Goal: Task Accomplishment & Management: Complete application form

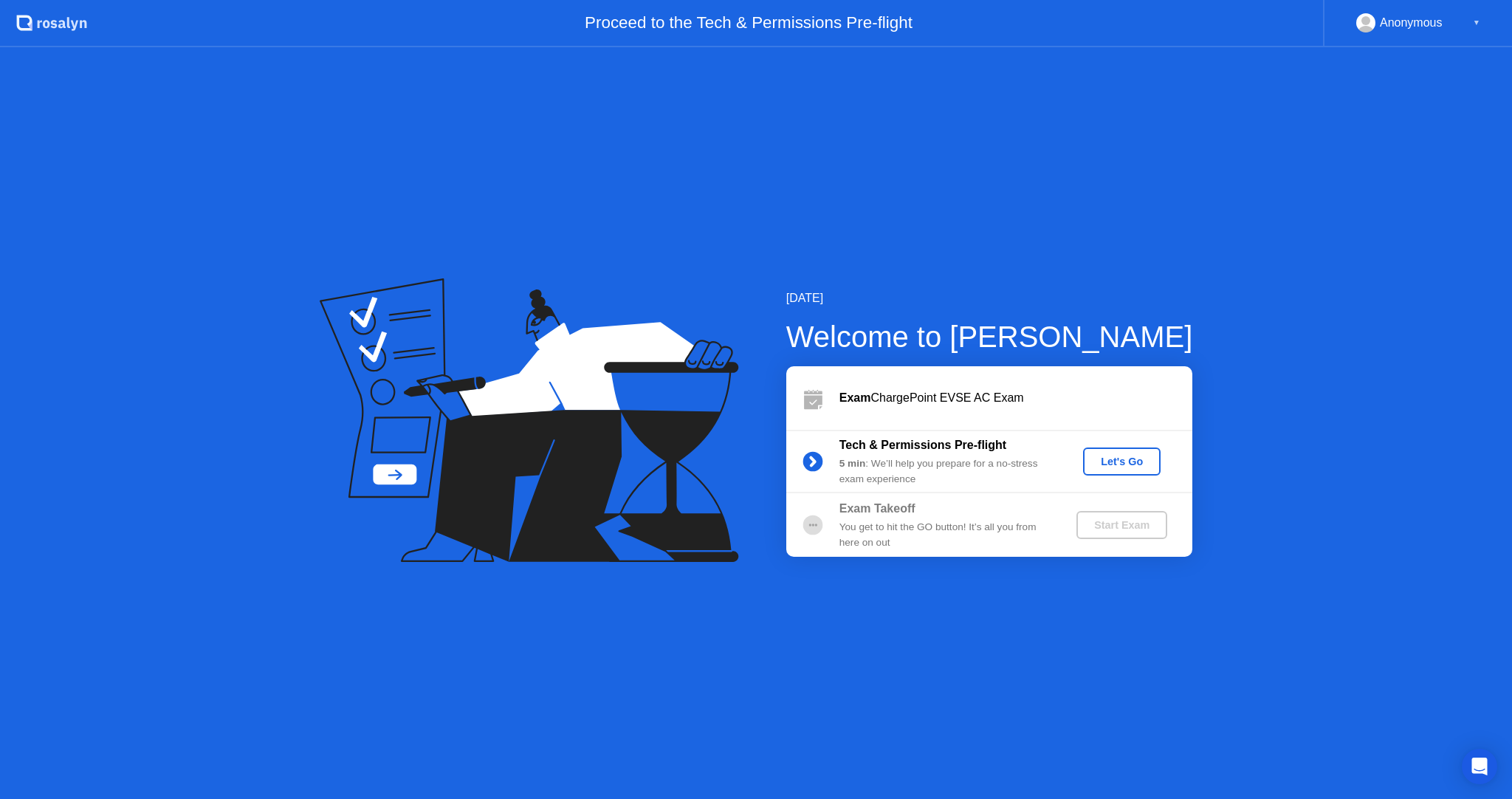
click at [1108, 467] on div "Let's Go" at bounding box center [1122, 461] width 65 height 12
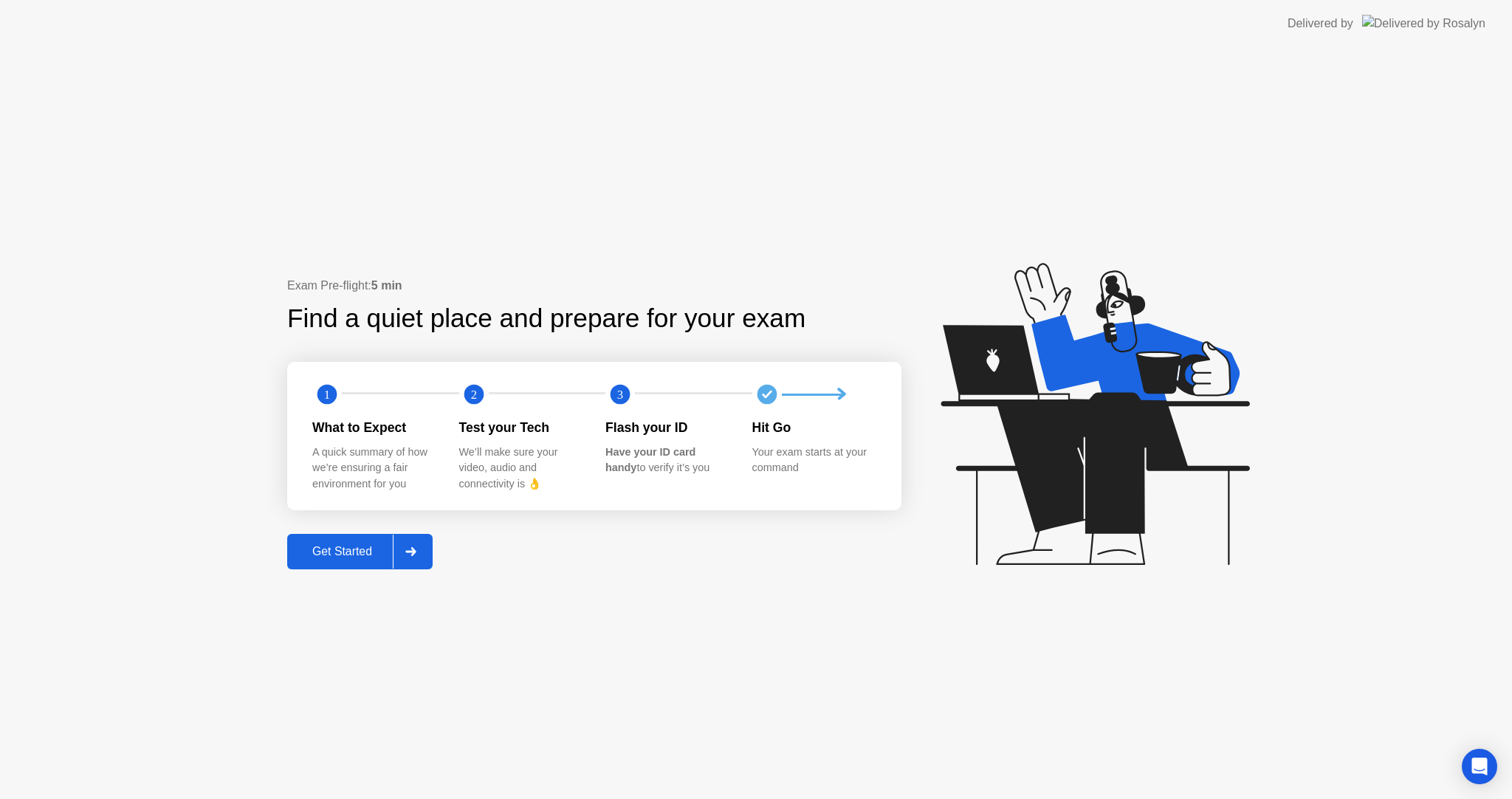
click at [350, 545] on div "Get Started" at bounding box center [342, 551] width 101 height 13
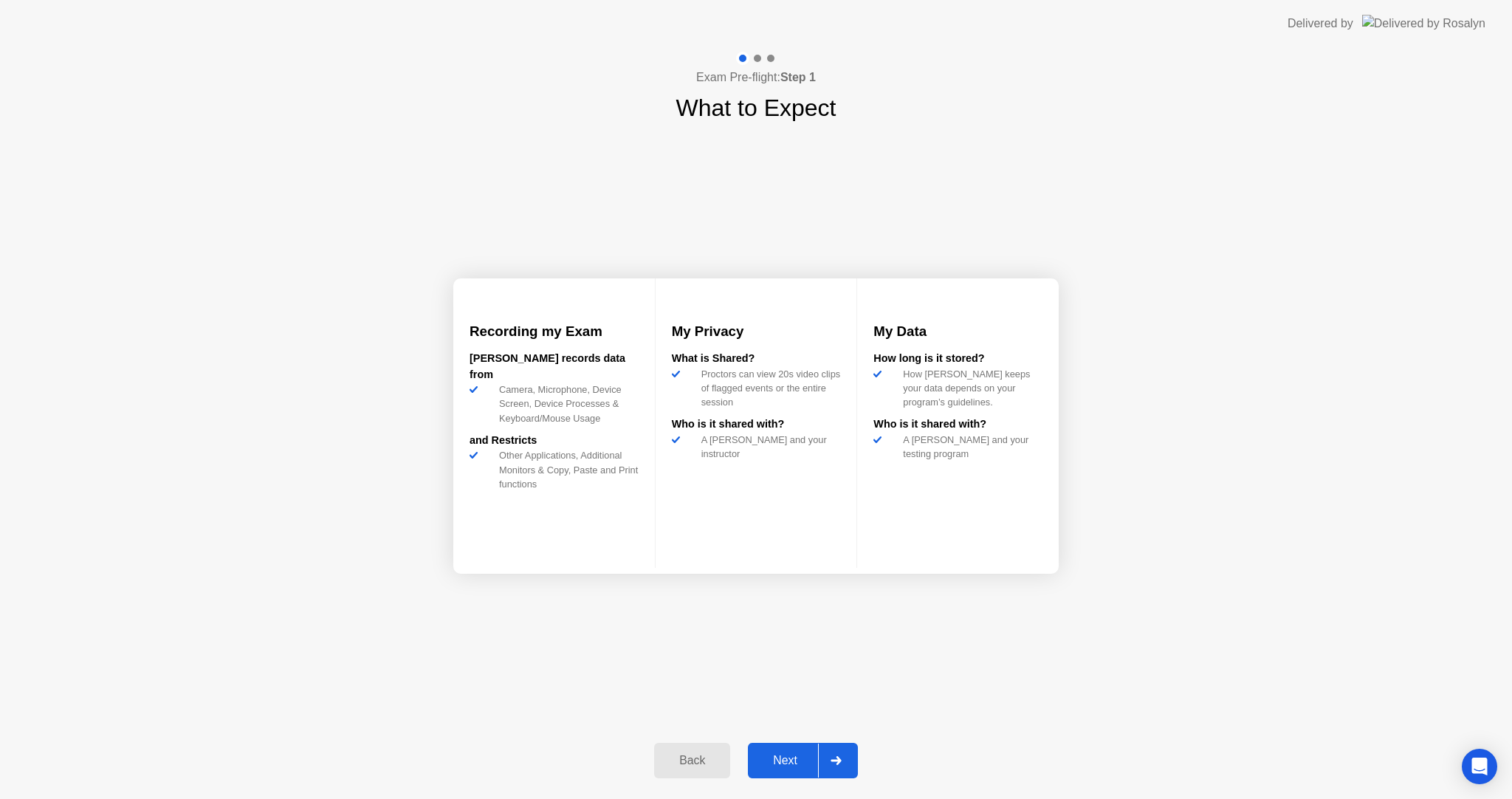
click at [797, 756] on div "Next" at bounding box center [785, 760] width 65 height 13
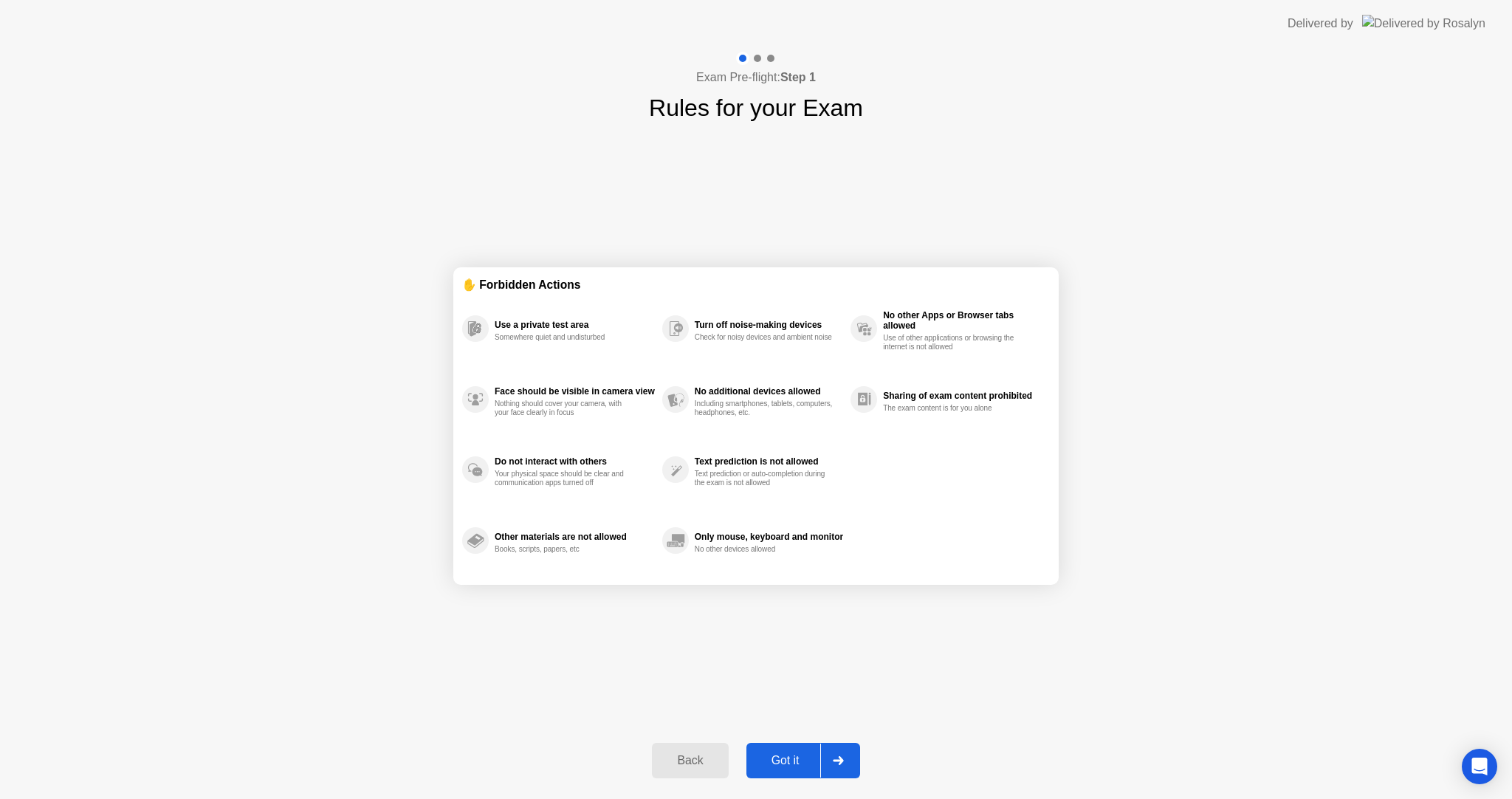
click at [797, 756] on div "Got it" at bounding box center [786, 760] width 69 height 13
select select "**********"
select select "*******"
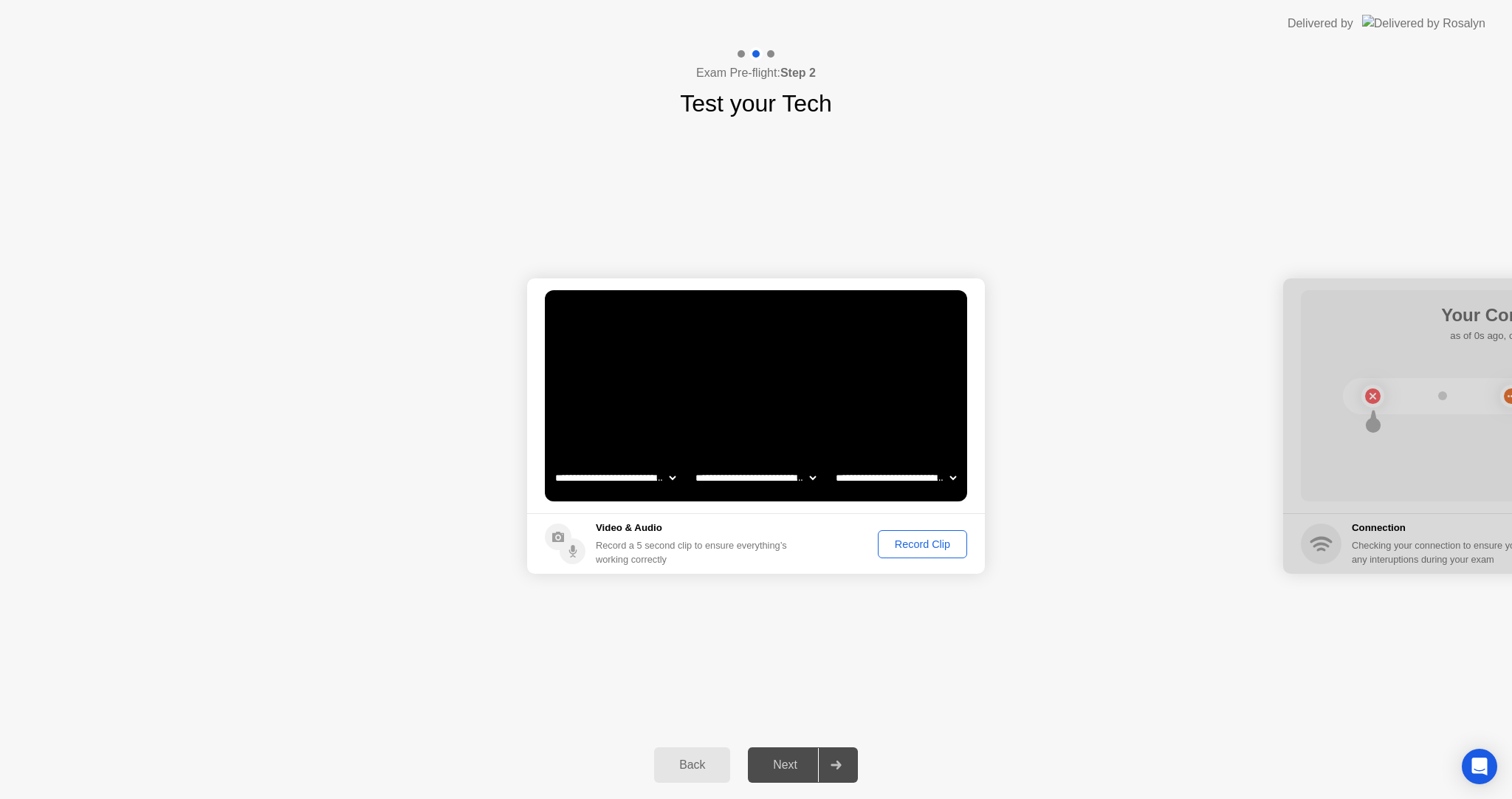
click at [897, 543] on div "Record Clip" at bounding box center [923, 543] width 79 height 12
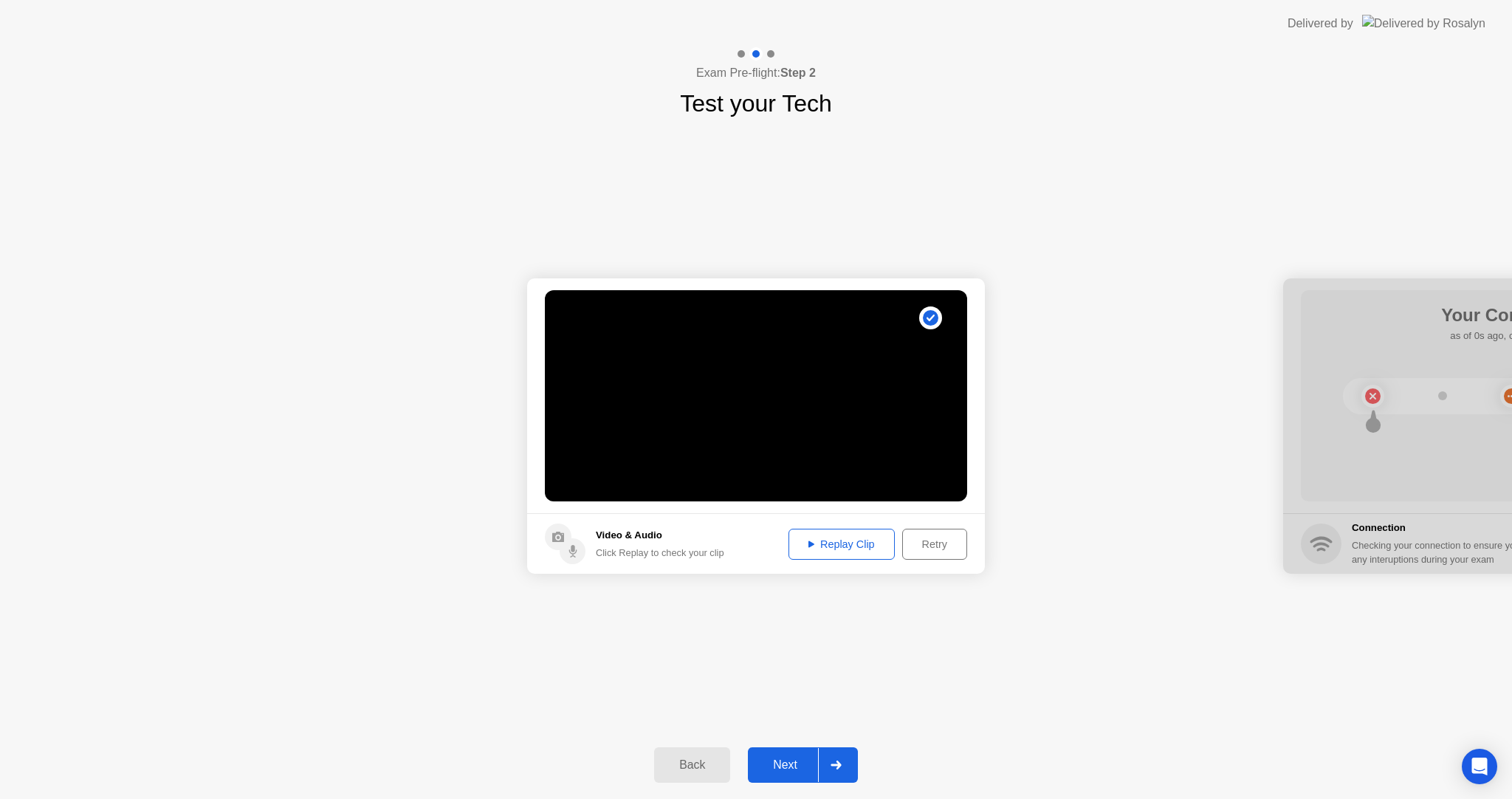
click at [785, 770] on div "Next" at bounding box center [785, 764] width 65 height 13
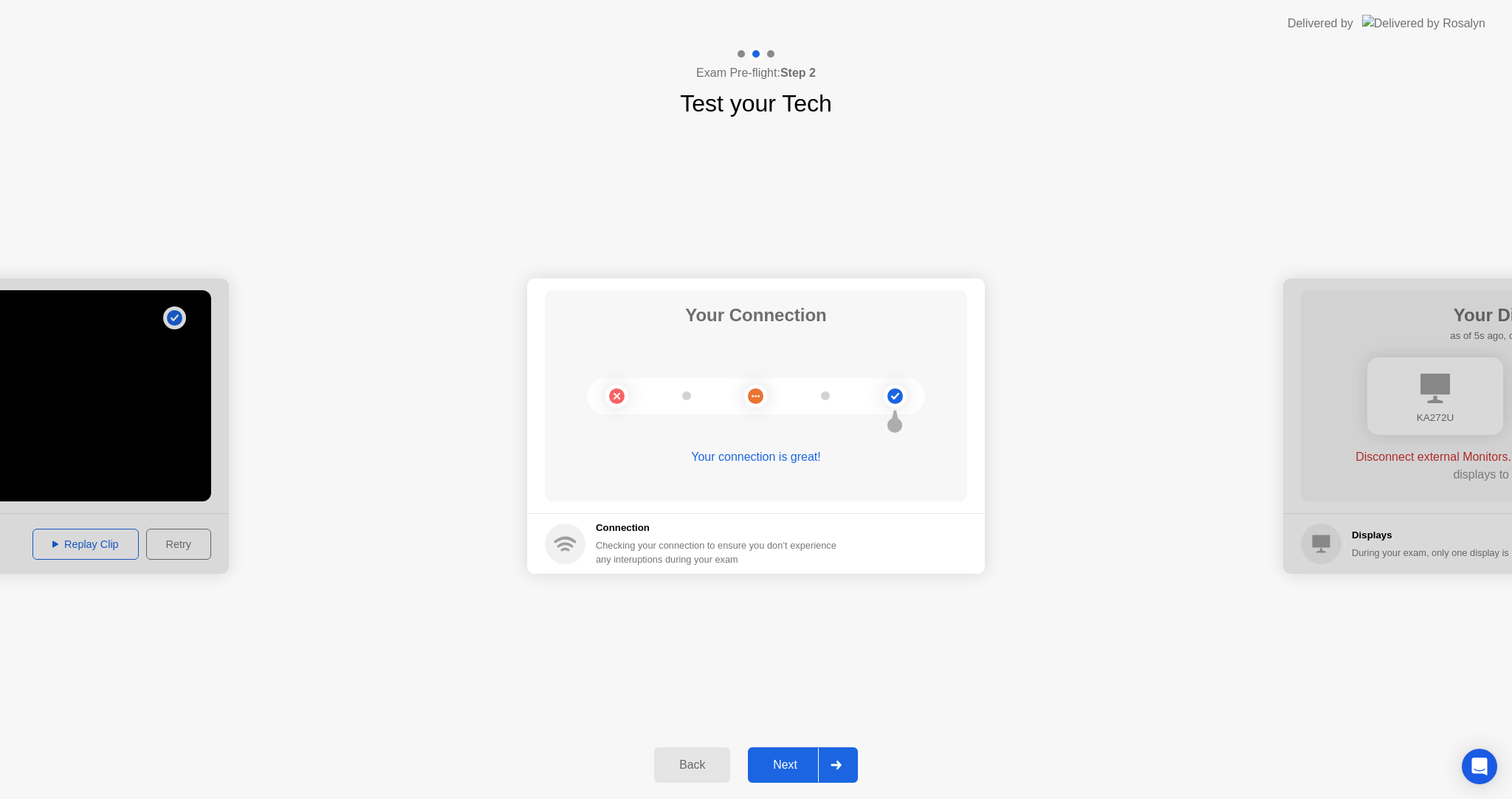
click at [778, 779] on button "Next" at bounding box center [802, 764] width 110 height 35
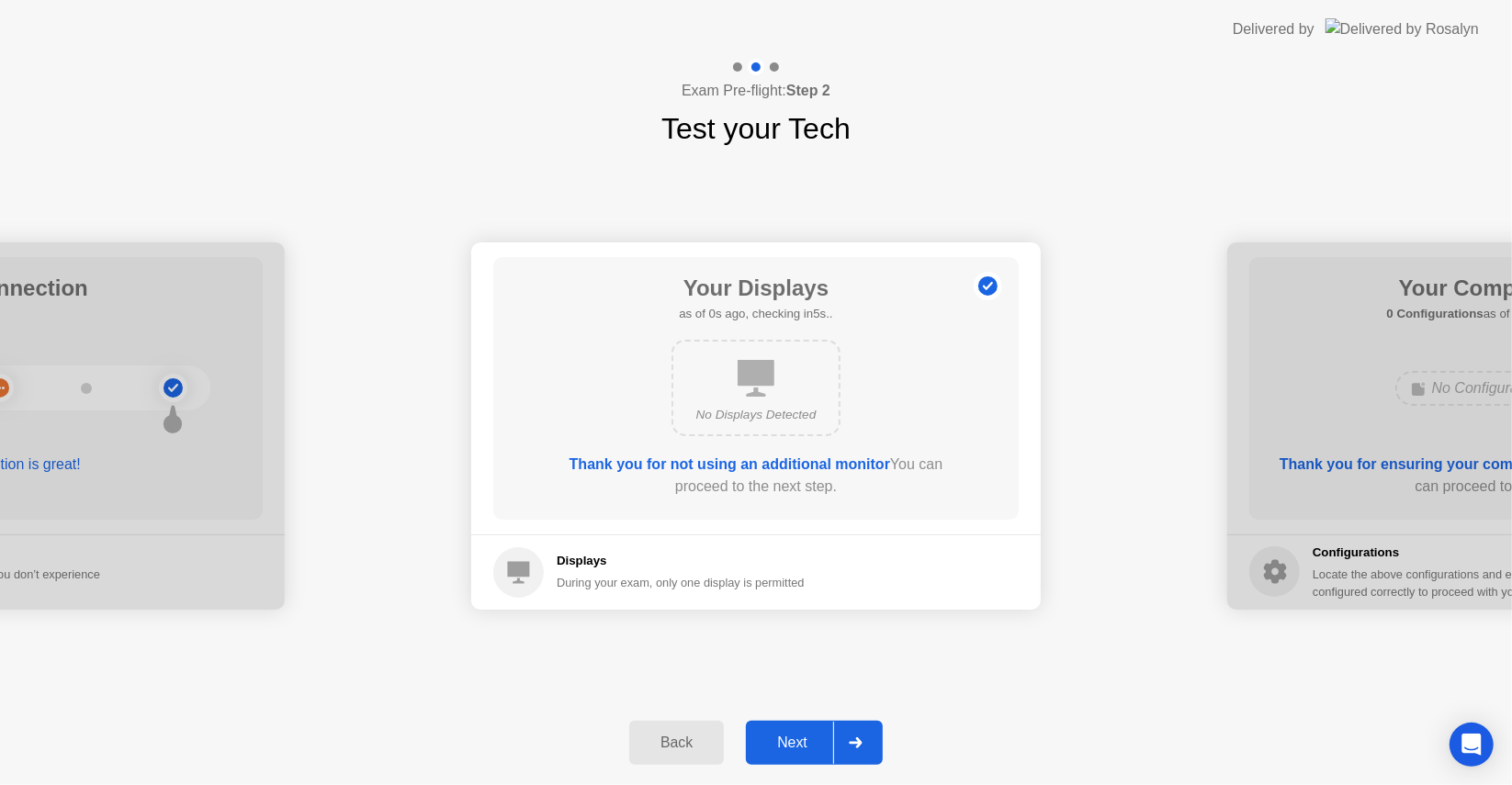
click at [799, 752] on div "Next" at bounding box center [792, 743] width 81 height 17
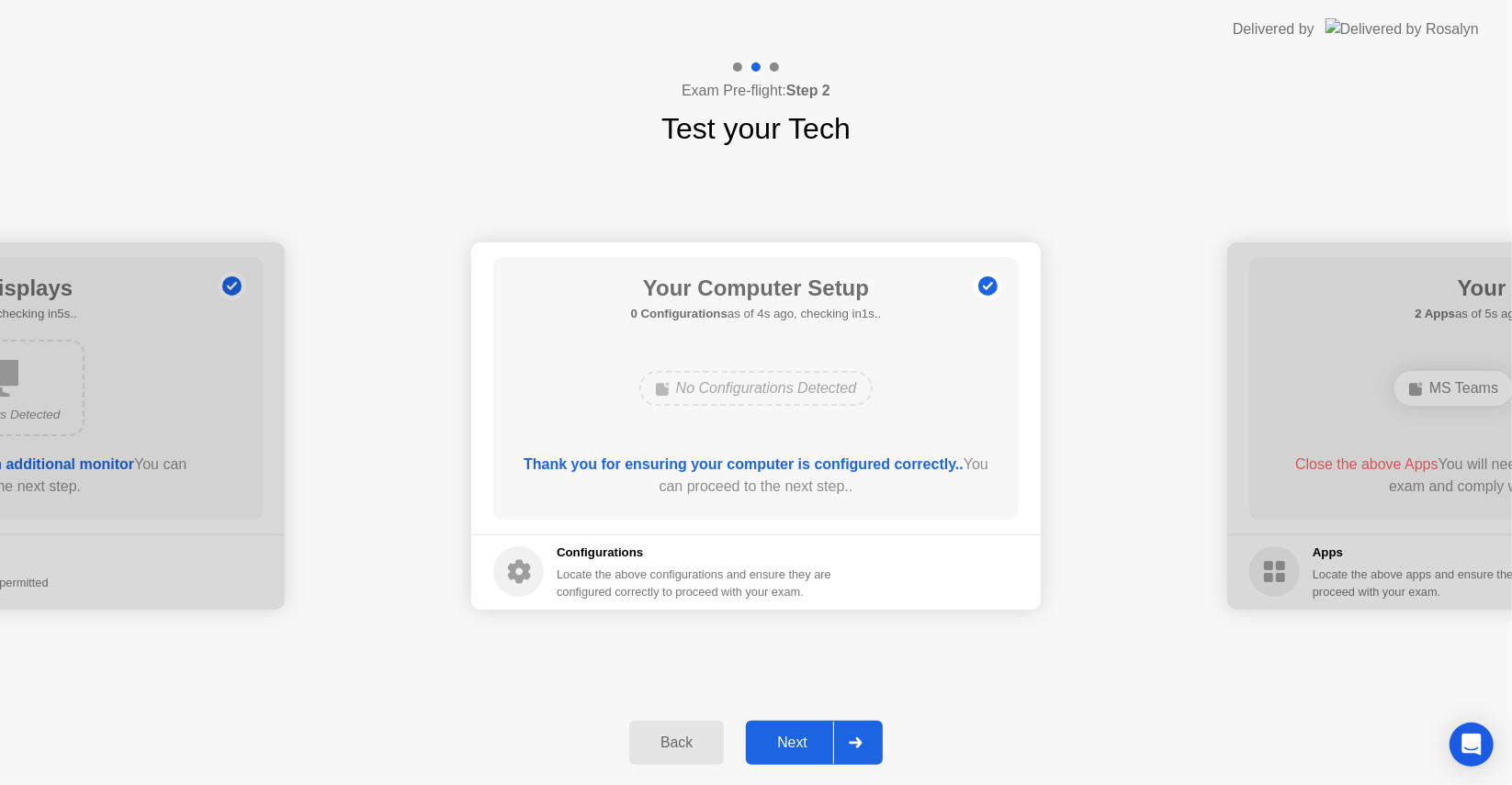
click at [796, 739] on div "Next" at bounding box center [792, 743] width 81 height 17
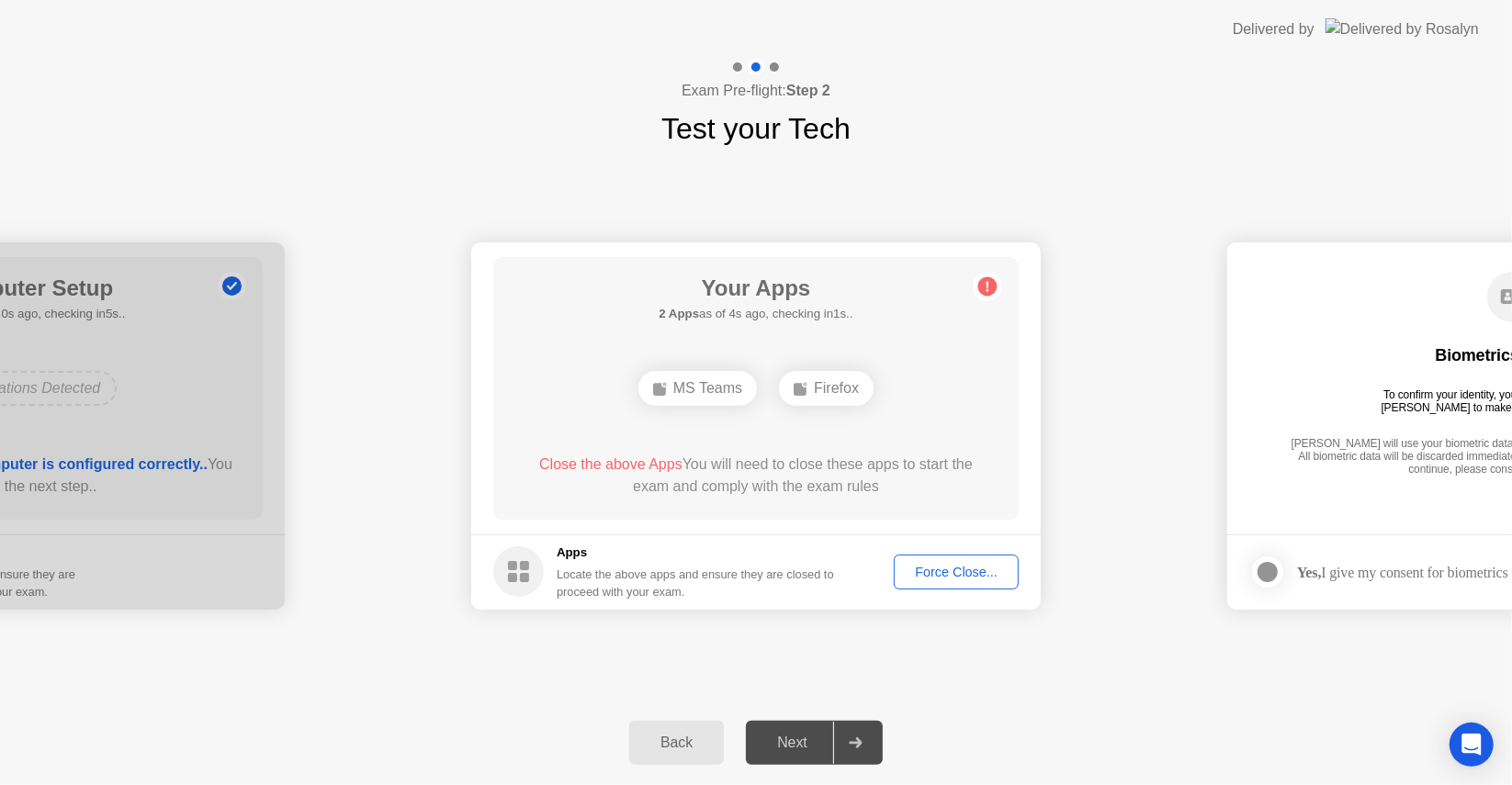
click at [958, 579] on div "Force Close..." at bounding box center [956, 572] width 112 height 15
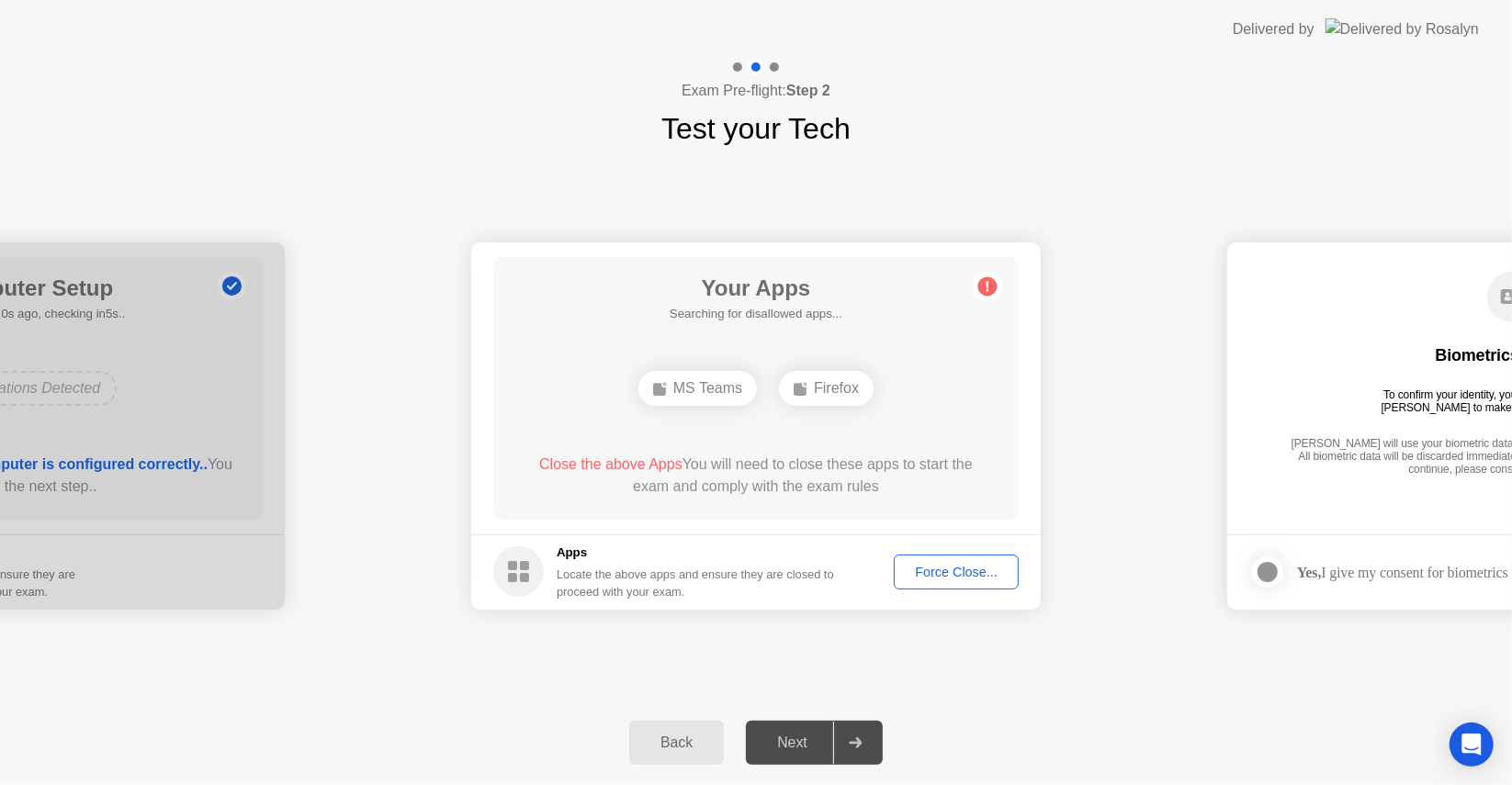
click at [838, 539] on footer "Apps Locate the above apps and ensure they are closed to proceed with your exam…" at bounding box center [756, 572] width 569 height 76
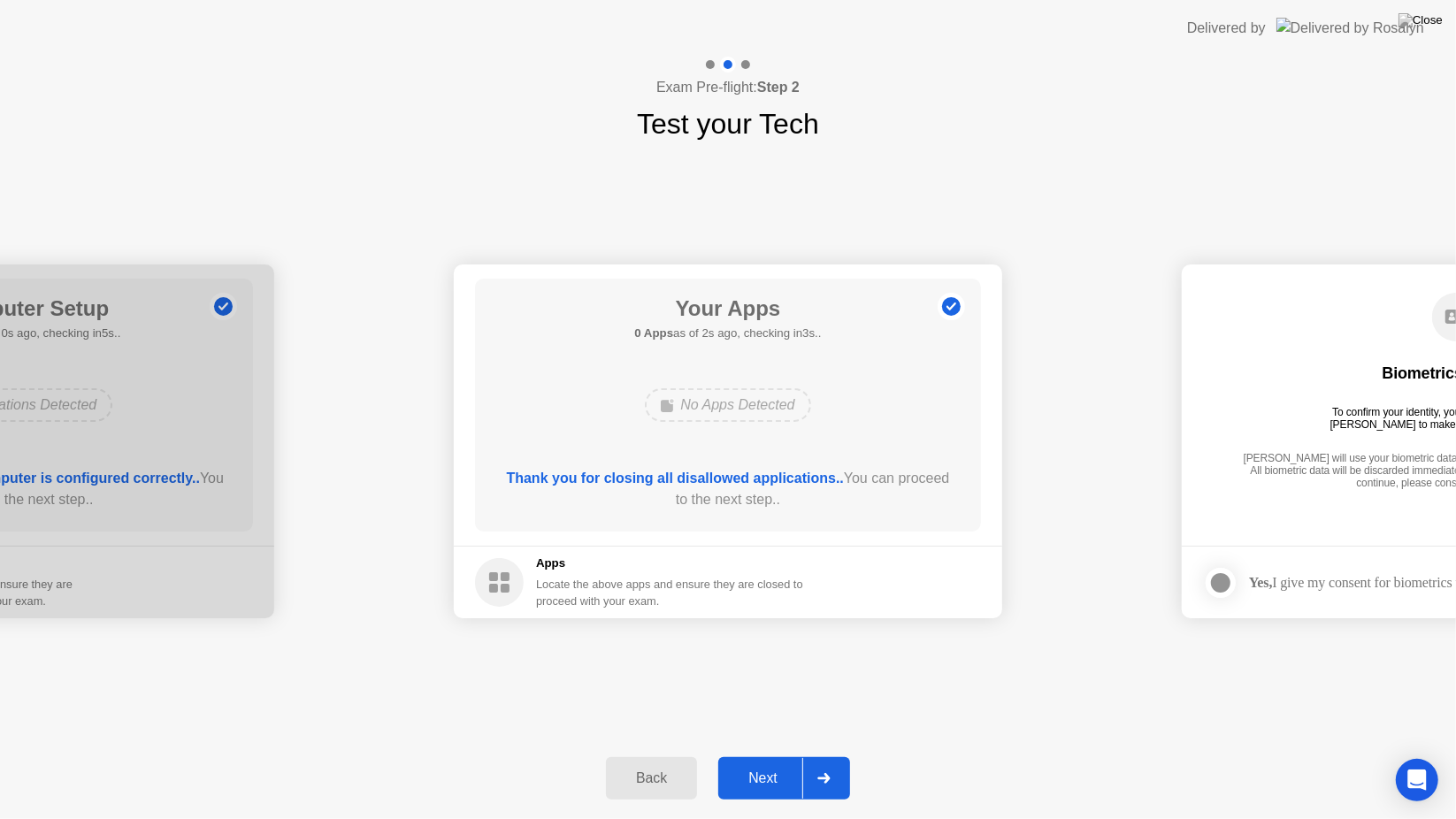
click at [771, 795] on button "Next" at bounding box center [783, 777] width 131 height 43
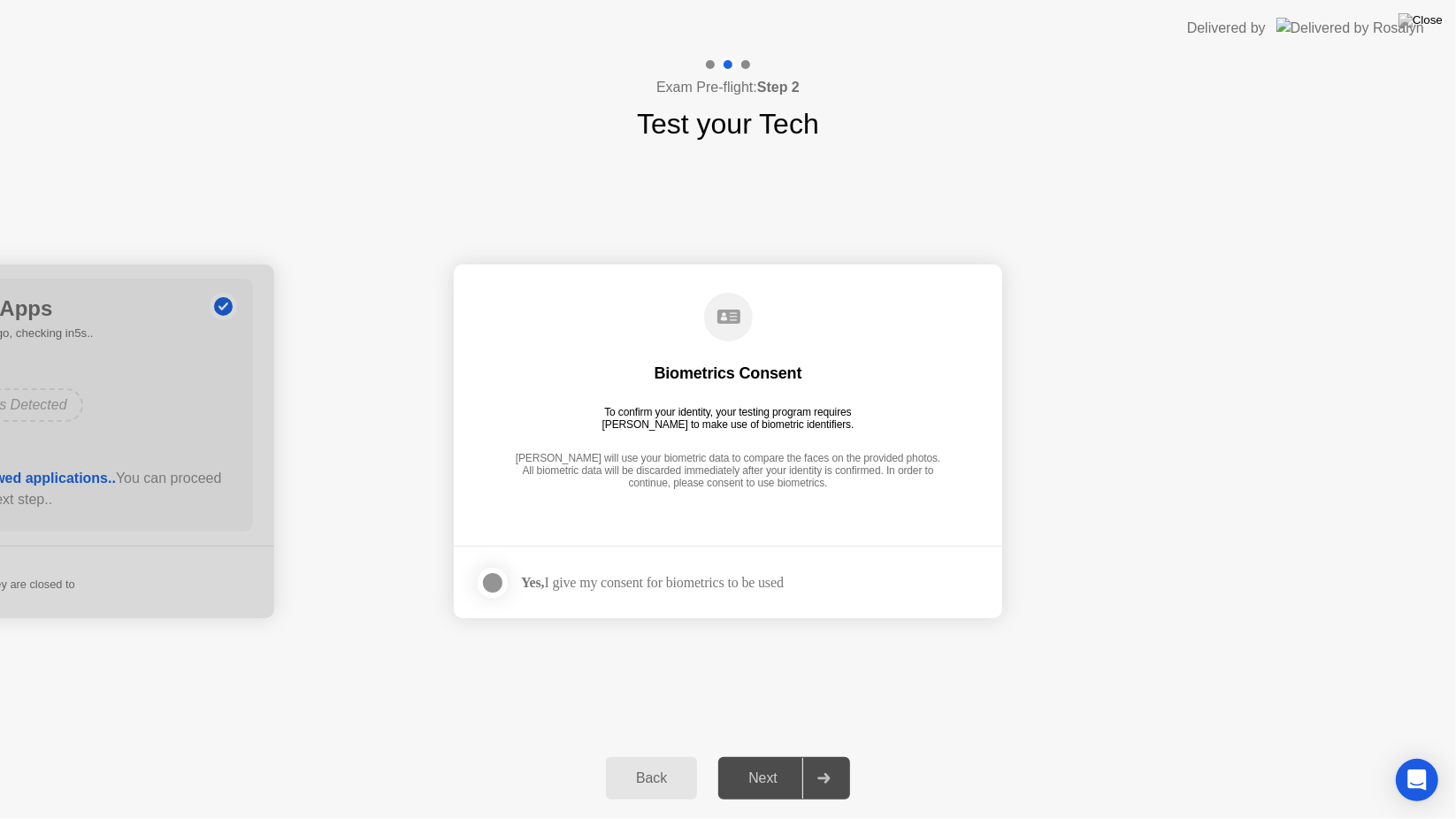
click at [488, 587] on div at bounding box center [492, 583] width 21 height 21
click at [762, 805] on div "Back Next" at bounding box center [728, 778] width 1456 height 81
click at [757, 772] on div "Next" at bounding box center [762, 777] width 78 height 16
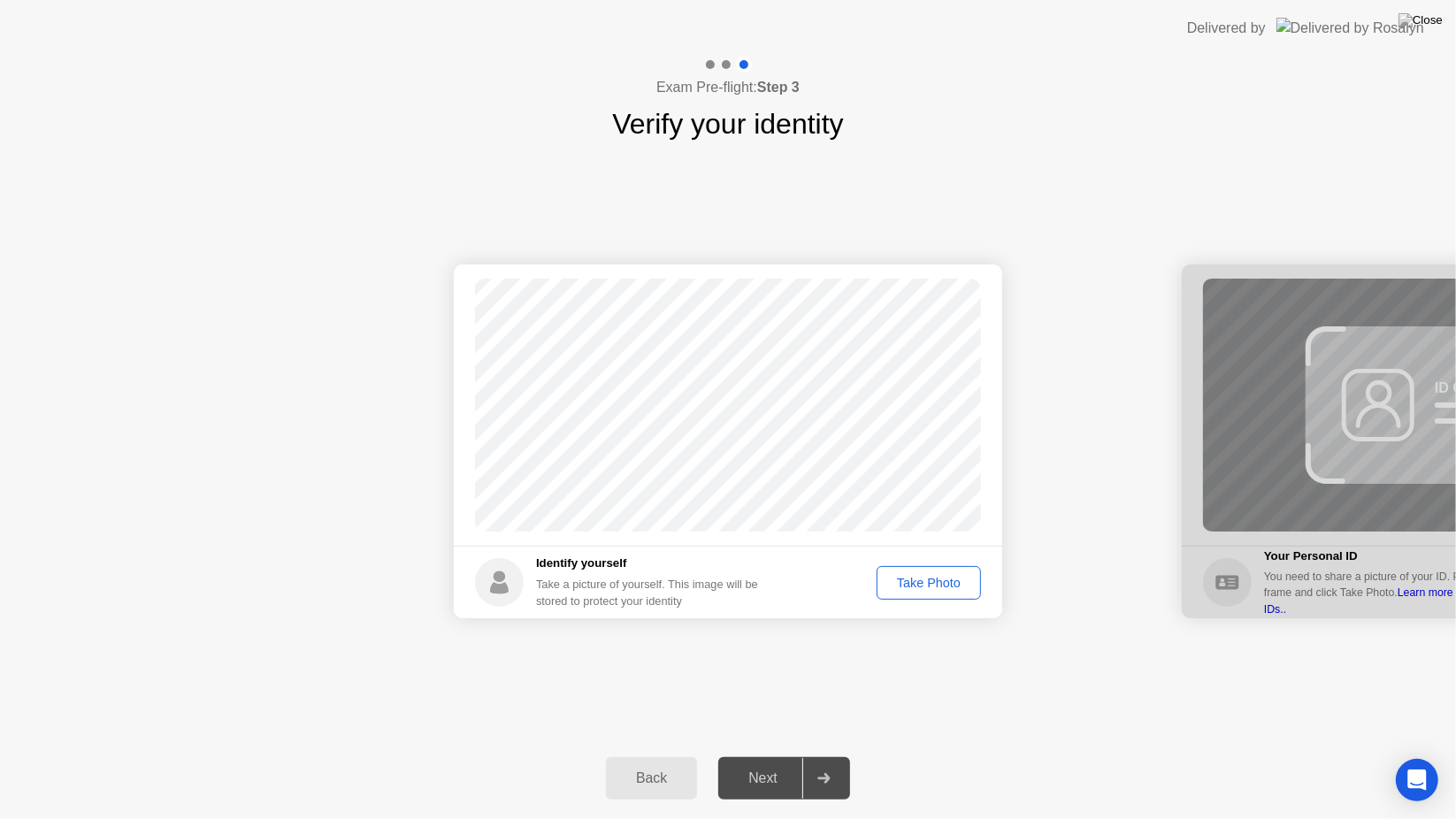
click at [903, 589] on div "Take Photo" at bounding box center [928, 582] width 92 height 14
click at [776, 770] on div "Next" at bounding box center [762, 777] width 78 height 16
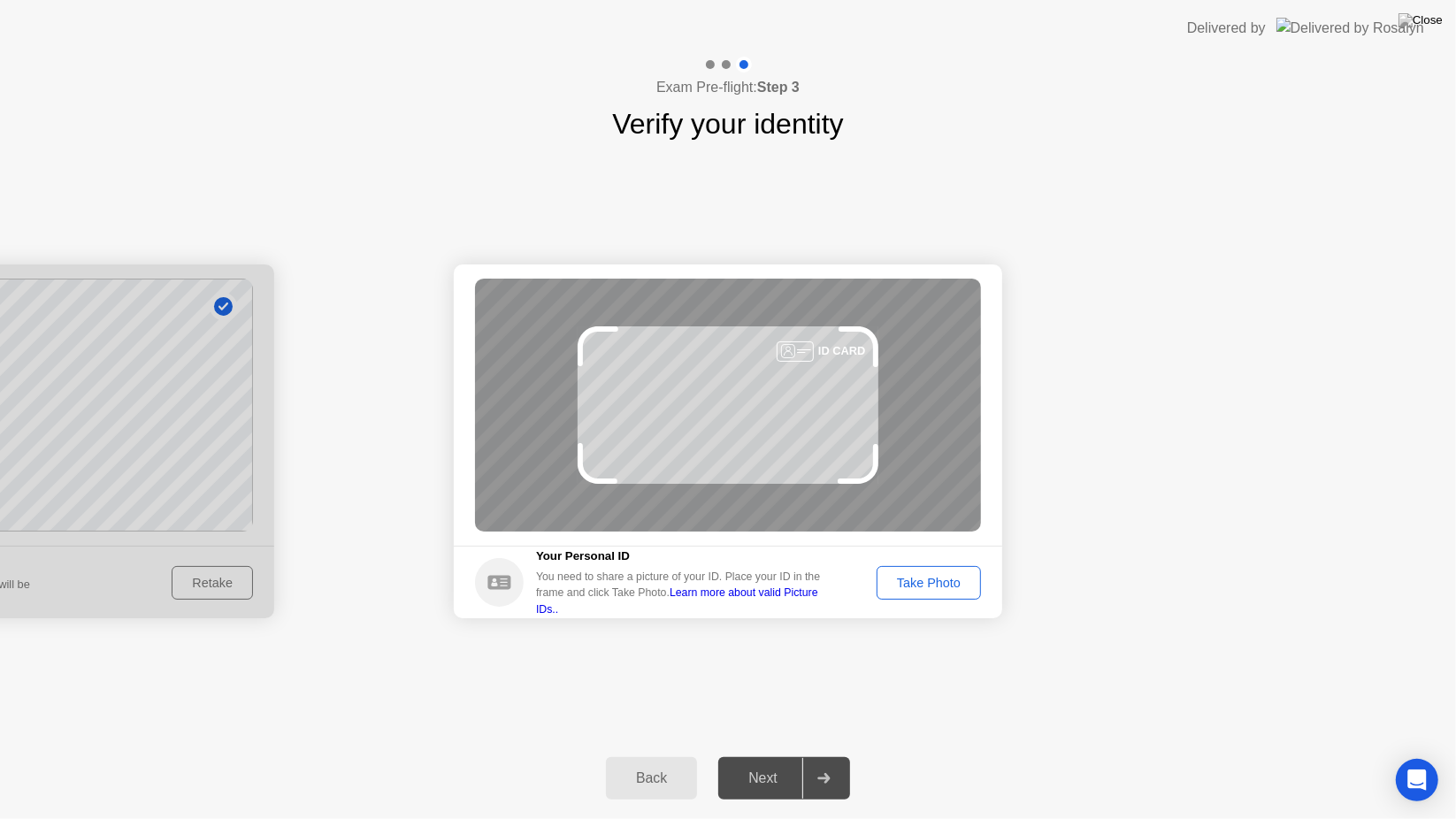
click at [937, 588] on div "Take Photo" at bounding box center [928, 582] width 92 height 14
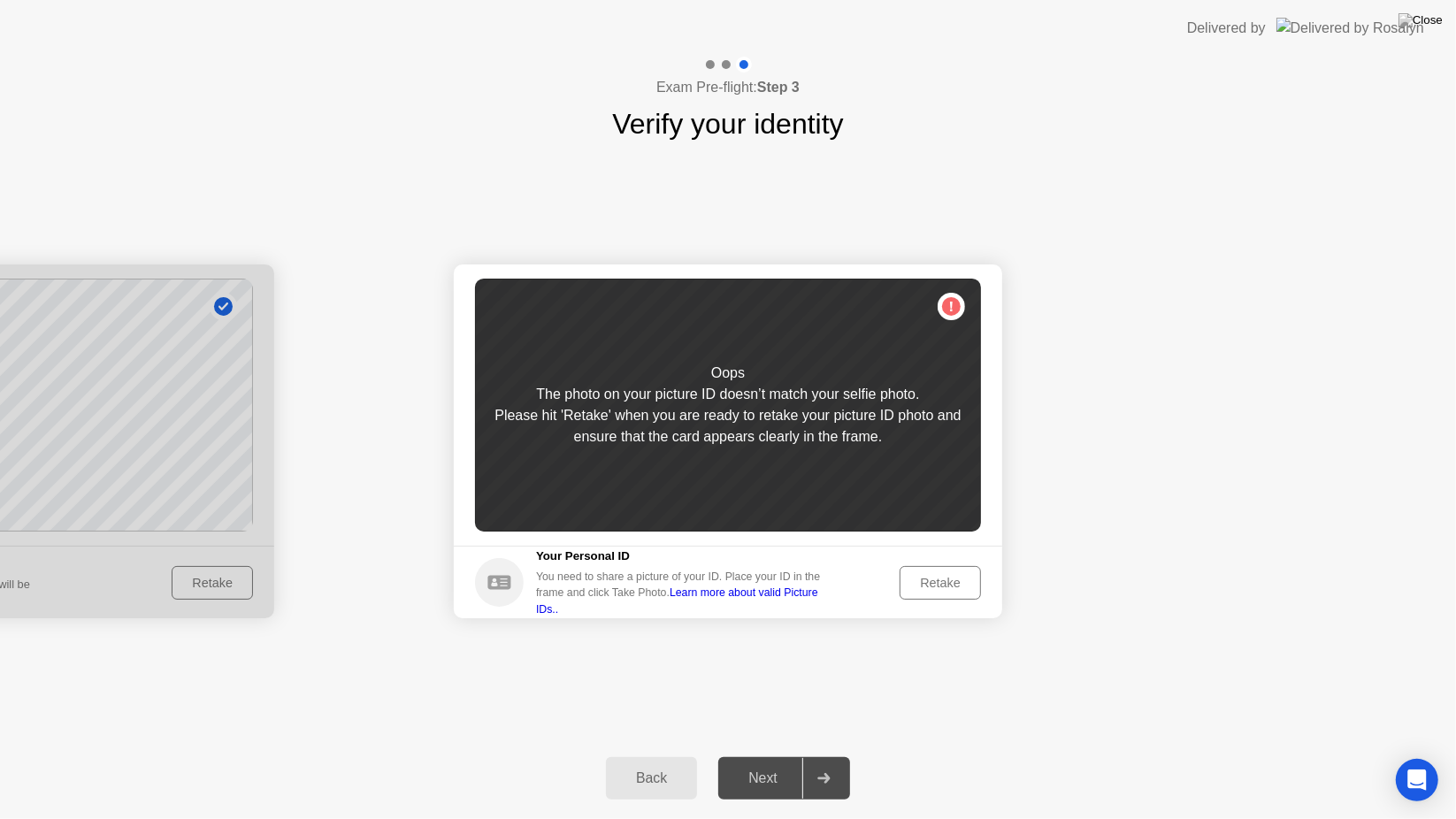
click at [941, 588] on div "Retake" at bounding box center [940, 582] width 69 height 14
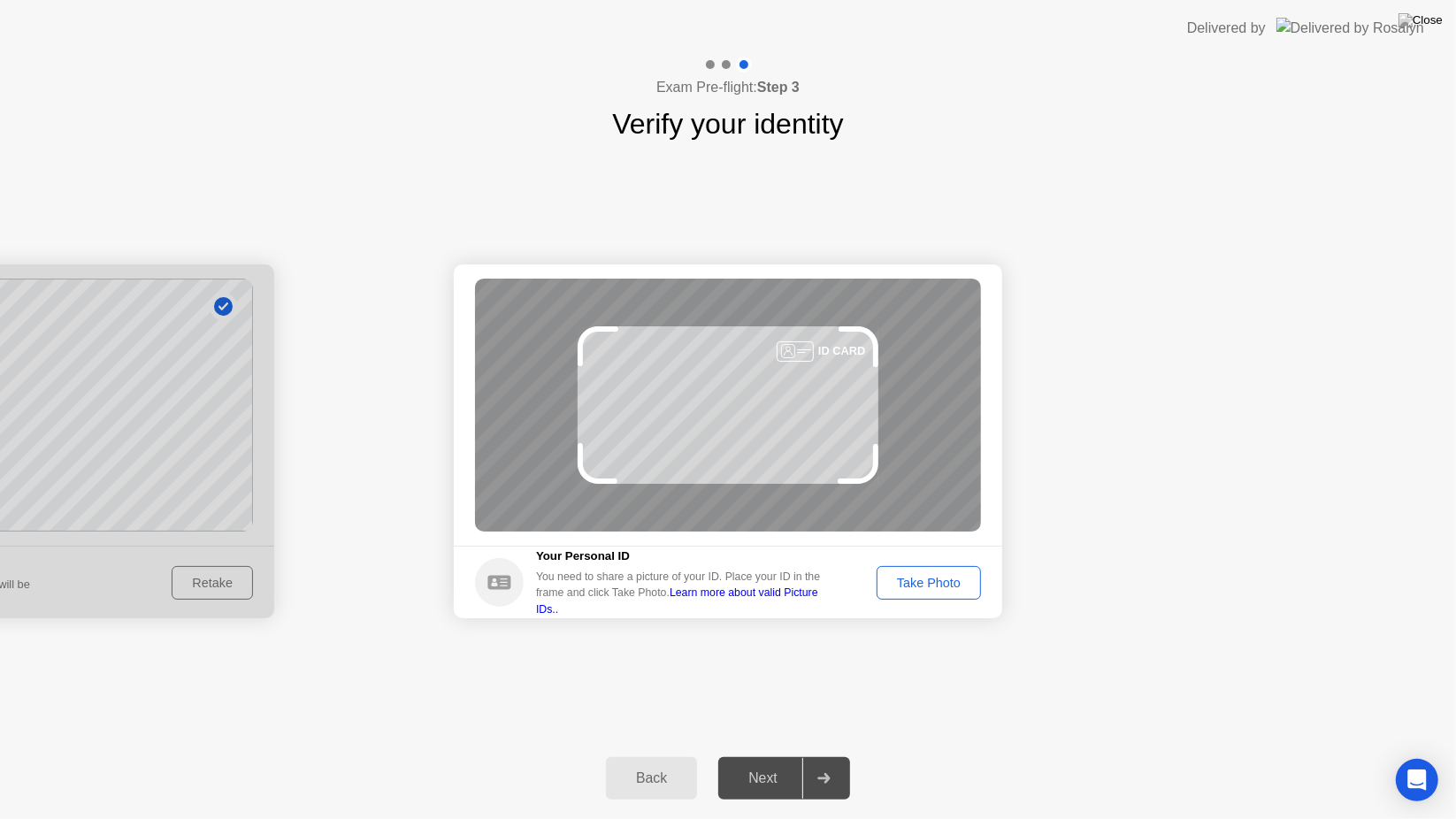
click at [649, 783] on div "Back" at bounding box center [651, 777] width 80 height 16
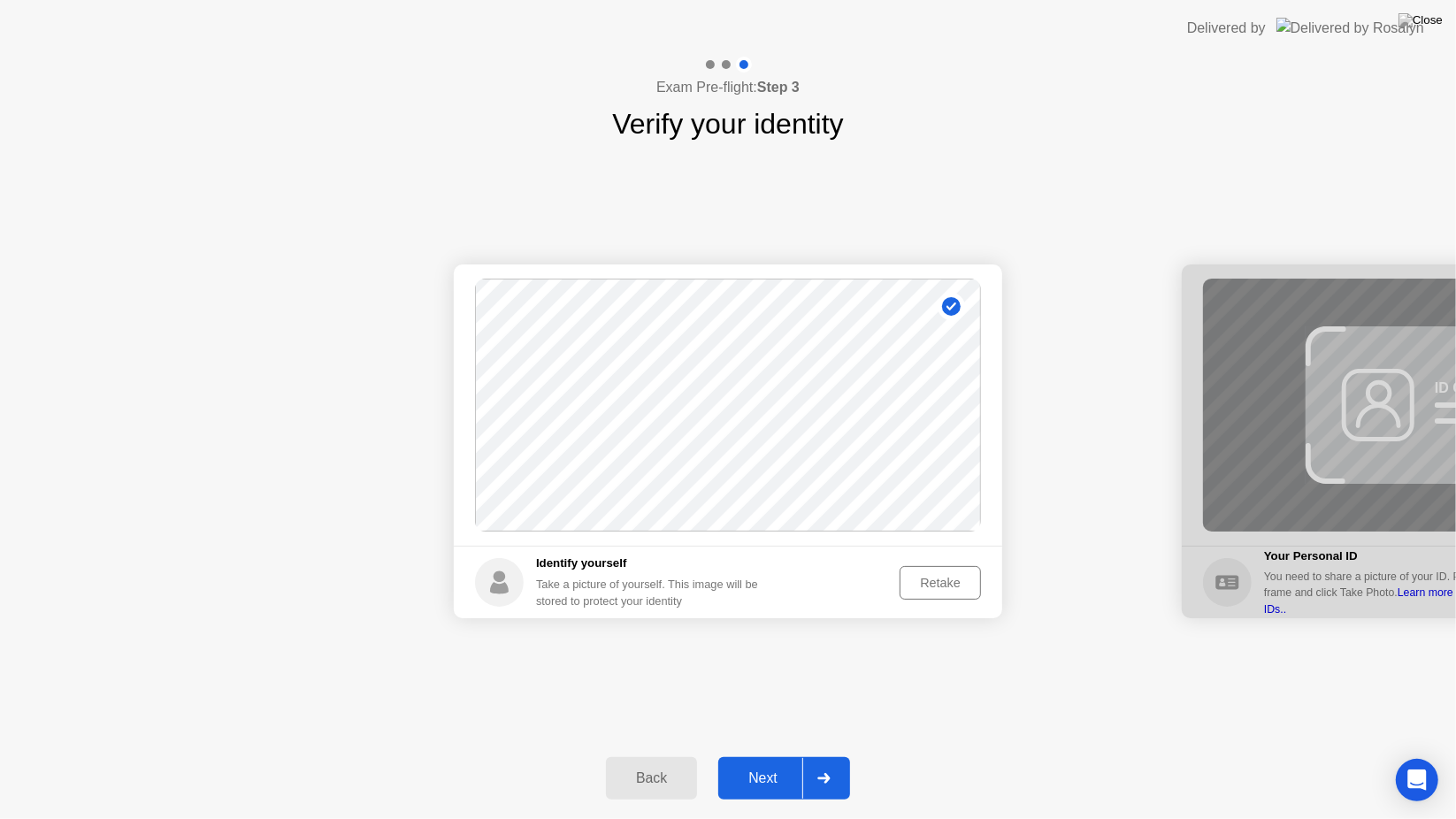
click at [929, 567] on button "Retake" at bounding box center [940, 583] width 81 height 34
click at [935, 598] on button "Take Photo" at bounding box center [929, 583] width 104 height 34
click at [765, 780] on div "Next" at bounding box center [762, 777] width 78 height 16
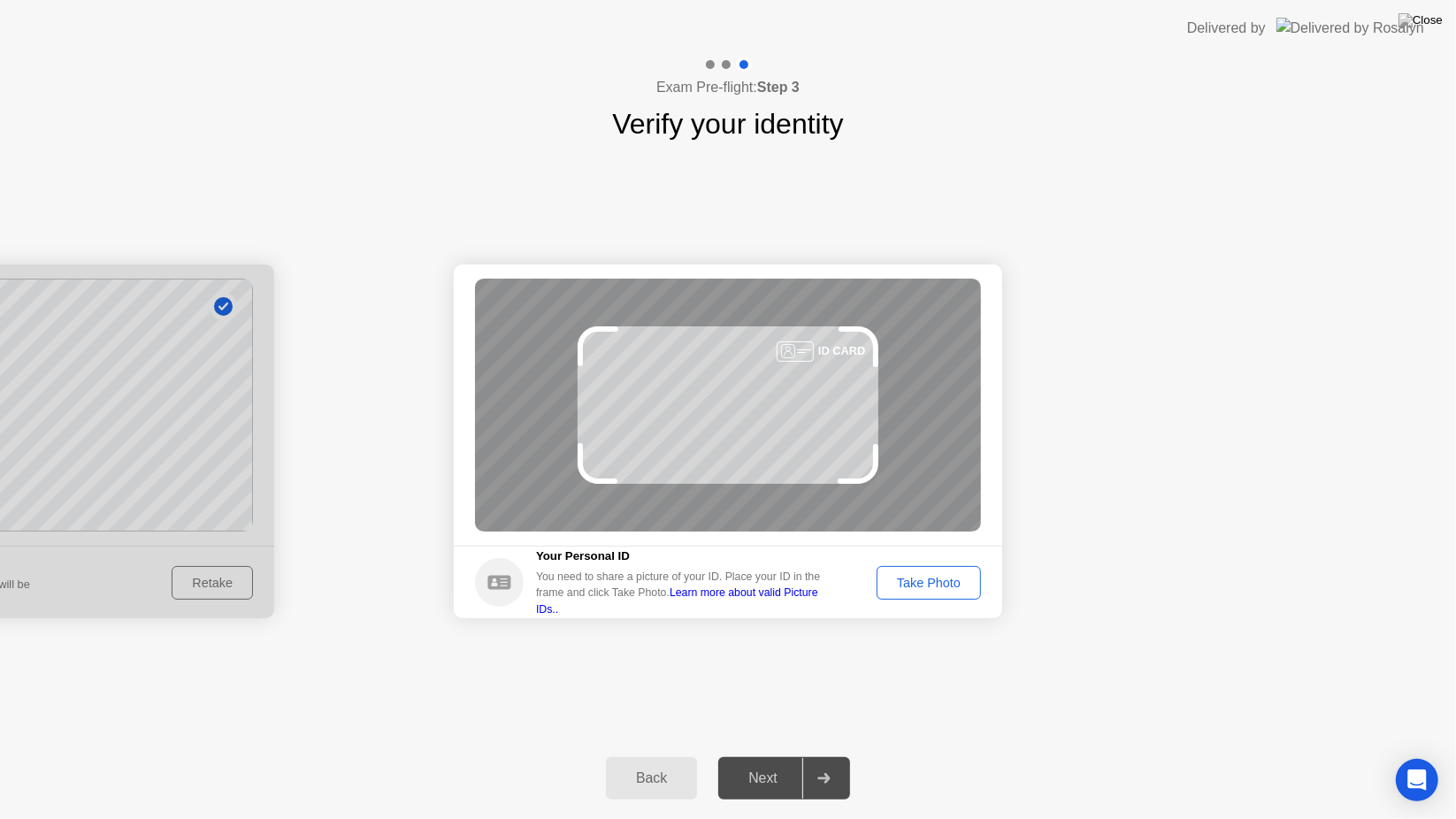
click at [910, 597] on button "Take Photo" at bounding box center [929, 583] width 104 height 34
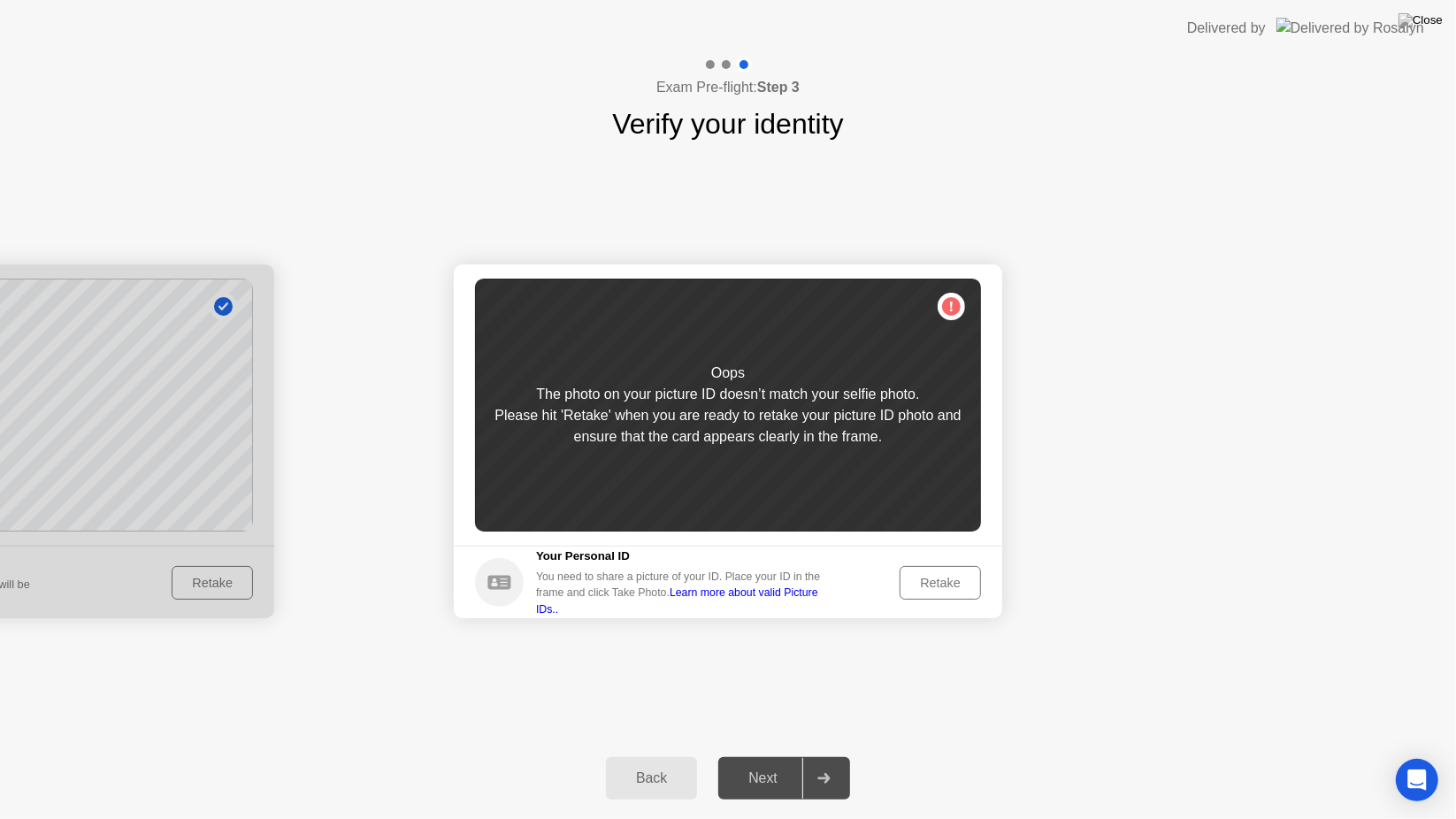
click at [934, 582] on div "Retake" at bounding box center [940, 582] width 69 height 14
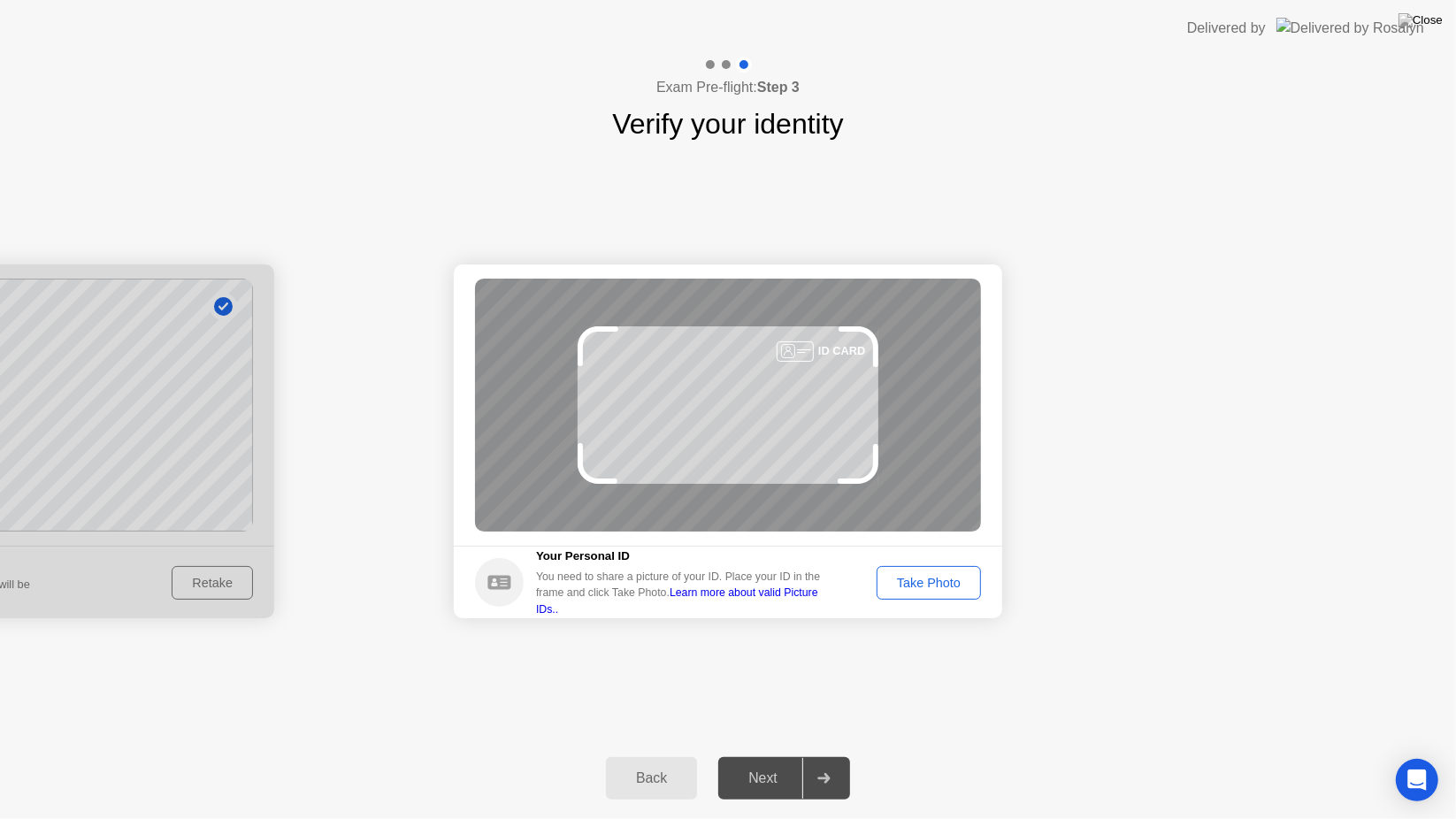
click at [949, 587] on div "Take Photo" at bounding box center [928, 582] width 92 height 14
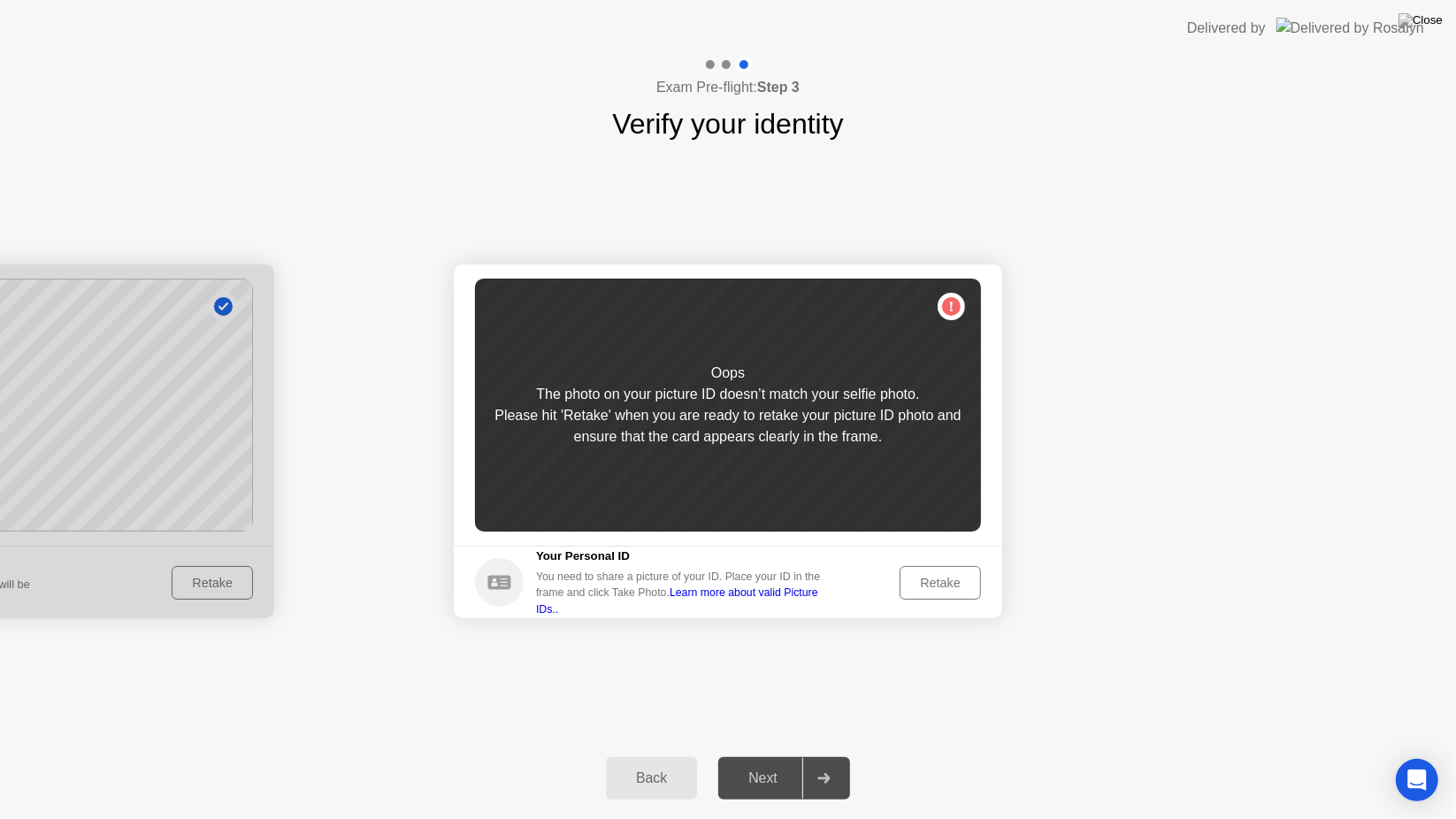
click at [949, 587] on div "Retake" at bounding box center [940, 582] width 69 height 14
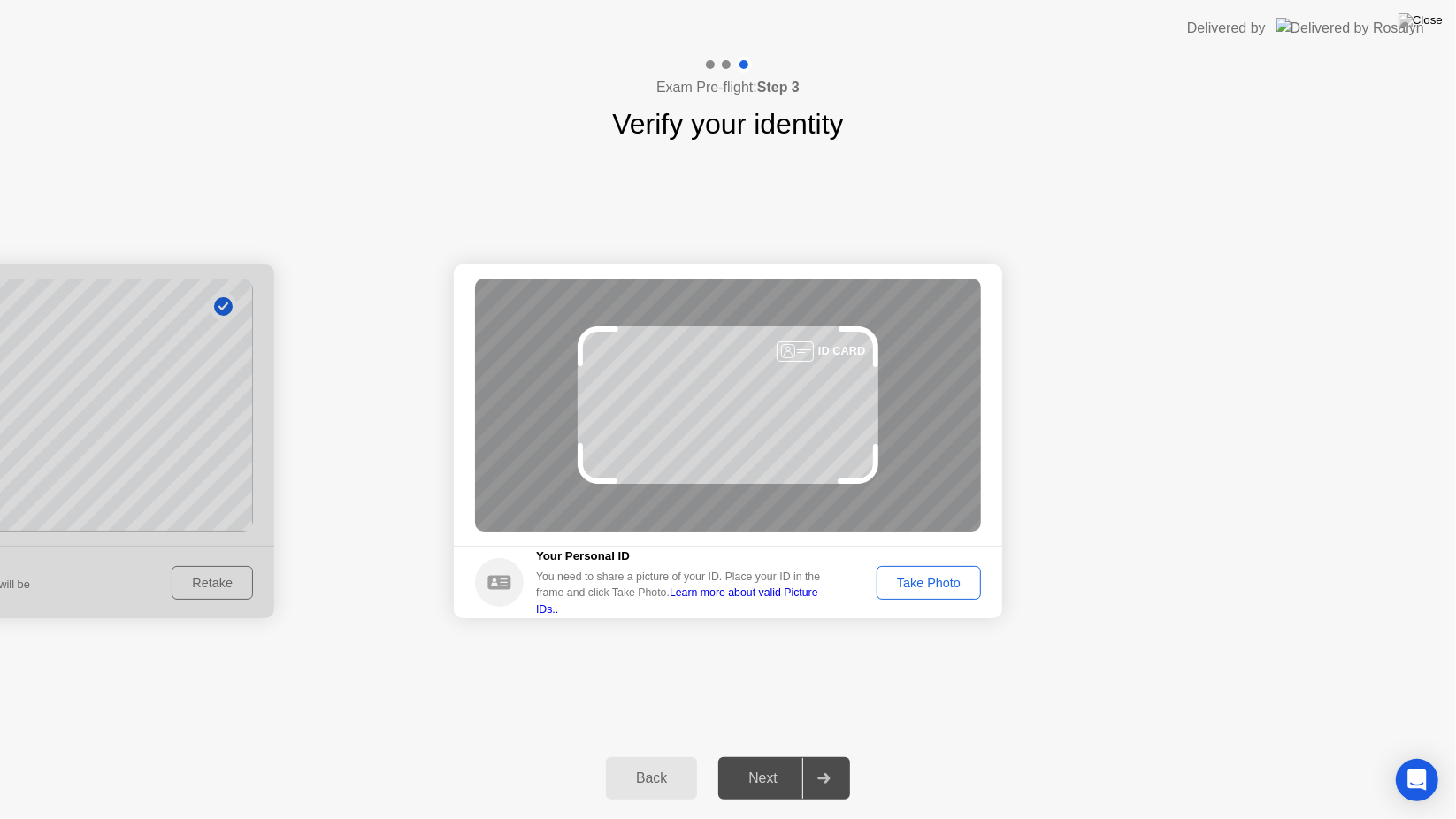
click at [949, 587] on div "Take Photo" at bounding box center [928, 582] width 92 height 14
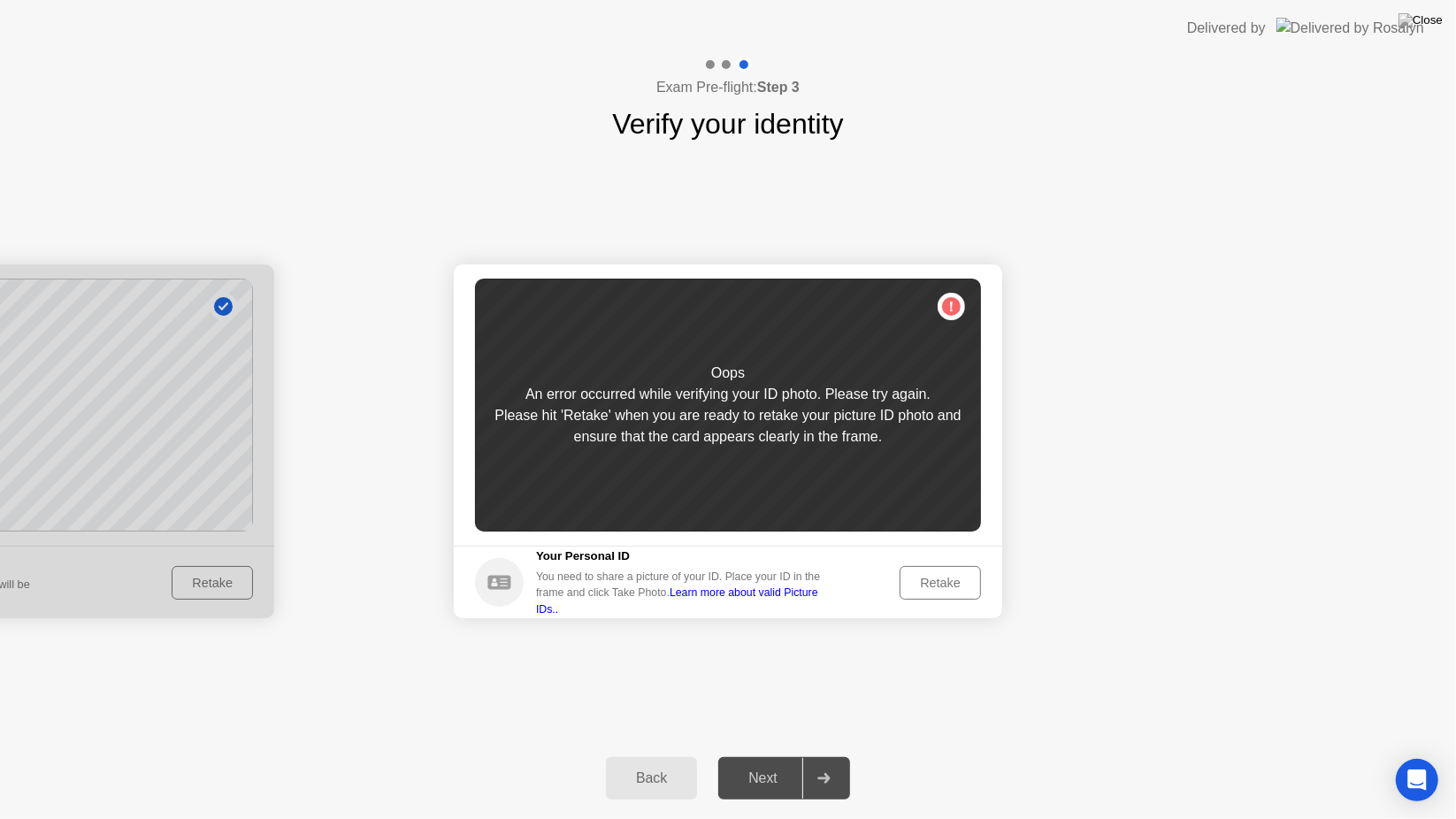
click at [205, 581] on div at bounding box center [0, 441] width 548 height 353
click at [630, 771] on div "Back" at bounding box center [651, 777] width 80 height 16
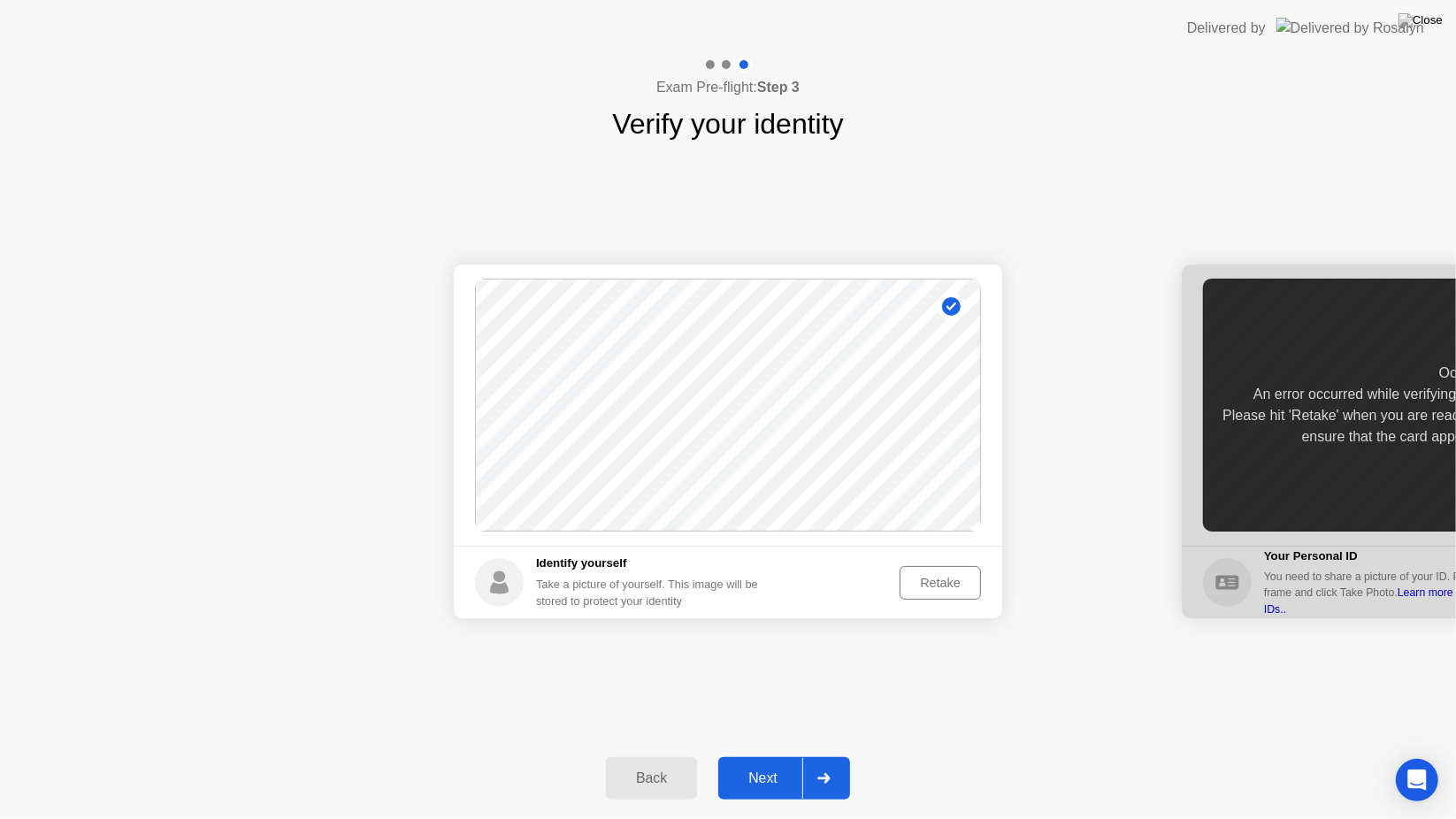
click at [935, 580] on div "Retake" at bounding box center [940, 582] width 69 height 14
click at [935, 580] on div "Take Photo" at bounding box center [928, 582] width 92 height 14
click at [773, 794] on button "Next" at bounding box center [783, 777] width 131 height 43
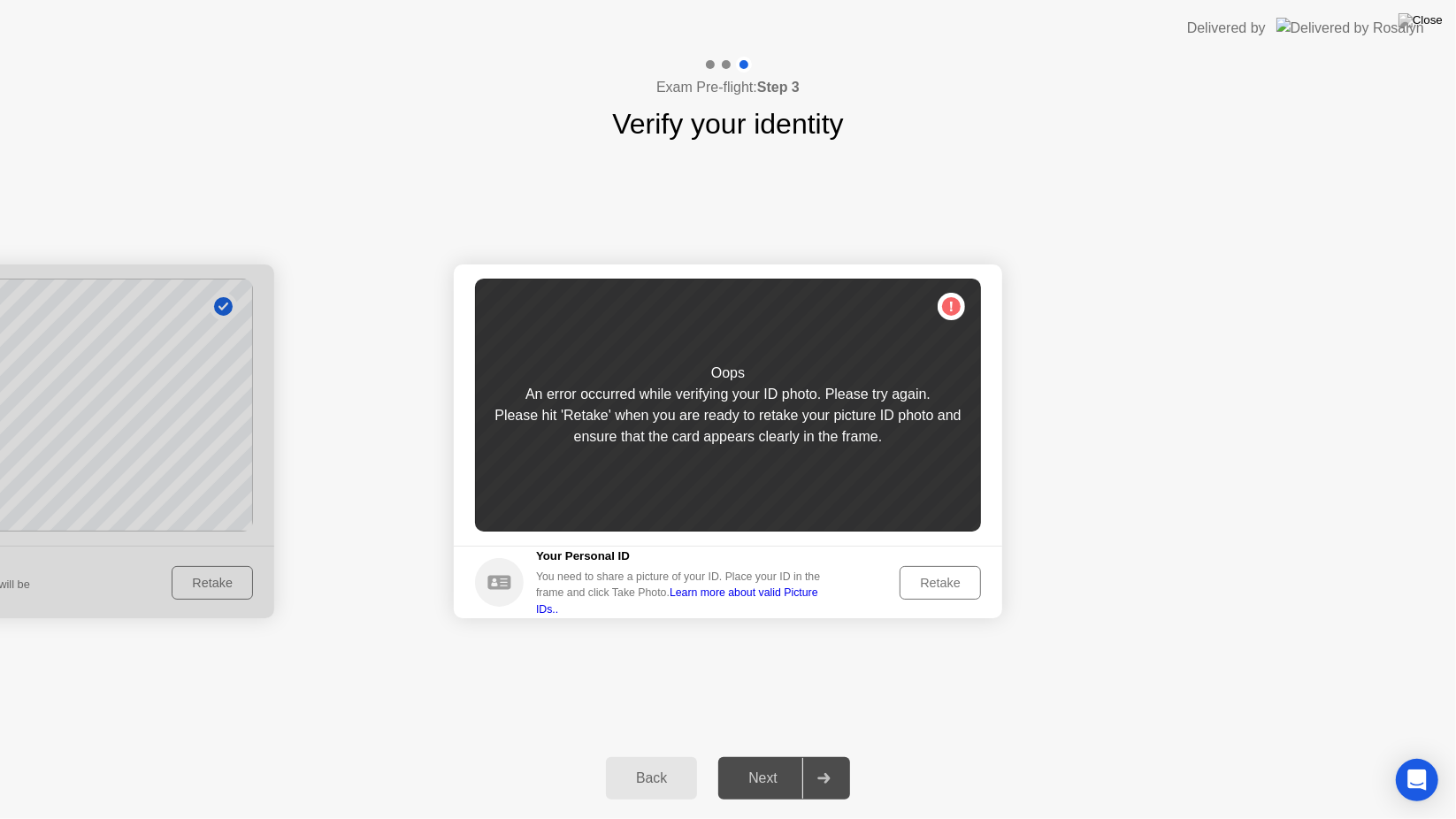
click at [909, 592] on button "Retake" at bounding box center [940, 583] width 81 height 34
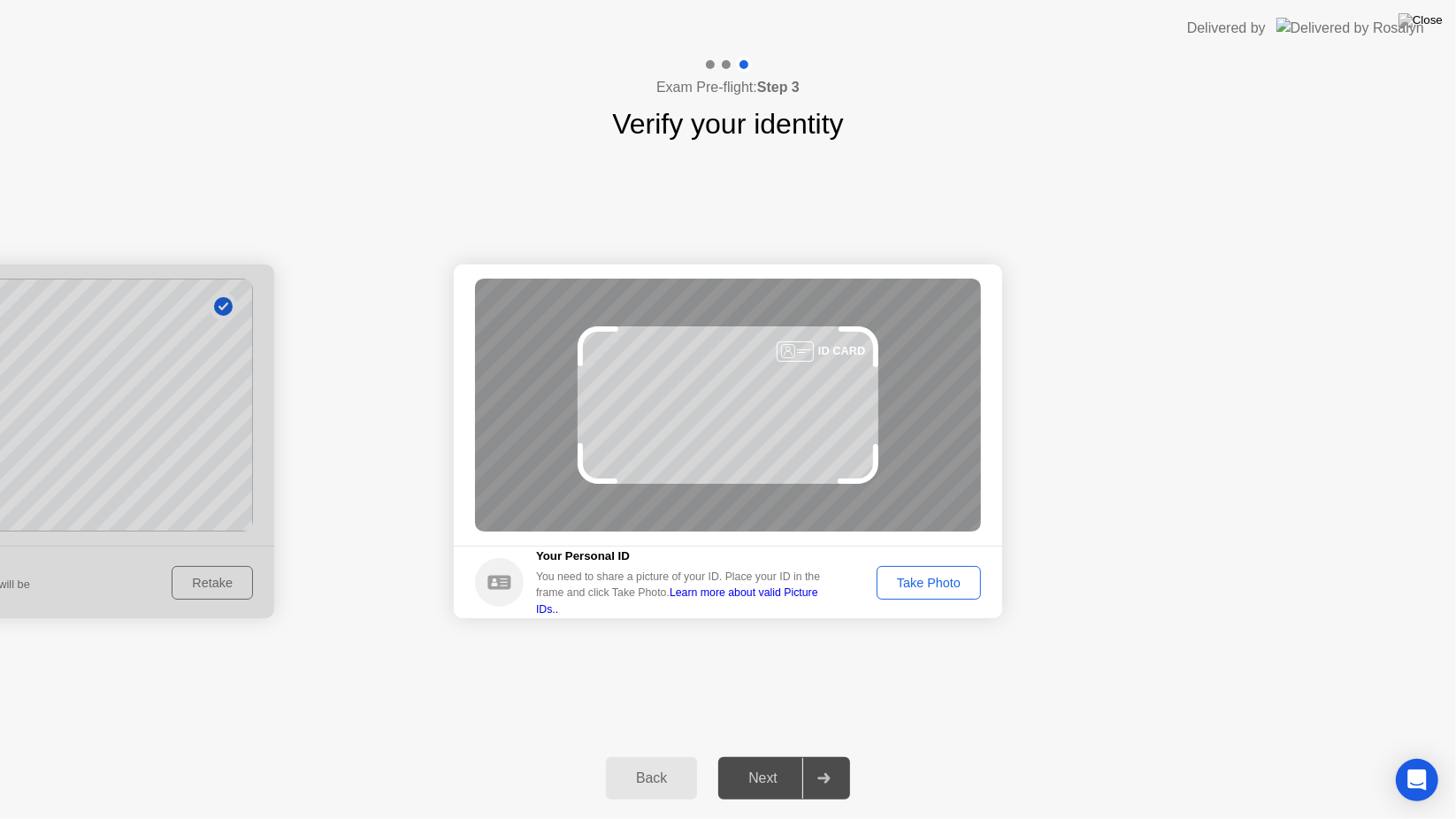
click at [909, 592] on button "Take Photo" at bounding box center [929, 583] width 104 height 34
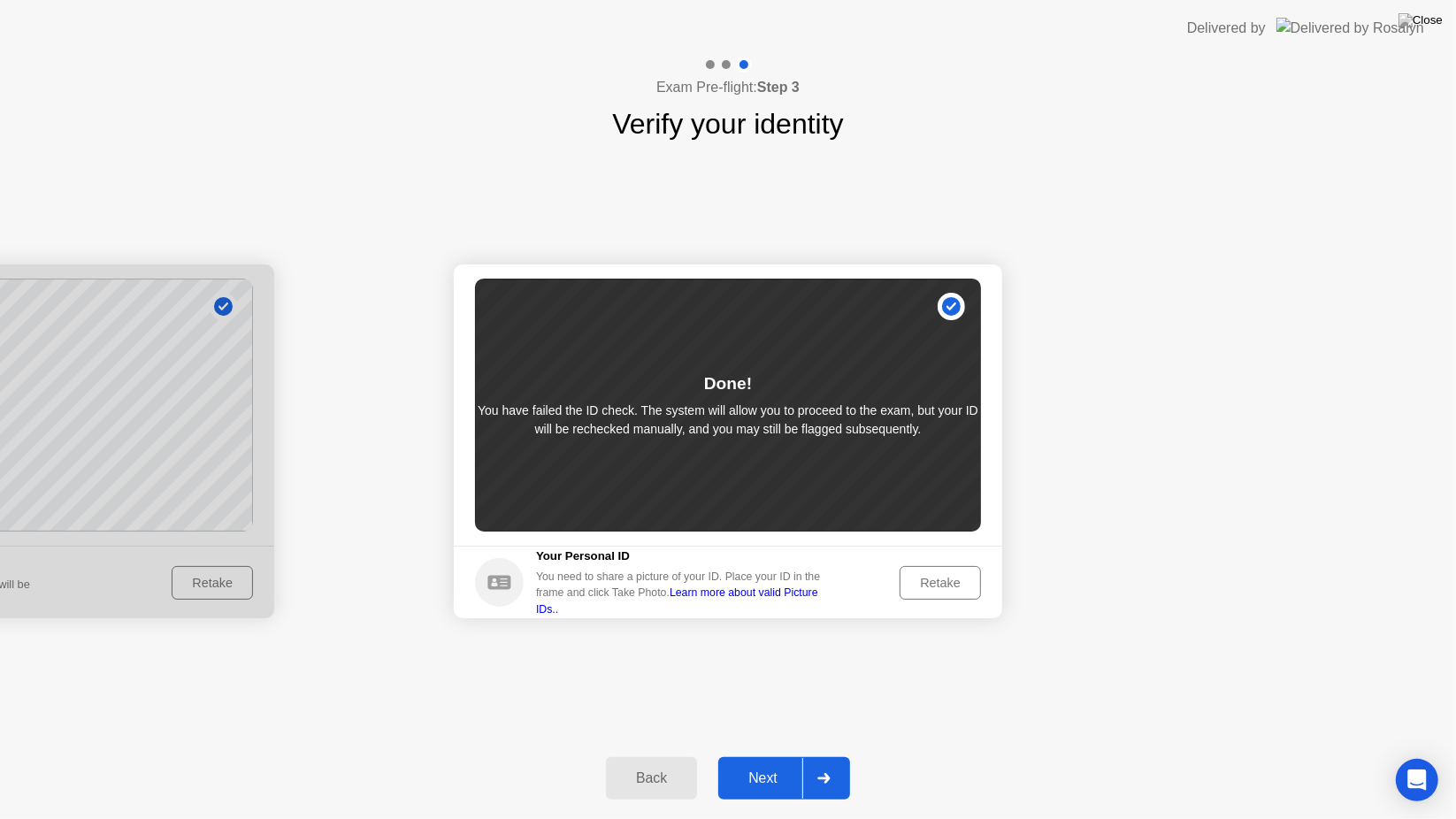
click at [779, 774] on div "Next" at bounding box center [762, 777] width 78 height 16
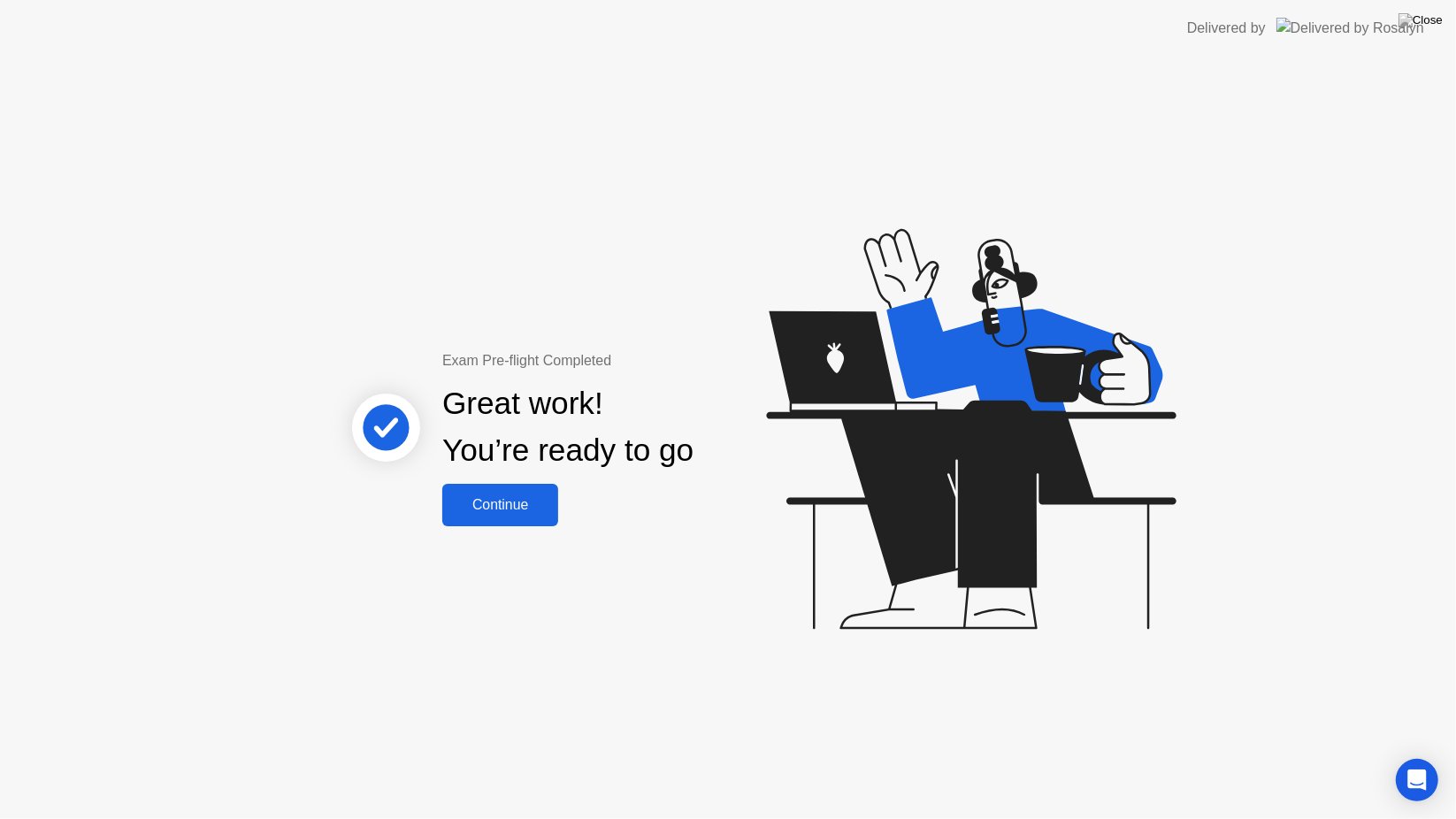
click at [522, 517] on button "Continue" at bounding box center [500, 504] width 116 height 43
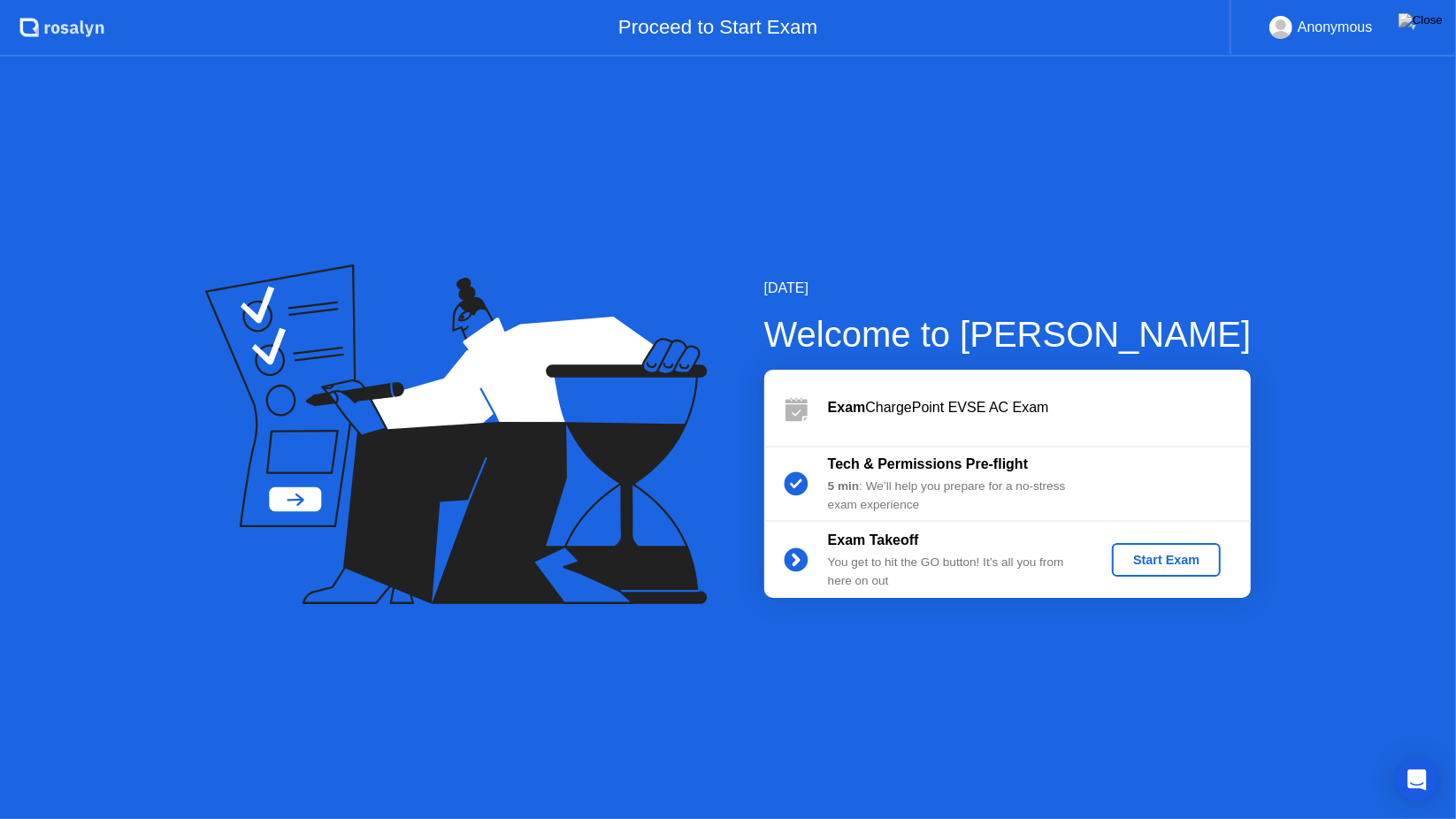
click at [1172, 555] on div "Start Exam" at bounding box center [1166, 559] width 94 height 14
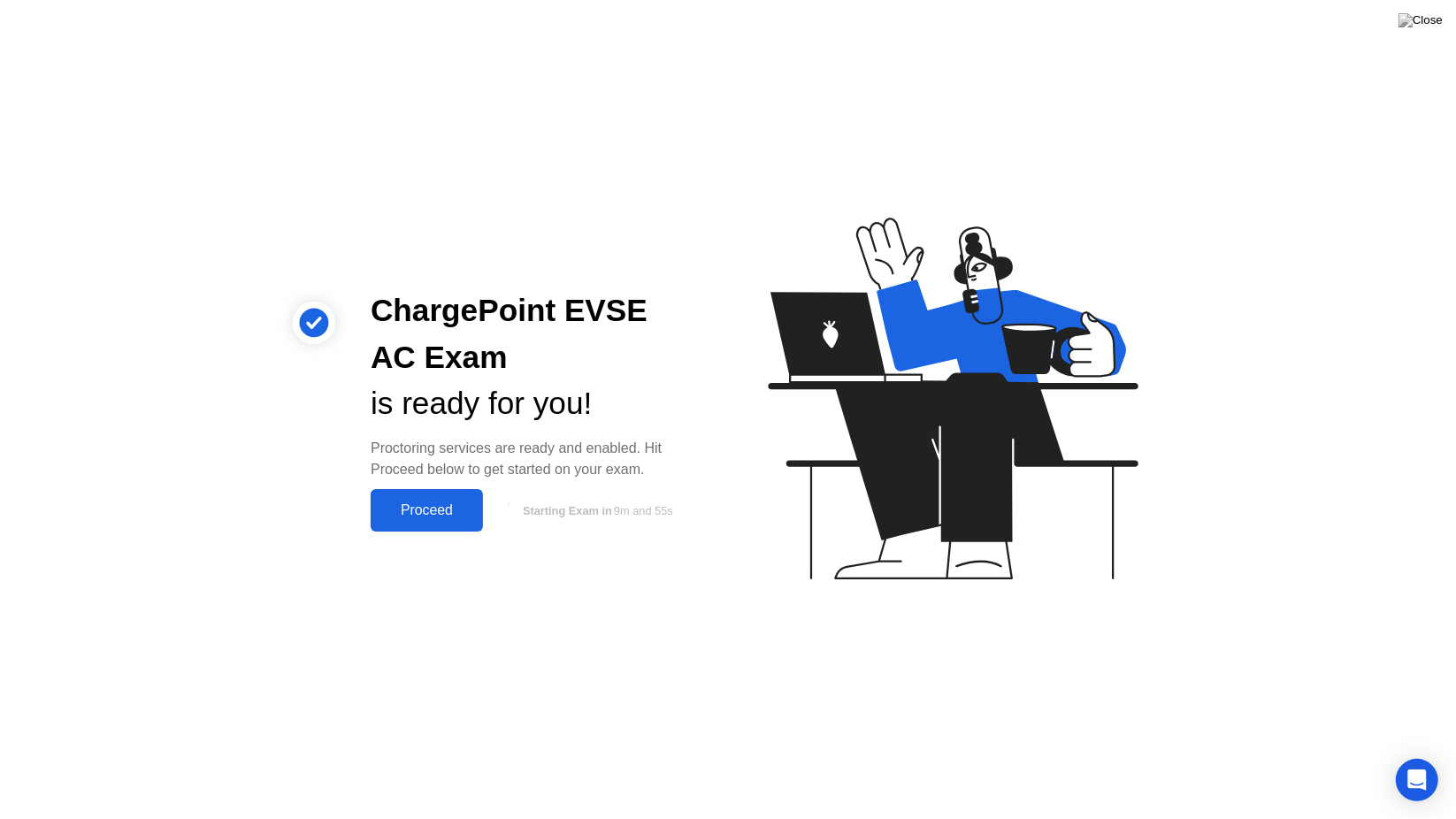
click at [446, 519] on div "Proceed" at bounding box center [427, 510] width 102 height 16
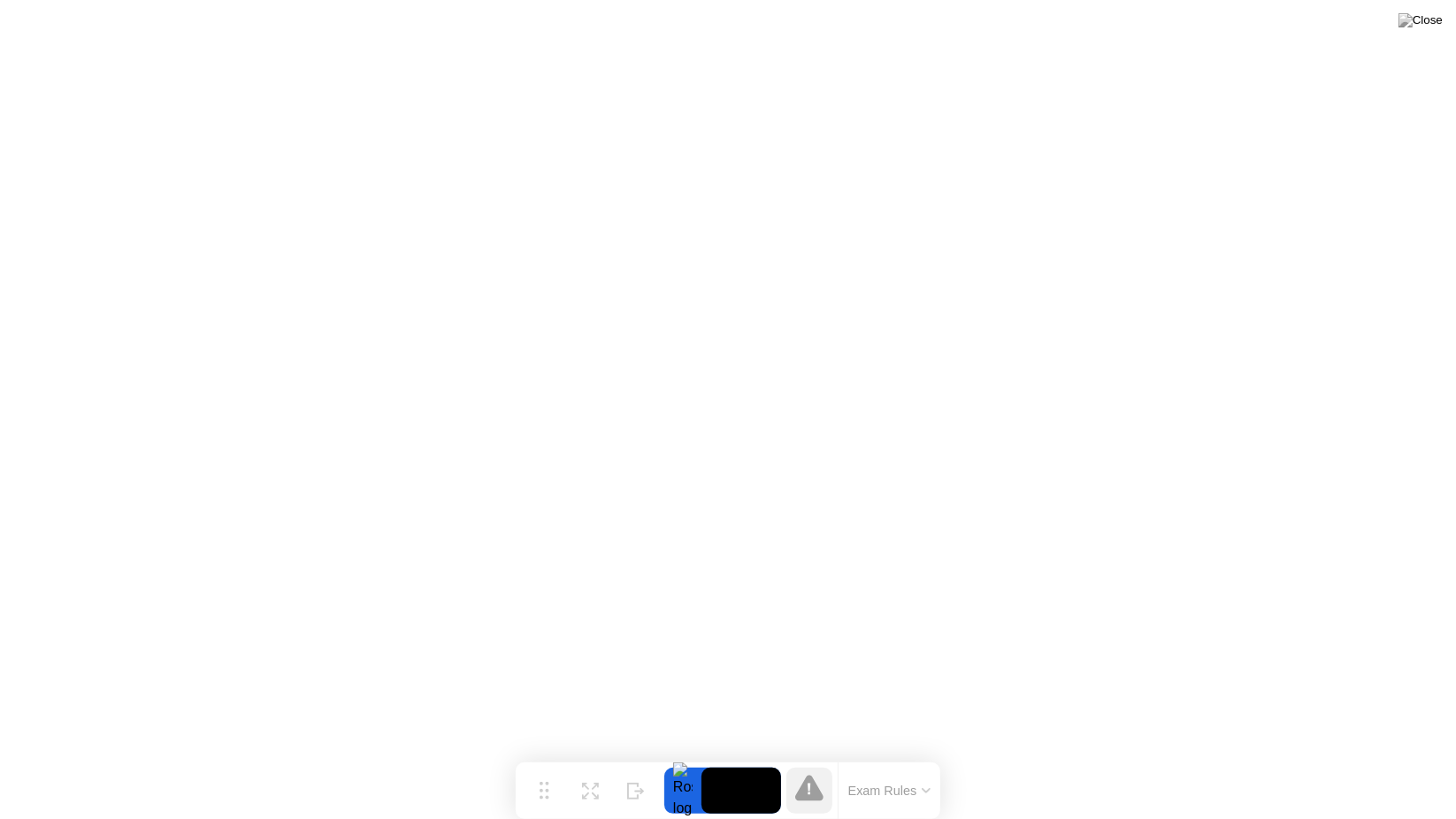
click at [932, 790] on button "Exam Rules" at bounding box center [889, 791] width 94 height 16
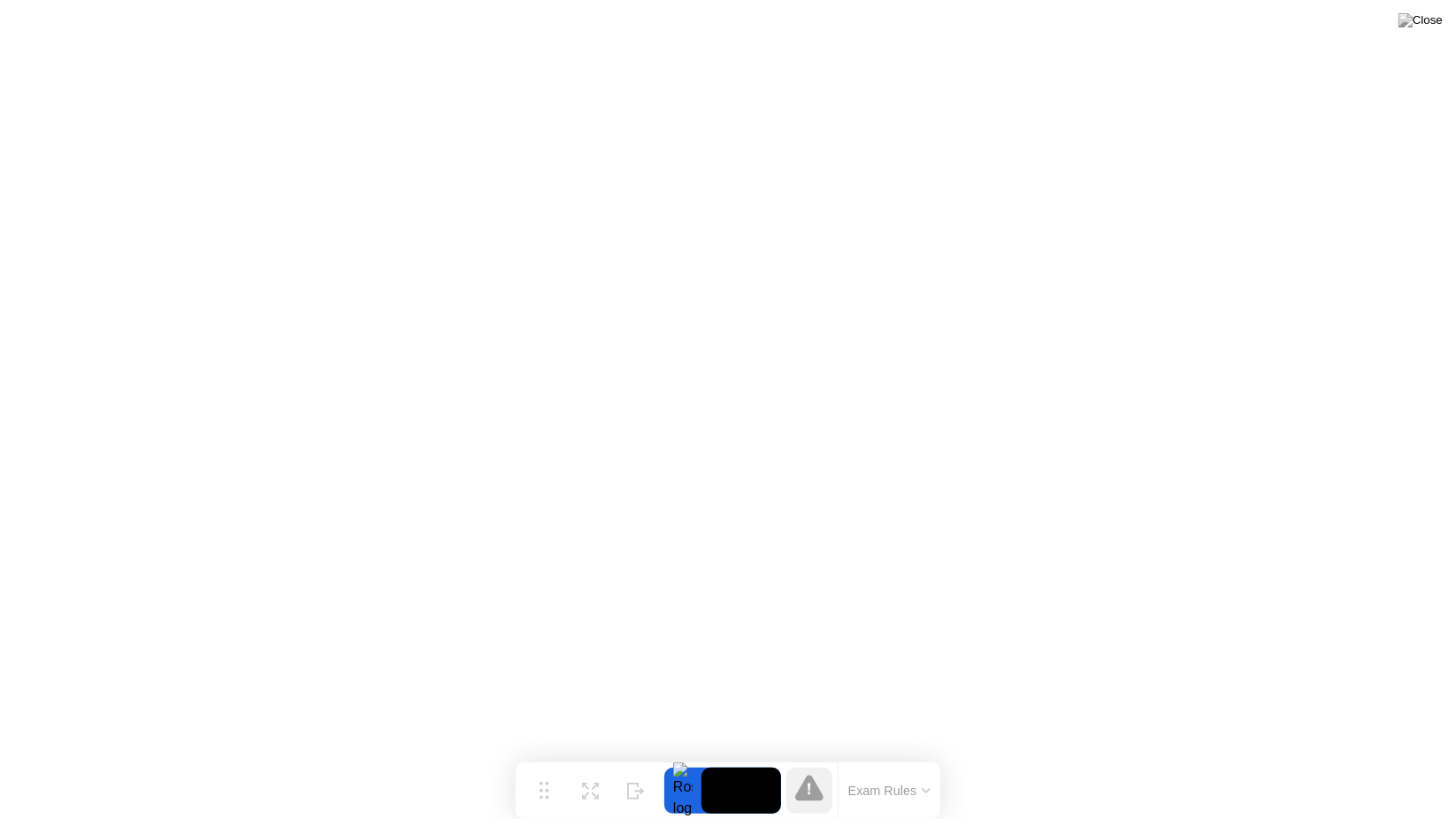
click at [1435, 22] on img at bounding box center [1420, 20] width 44 height 14
click at [591, 783] on icon at bounding box center [591, 792] width 17 height 17
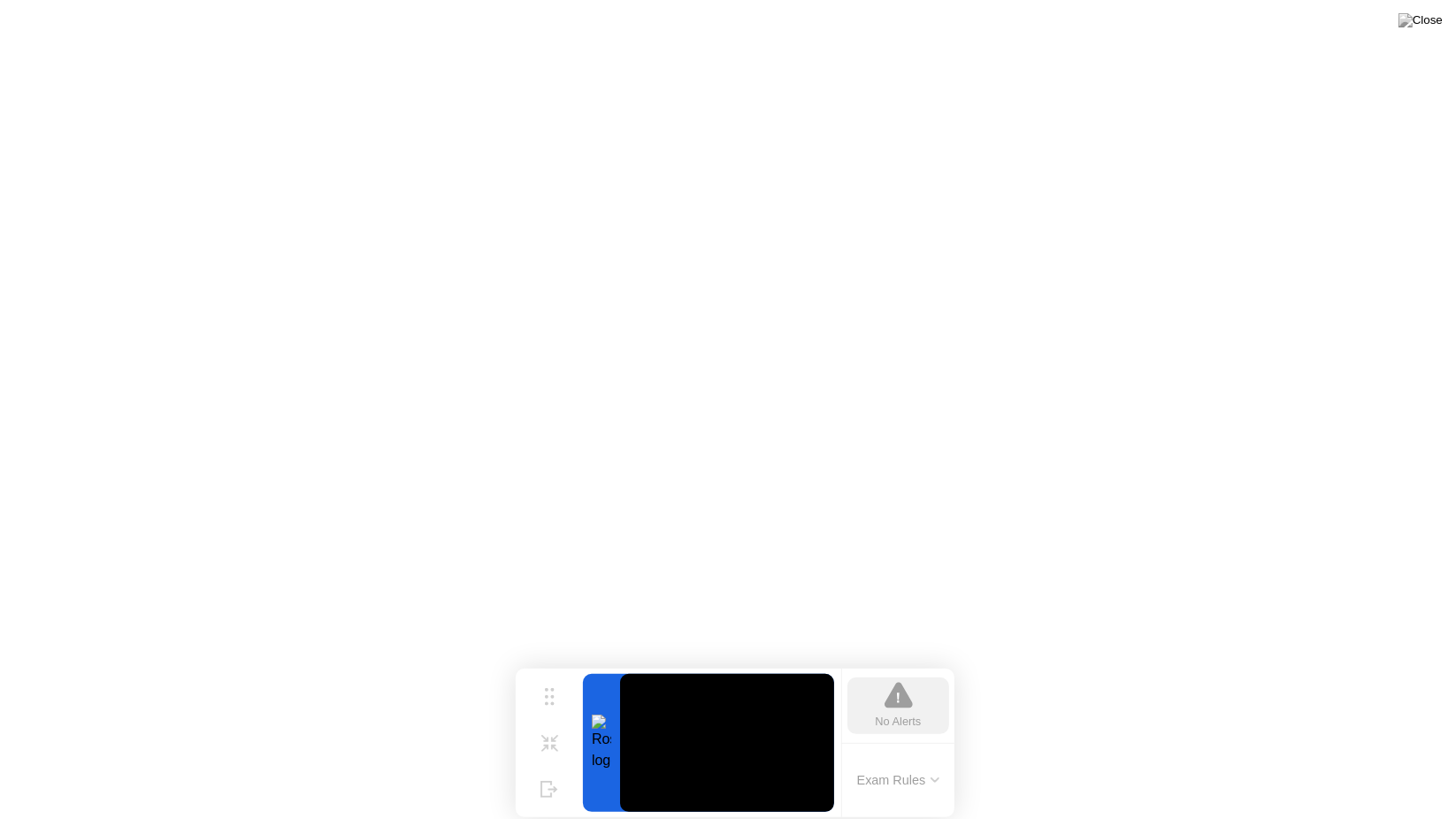
click at [550, 752] on div "Shrink" at bounding box center [549, 757] width 26 height 10
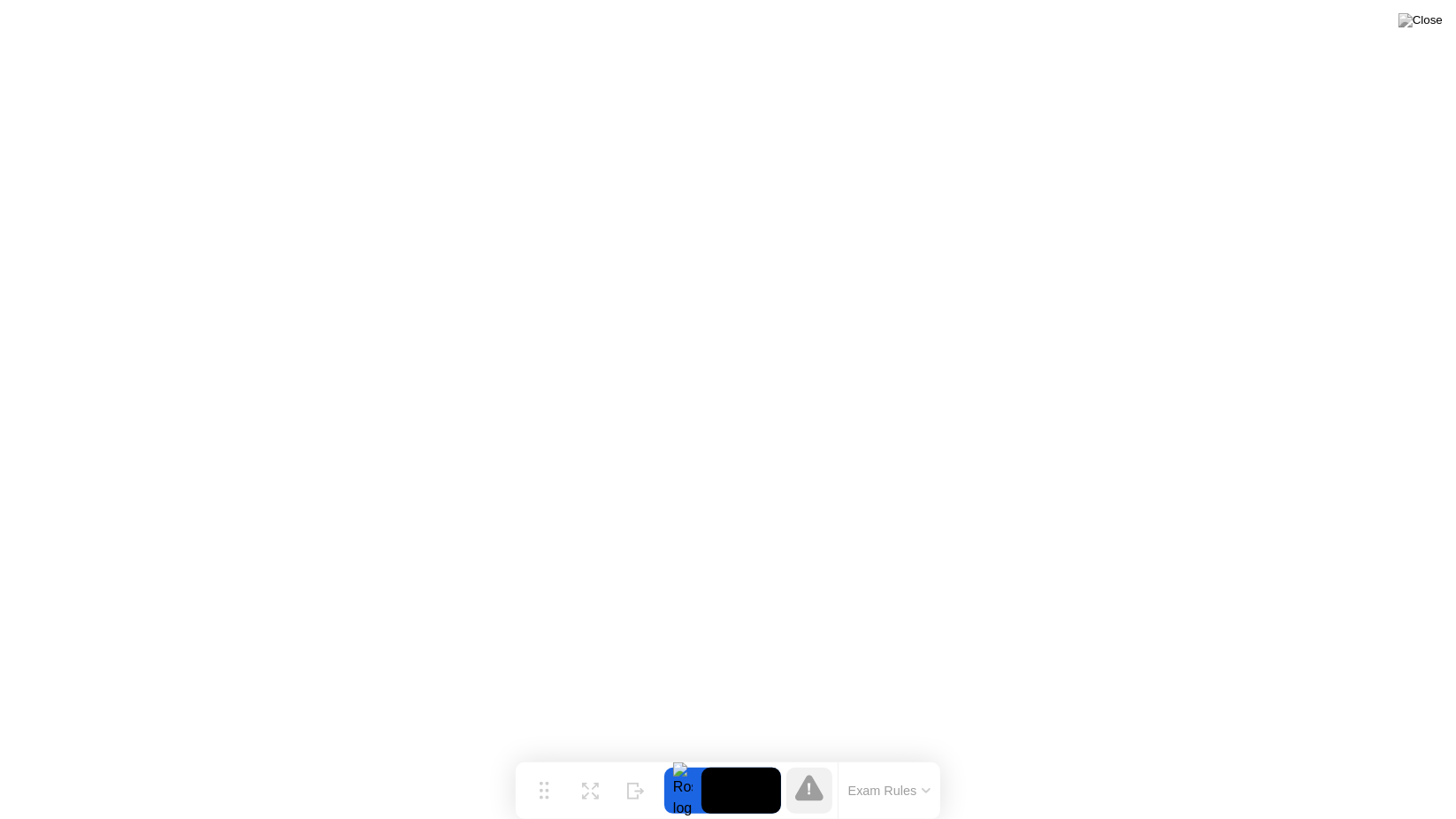
click at [554, 813] on button "Move" at bounding box center [543, 791] width 46 height 46
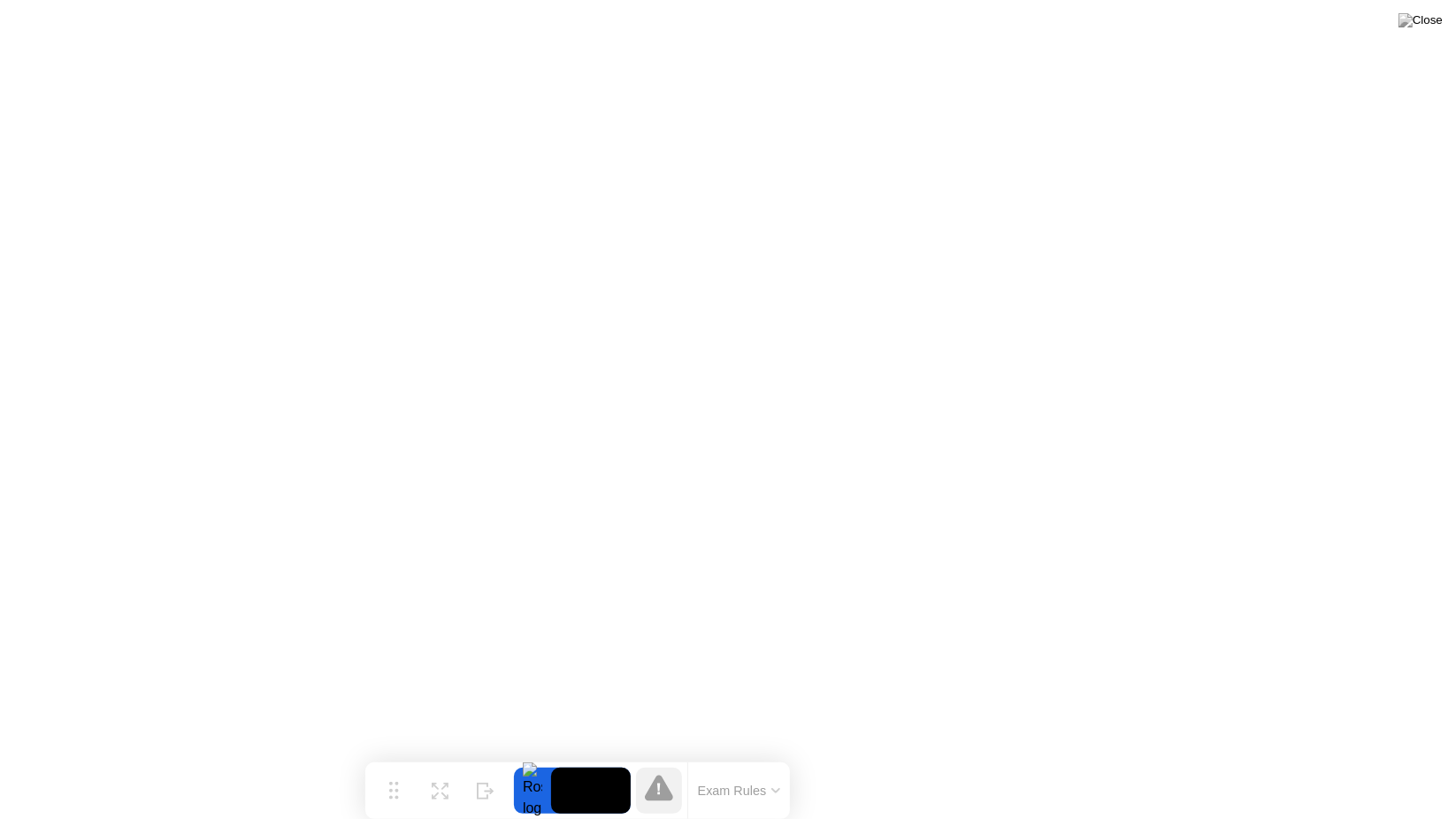
drag, startPoint x: 554, startPoint y: 813, endPoint x: 402, endPoint y: 818, distance: 152.1
click at [402, 818] on div "Move Expand Hide Exam Rules" at bounding box center [577, 791] width 424 height 57
click at [1436, 27] on img at bounding box center [1420, 20] width 44 height 14
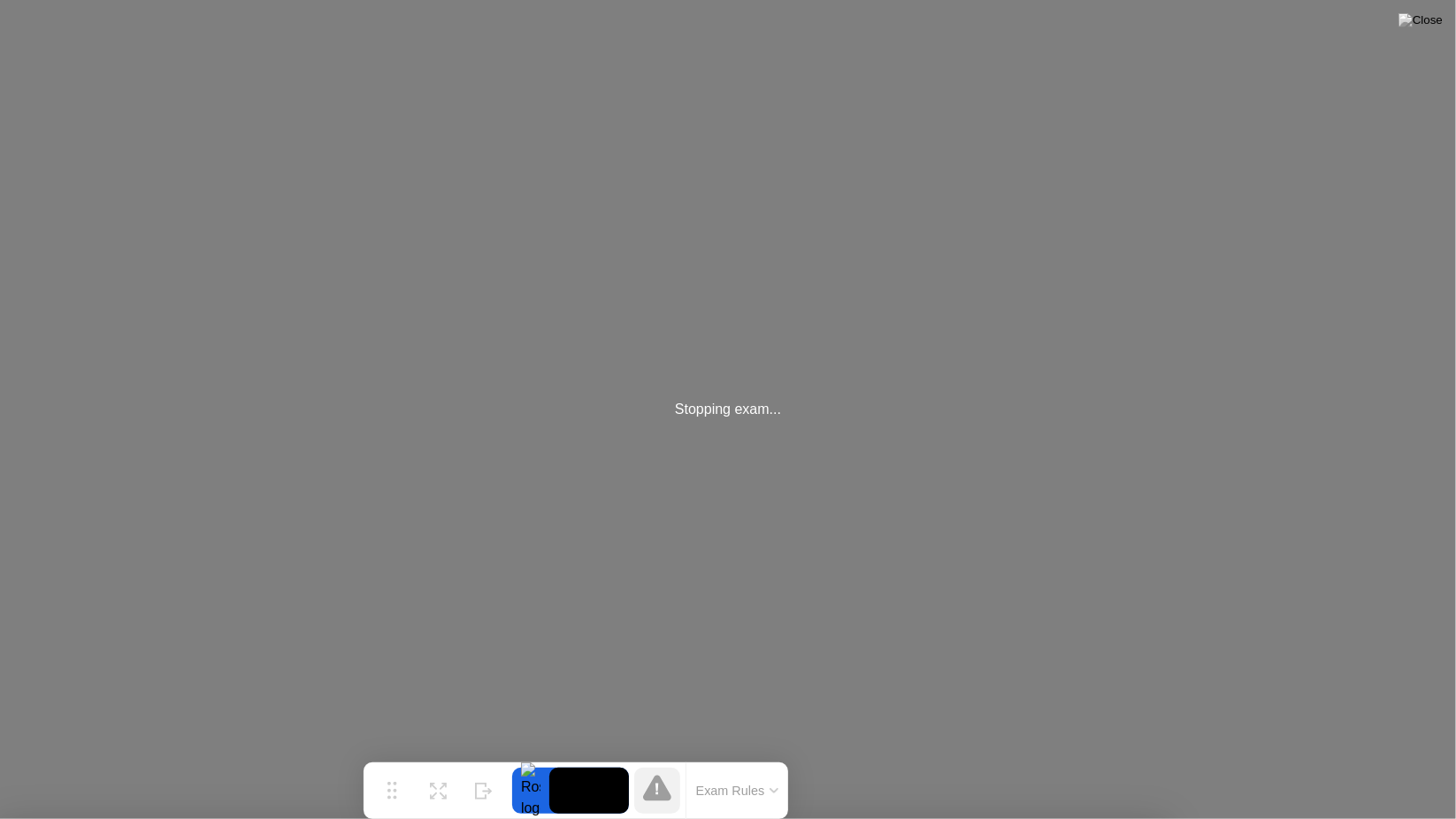
click at [700, 471] on div "Stopping exam..." at bounding box center [728, 409] width 1456 height 819
click at [492, 799] on div "Hide" at bounding box center [484, 804] width 20 height 10
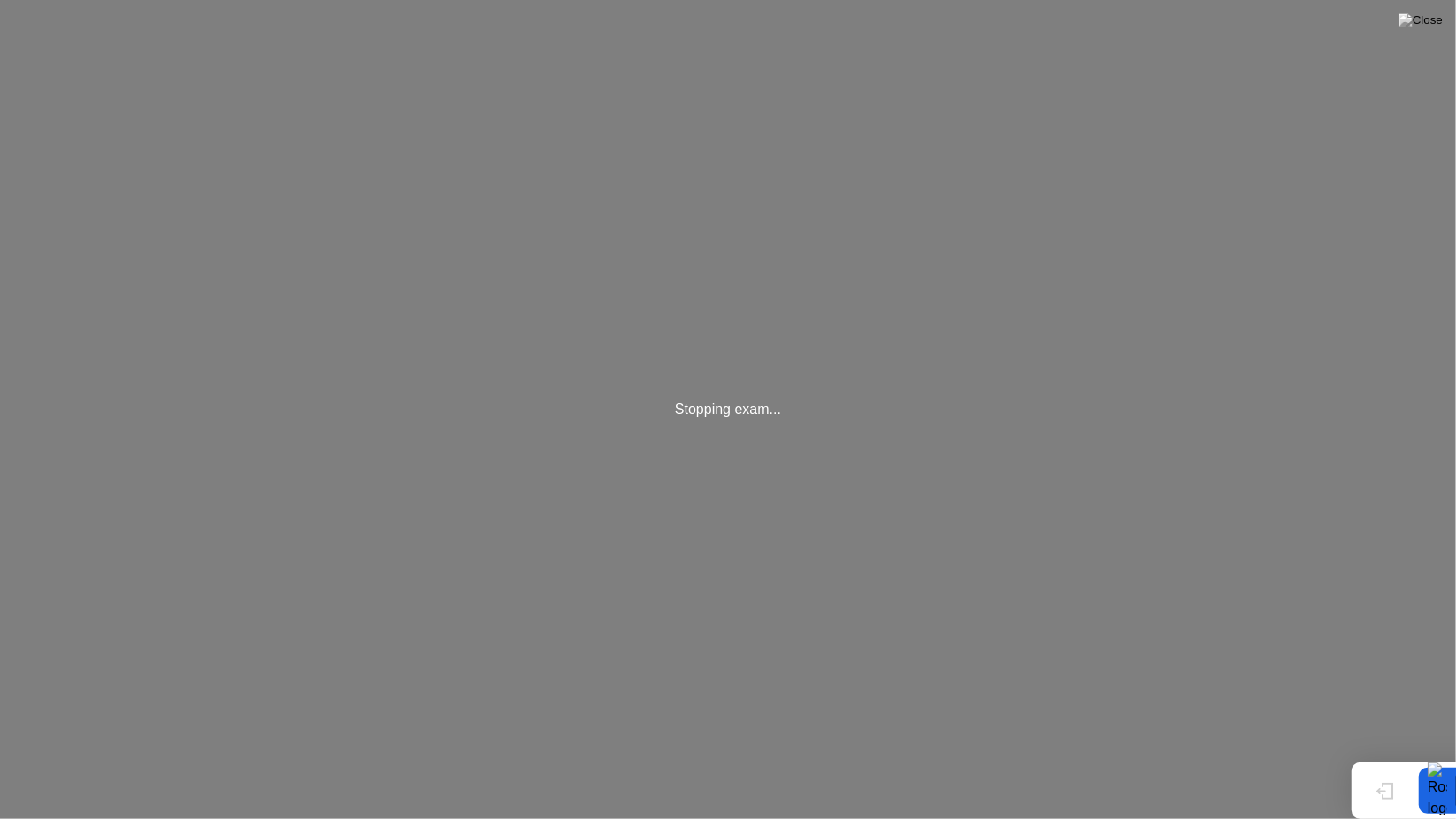
click at [1384, 788] on icon at bounding box center [1385, 792] width 18 height 17
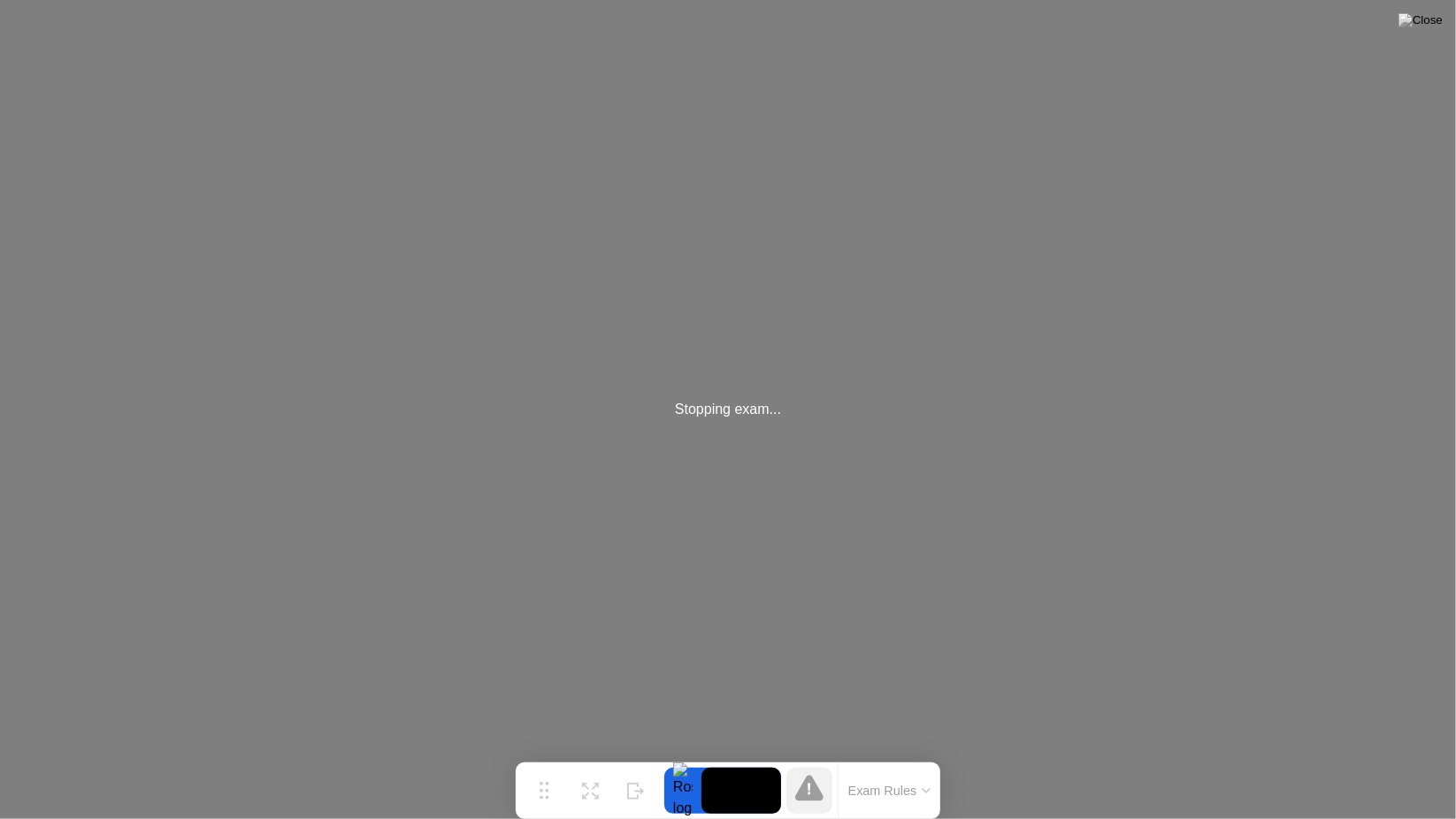
click at [802, 790] on icon at bounding box center [810, 787] width 28 height 26
click at [890, 794] on button "Exam Rules" at bounding box center [889, 791] width 94 height 16
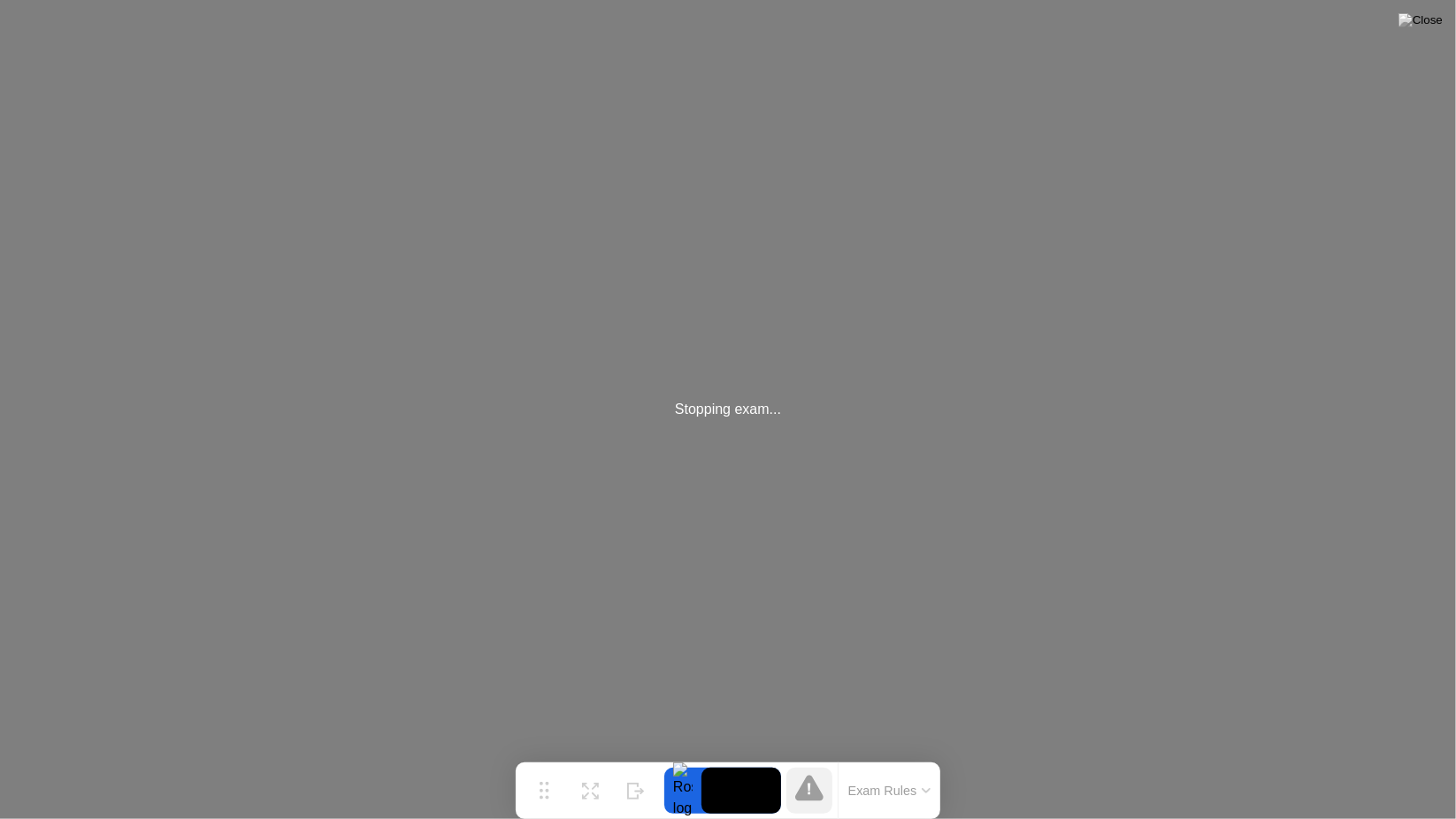
click at [638, 523] on div "Stopping exam..." at bounding box center [728, 409] width 1456 height 819
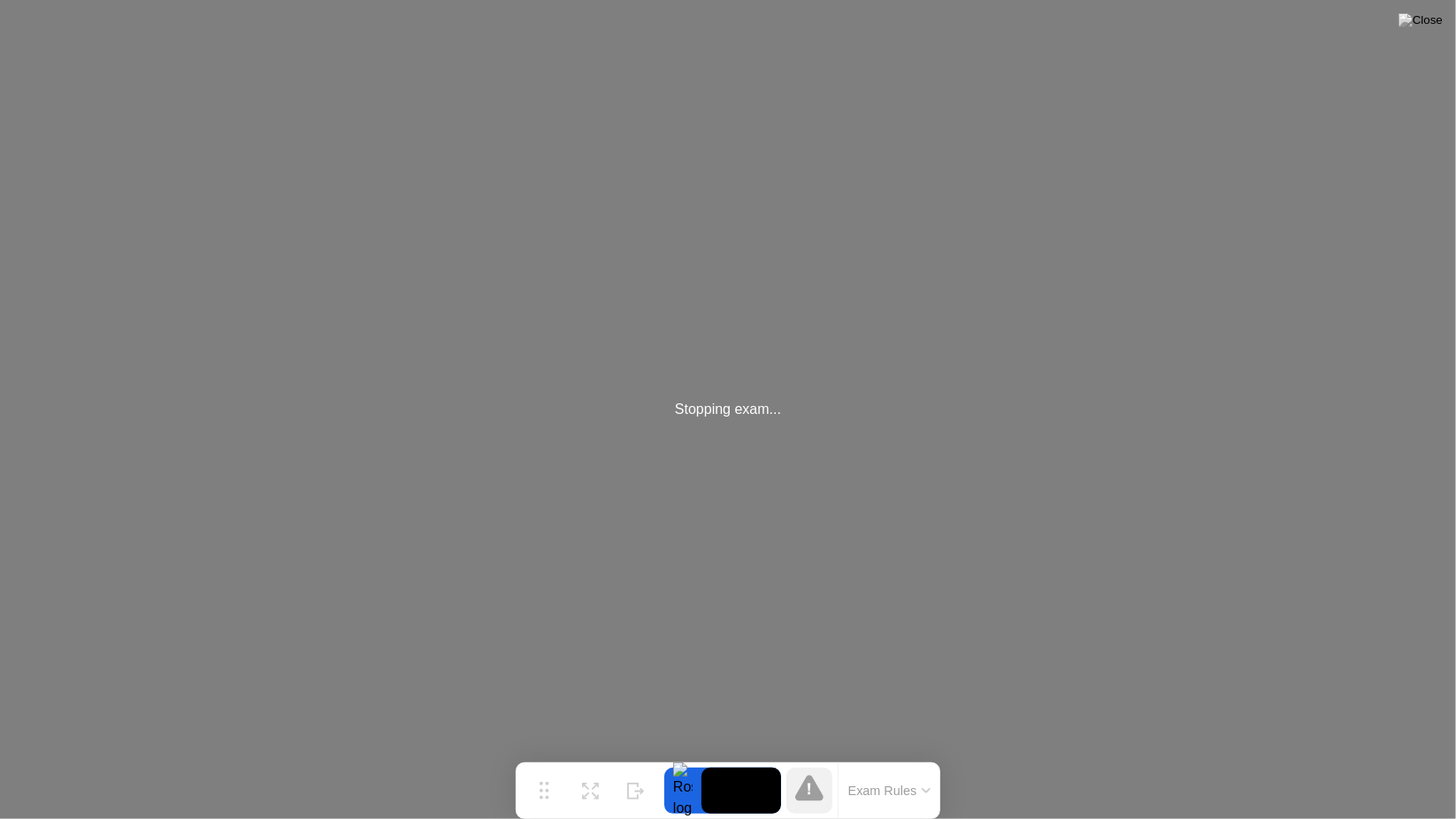
click at [638, 523] on div "Stopping exam..." at bounding box center [728, 409] width 1456 height 819
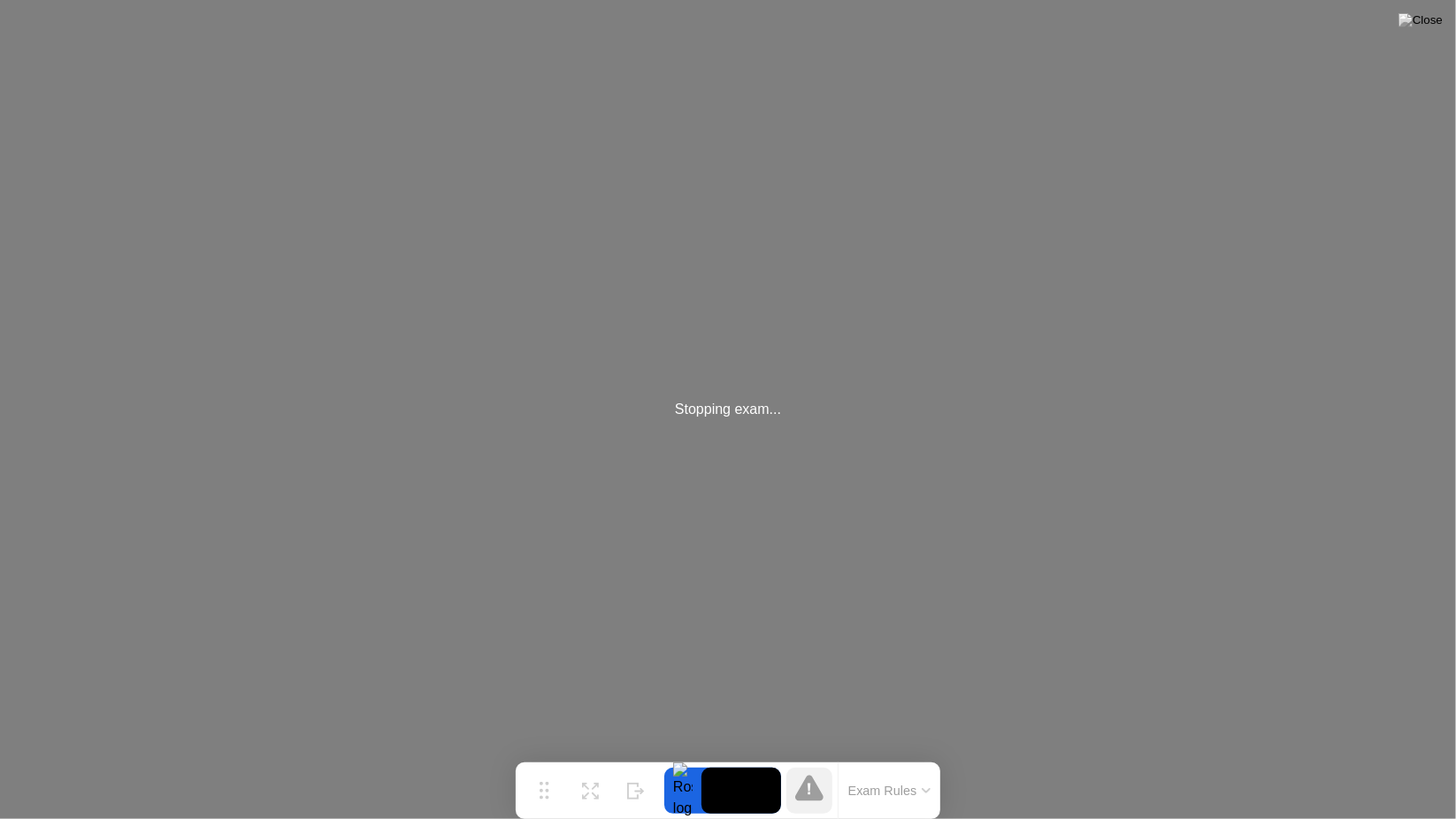
click at [638, 523] on div "Stopping exam..." at bounding box center [728, 409] width 1456 height 819
click at [756, 436] on div "Stopping exam..." at bounding box center [728, 409] width 1456 height 819
click at [464, 358] on div "Stopping exam..." at bounding box center [728, 409] width 1456 height 819
click at [810, 793] on icon at bounding box center [810, 789] width 4 height 12
click at [686, 792] on div at bounding box center [682, 791] width 37 height 46
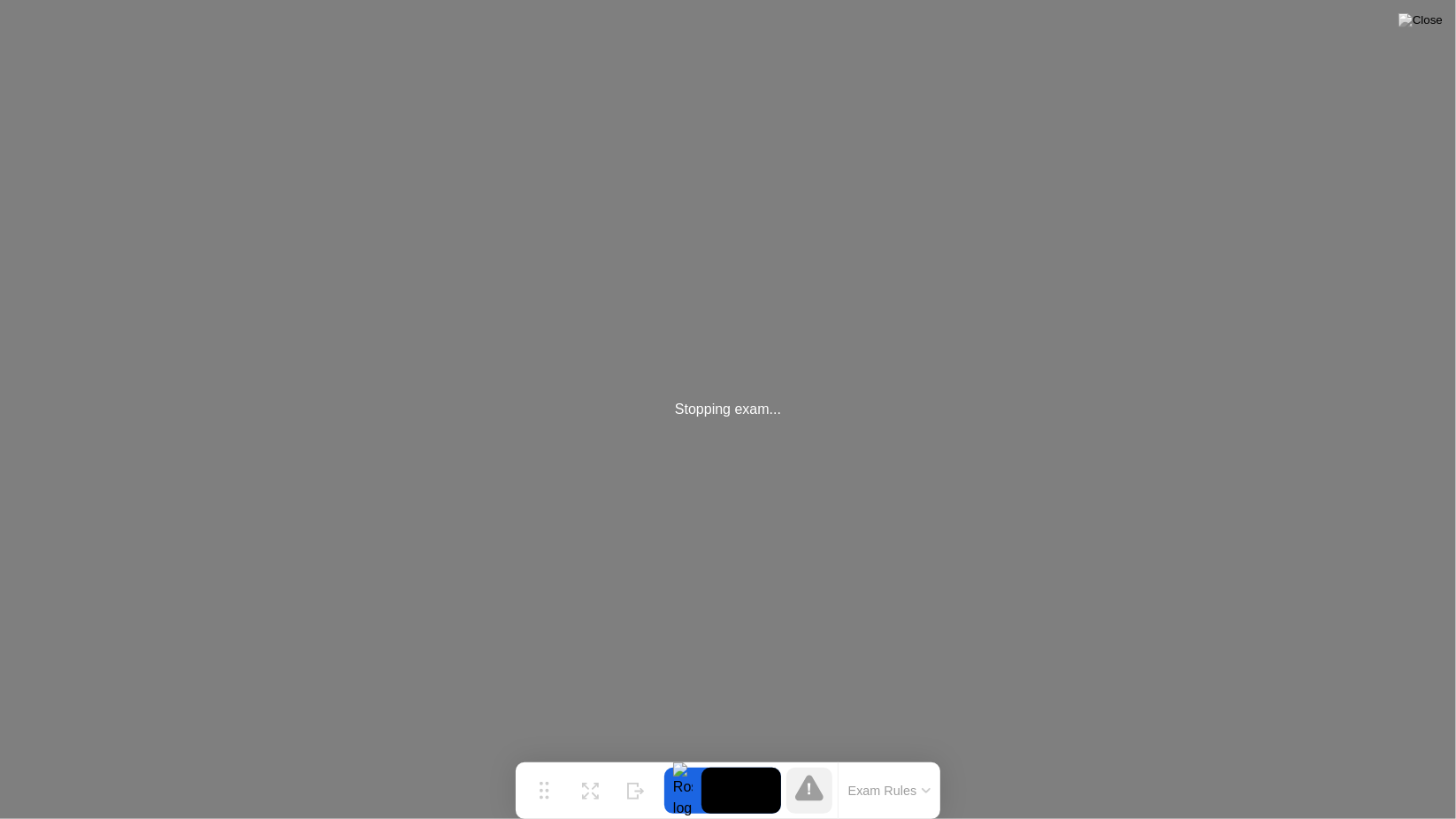
click at [831, 771] on div at bounding box center [809, 791] width 46 height 46
click at [762, 773] on video at bounding box center [741, 791] width 79 height 46
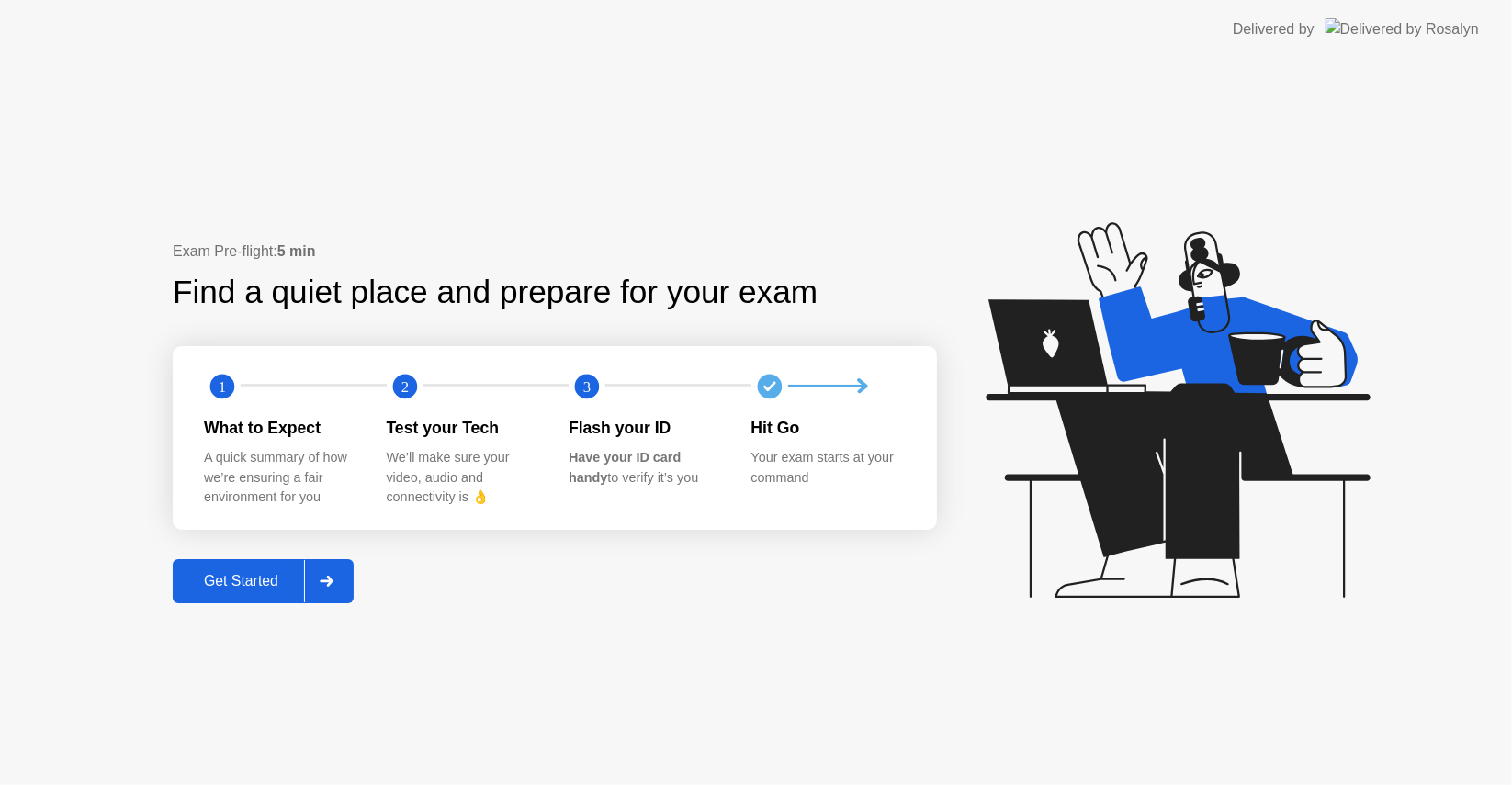
click at [213, 602] on button "Get Started" at bounding box center [263, 581] width 181 height 44
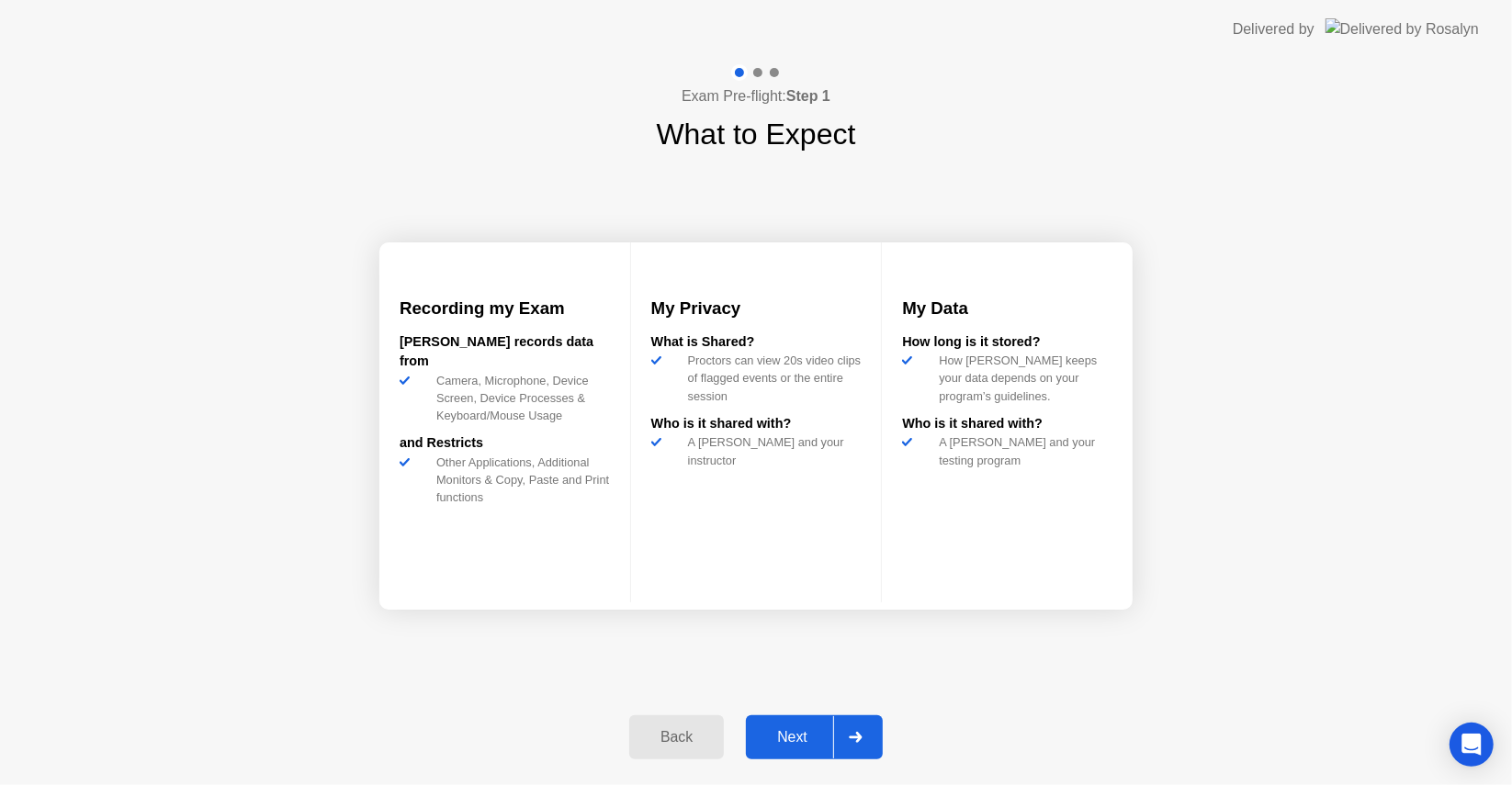
click at [781, 729] on div "Next" at bounding box center [792, 737] width 81 height 17
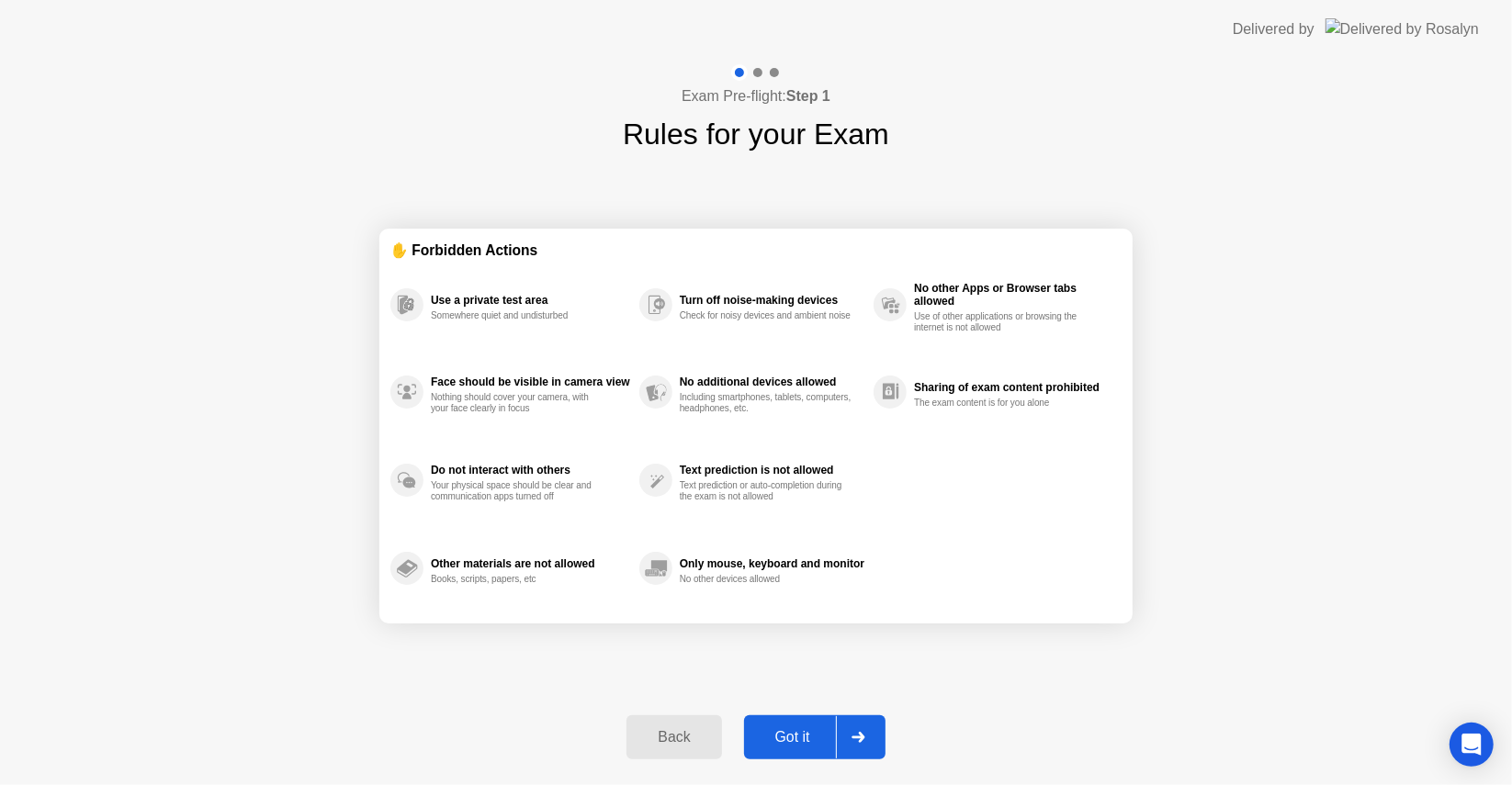
click at [781, 729] on div "Got it" at bounding box center [793, 737] width 86 height 17
select select "**********"
select select "*******"
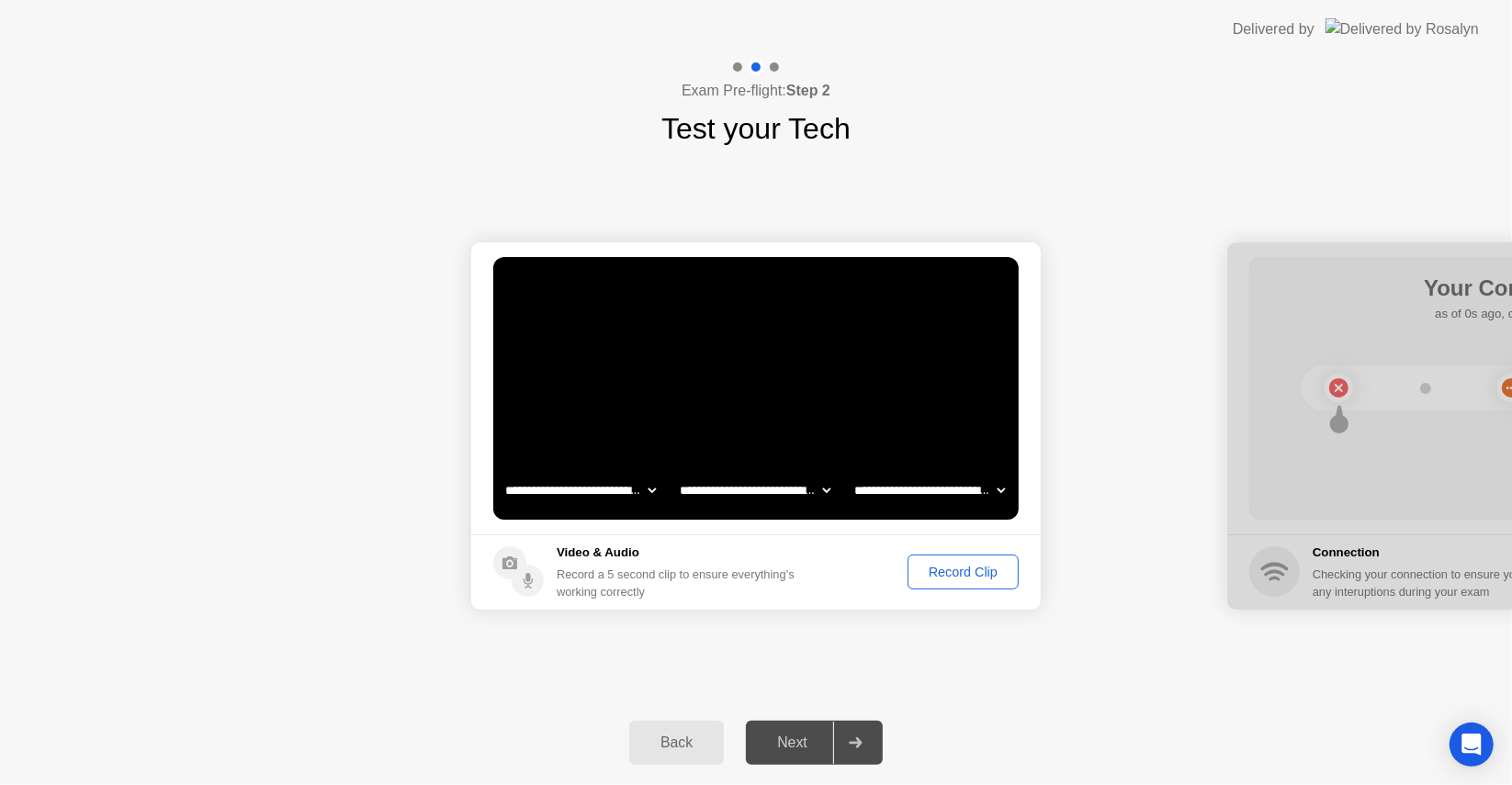
click at [1486, 4] on header "Delivered by" at bounding box center [756, 29] width 1512 height 59
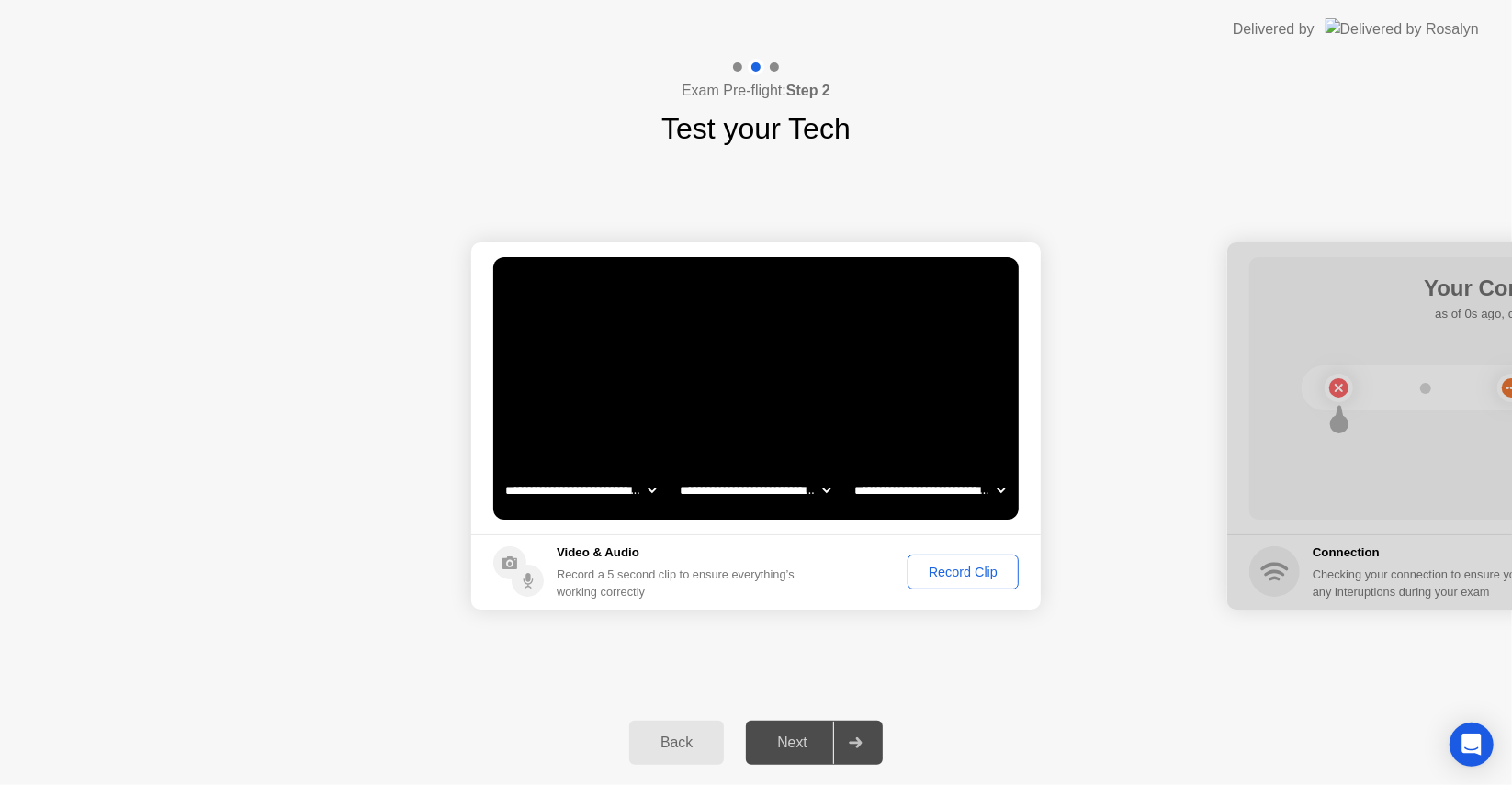
click at [956, 583] on button "Record Clip" at bounding box center [963, 572] width 111 height 35
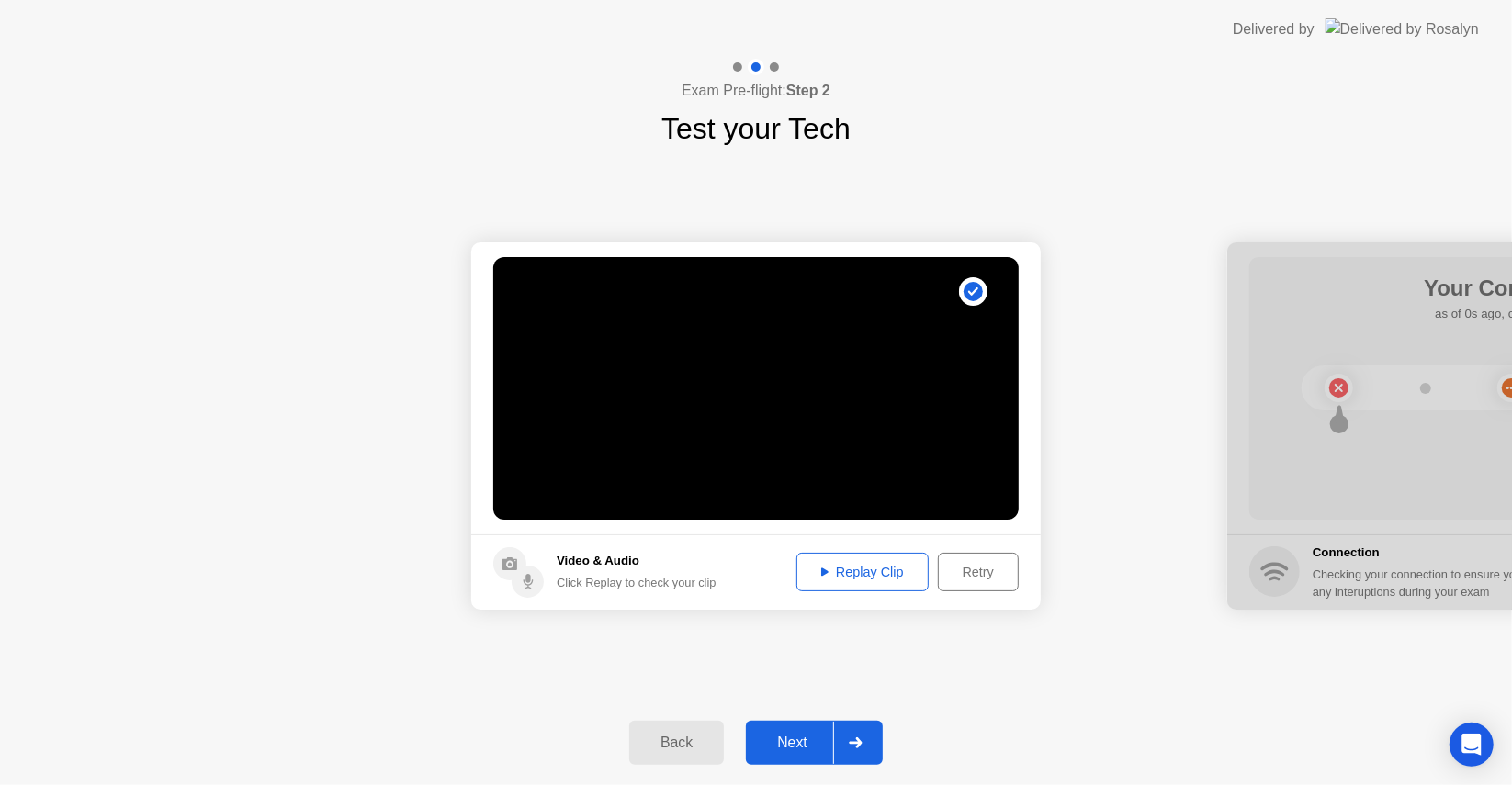
click at [784, 757] on button "Next" at bounding box center [813, 743] width 136 height 44
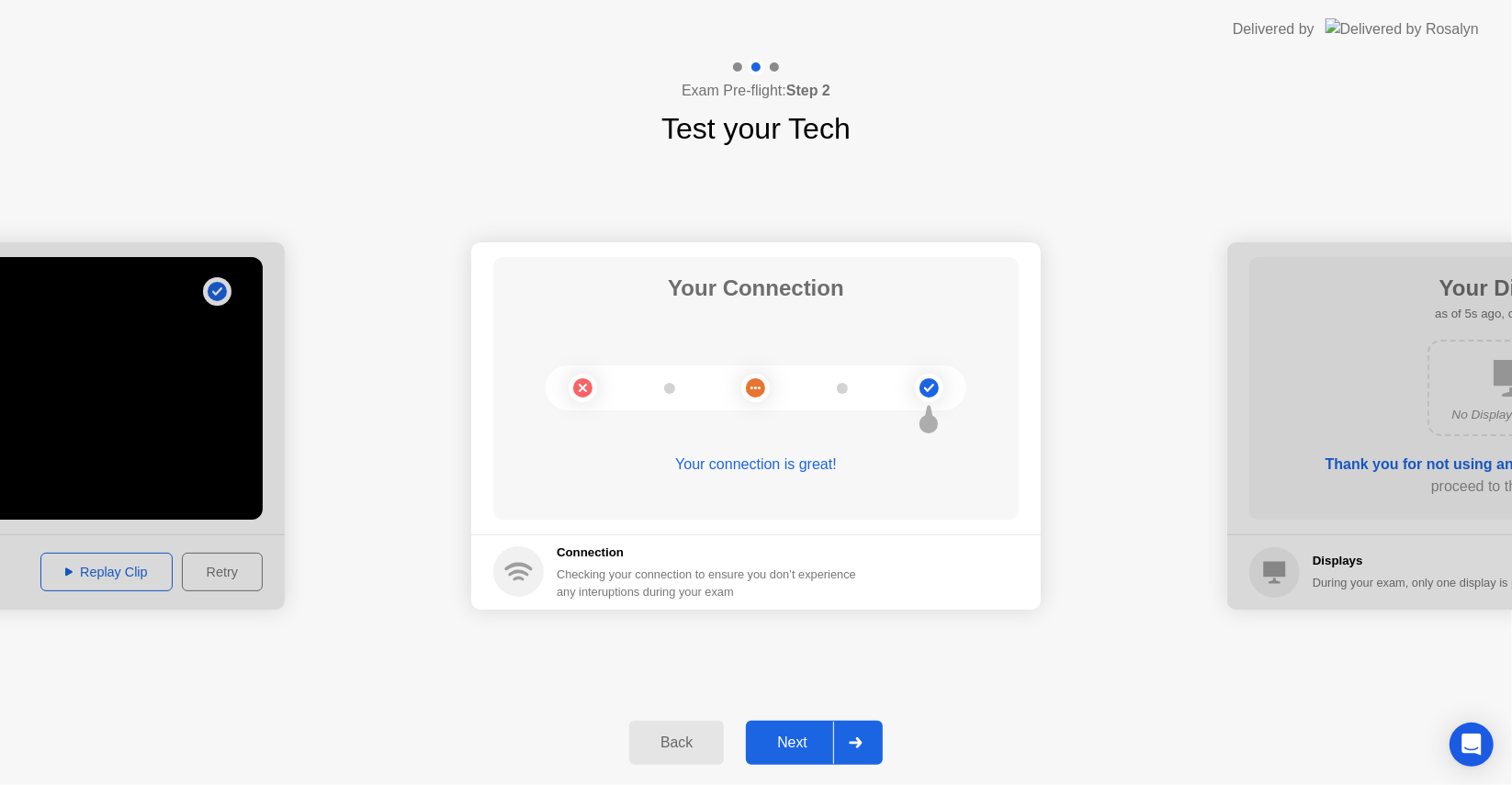
click at [790, 741] on div "Next" at bounding box center [792, 743] width 81 height 17
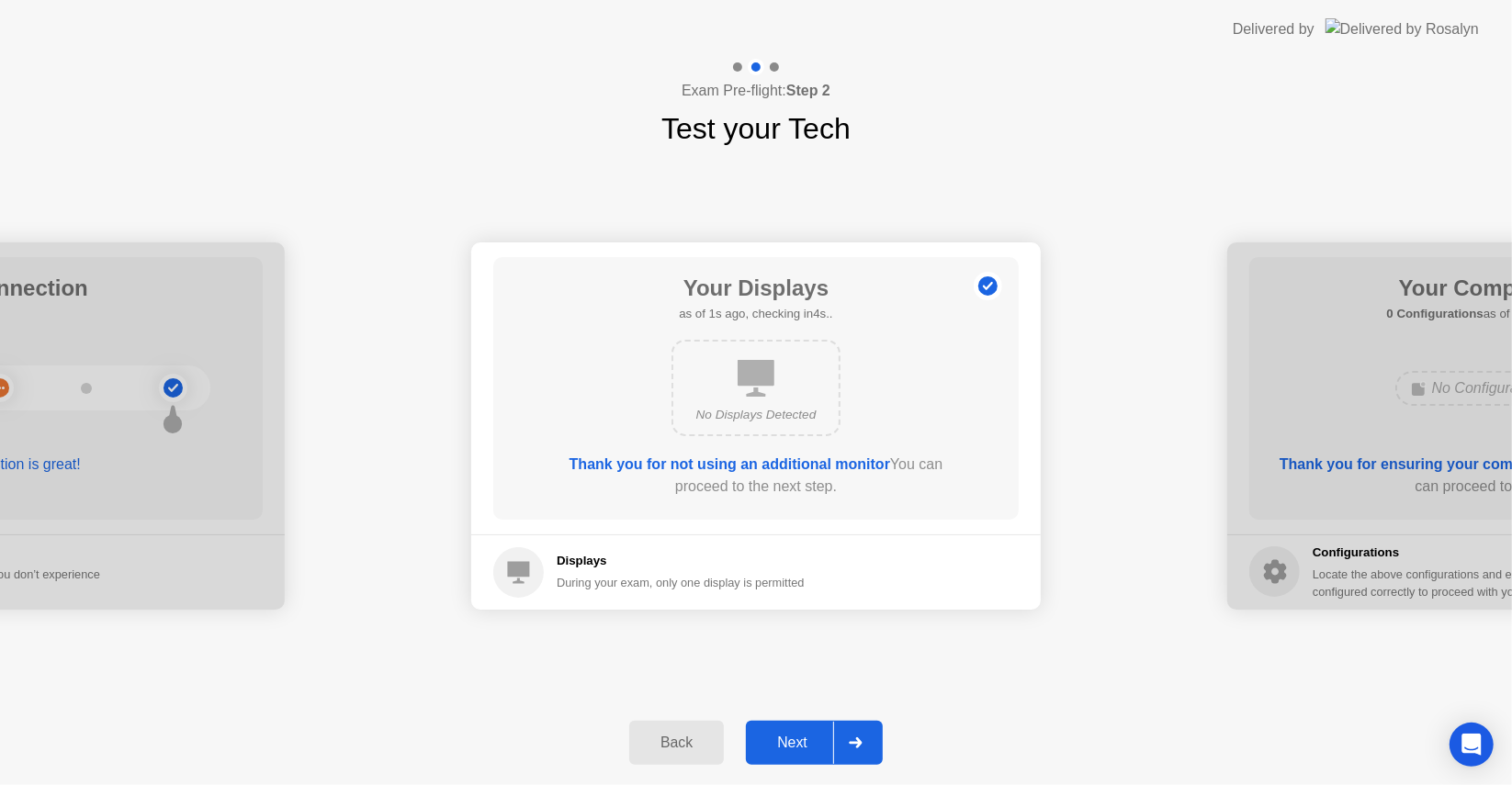
click at [790, 741] on div "Next" at bounding box center [792, 743] width 81 height 17
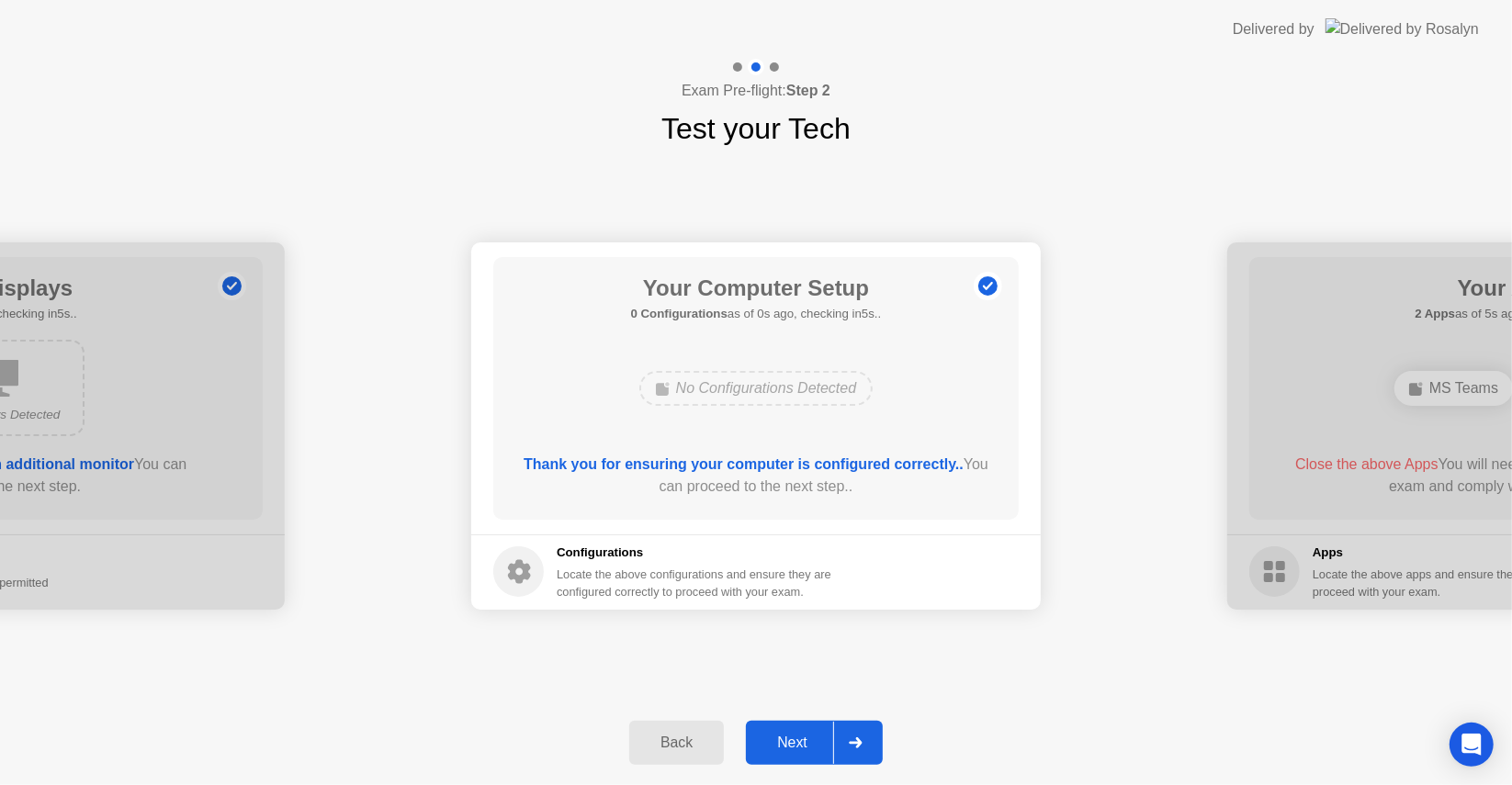
click at [790, 741] on div "Next" at bounding box center [792, 743] width 81 height 17
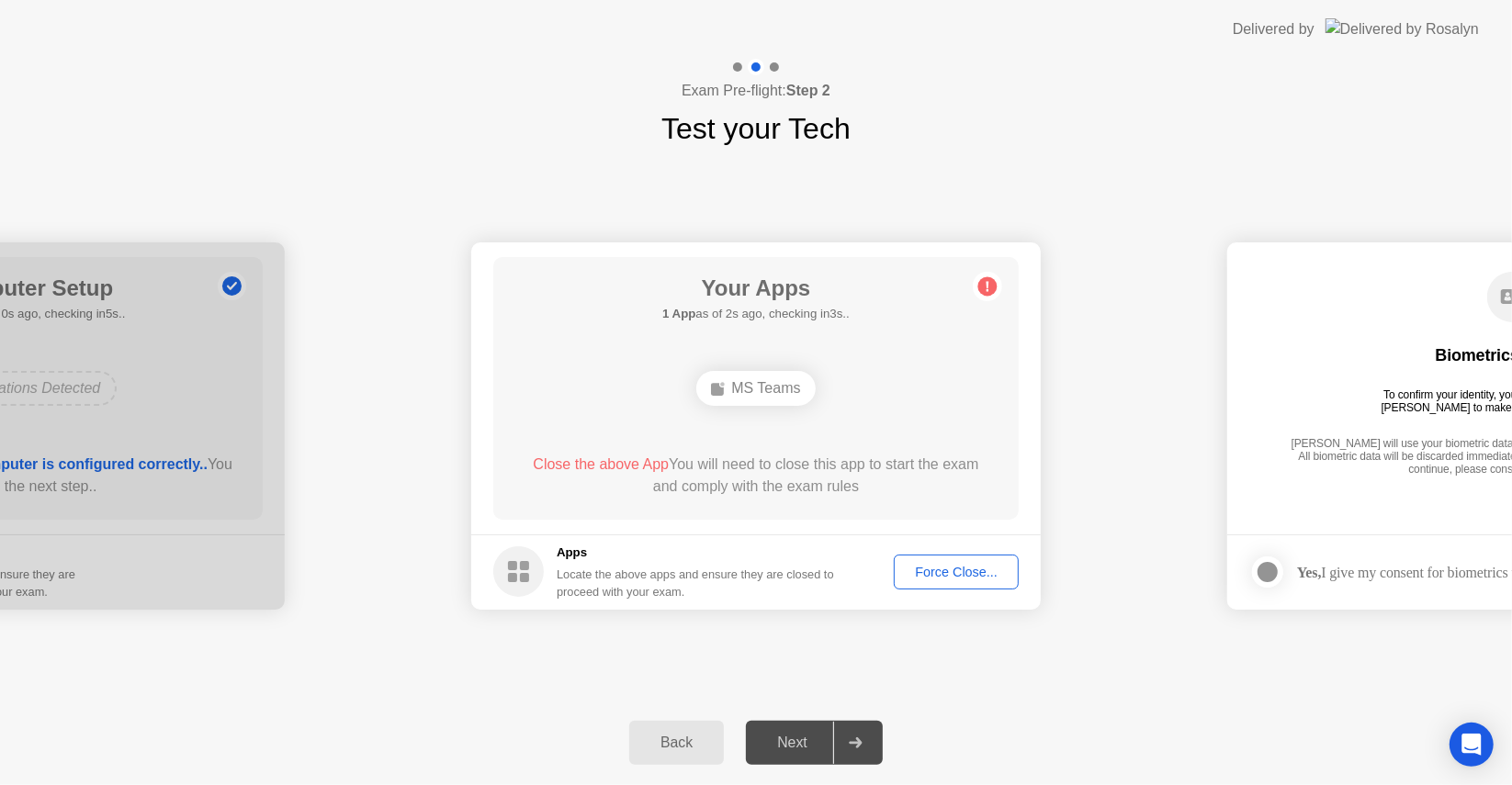
click at [943, 575] on div "Force Close..." at bounding box center [956, 572] width 112 height 15
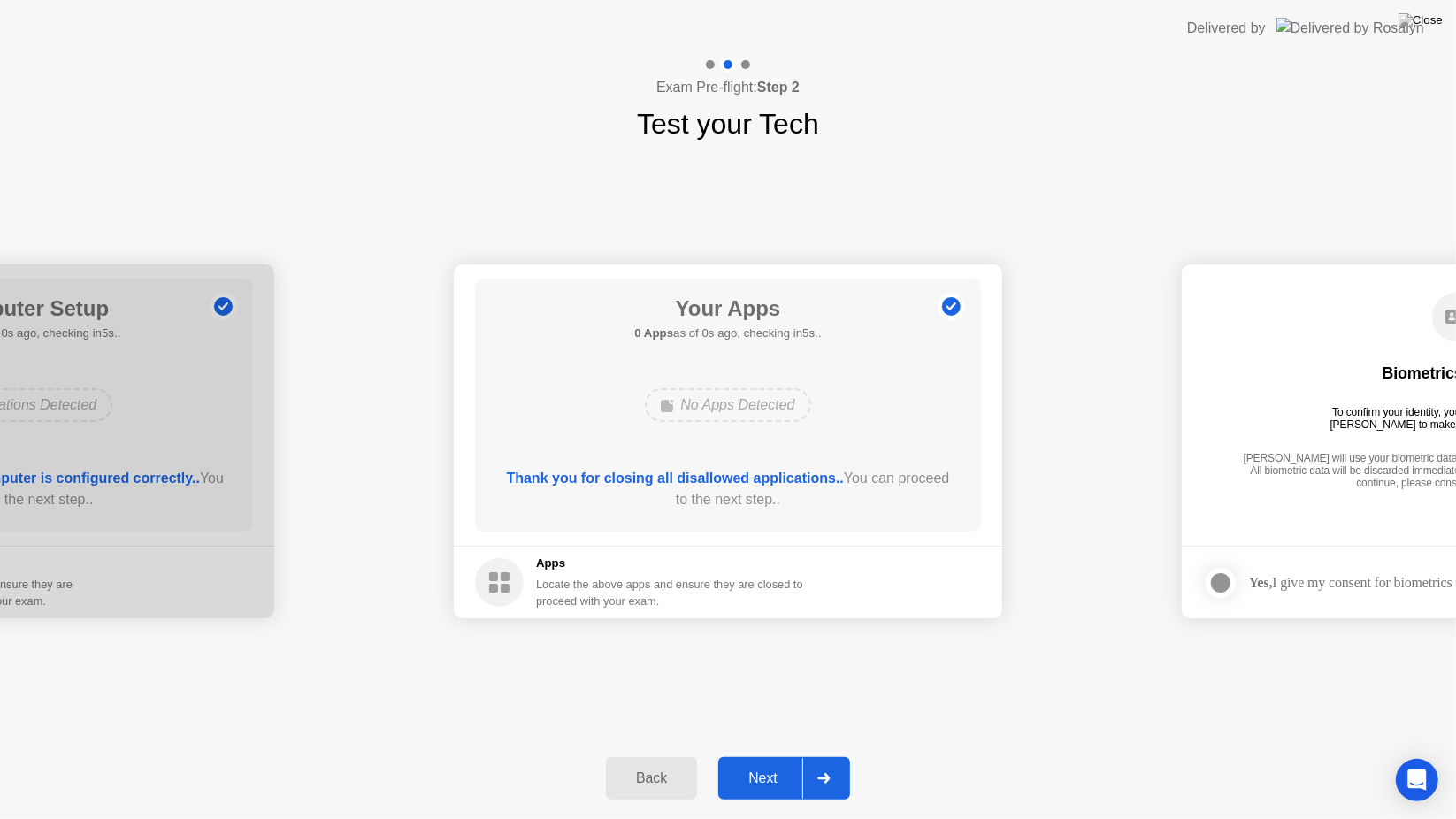
click at [776, 756] on button "Next" at bounding box center [783, 777] width 131 height 43
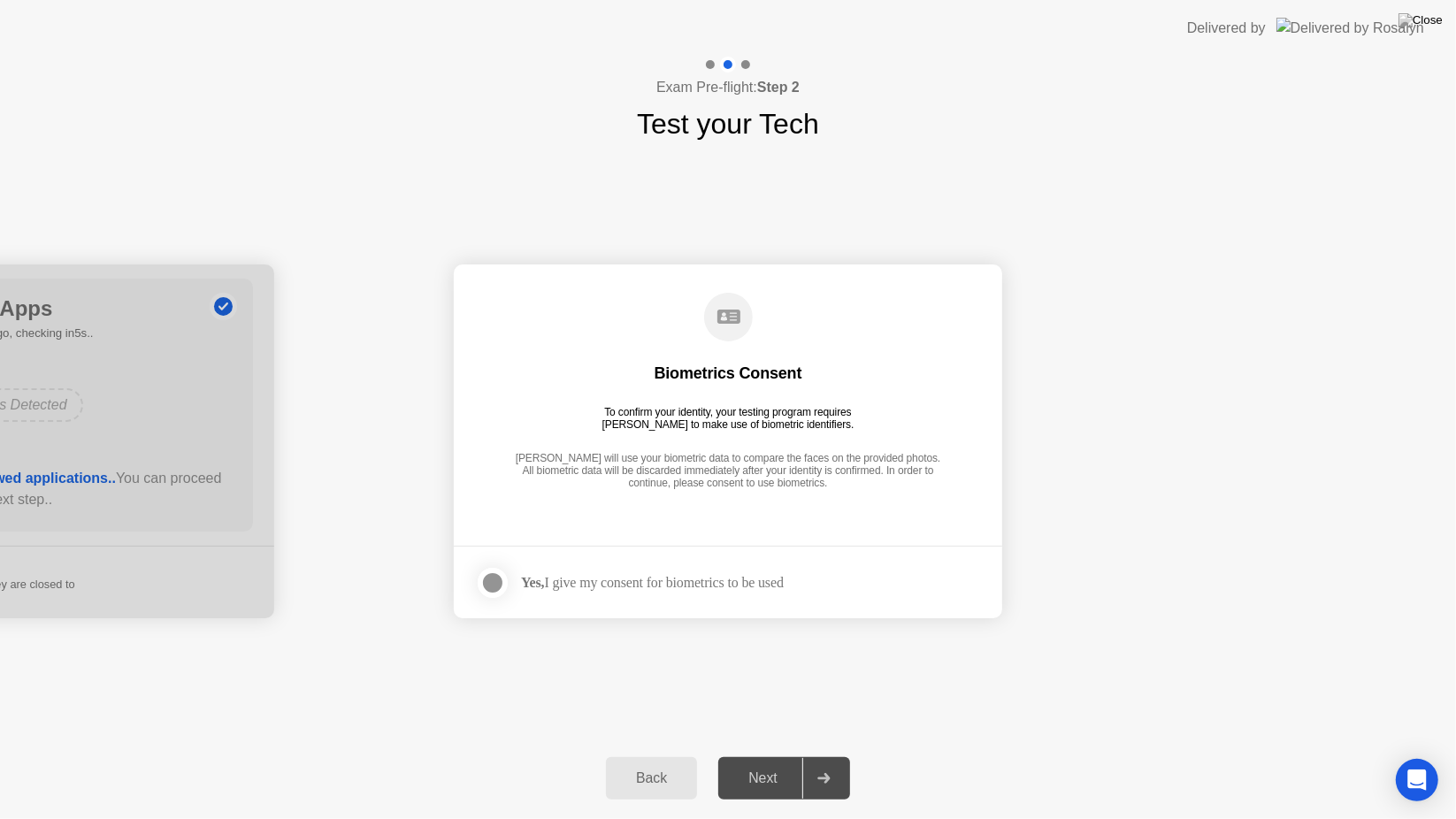
click at [306, 688] on div "**********" at bounding box center [728, 441] width 1456 height 592
click at [766, 756] on div "Next" at bounding box center [762, 777] width 78 height 16
click at [487, 572] on div at bounding box center [492, 583] width 21 height 21
click at [800, 756] on button "Next" at bounding box center [783, 777] width 131 height 43
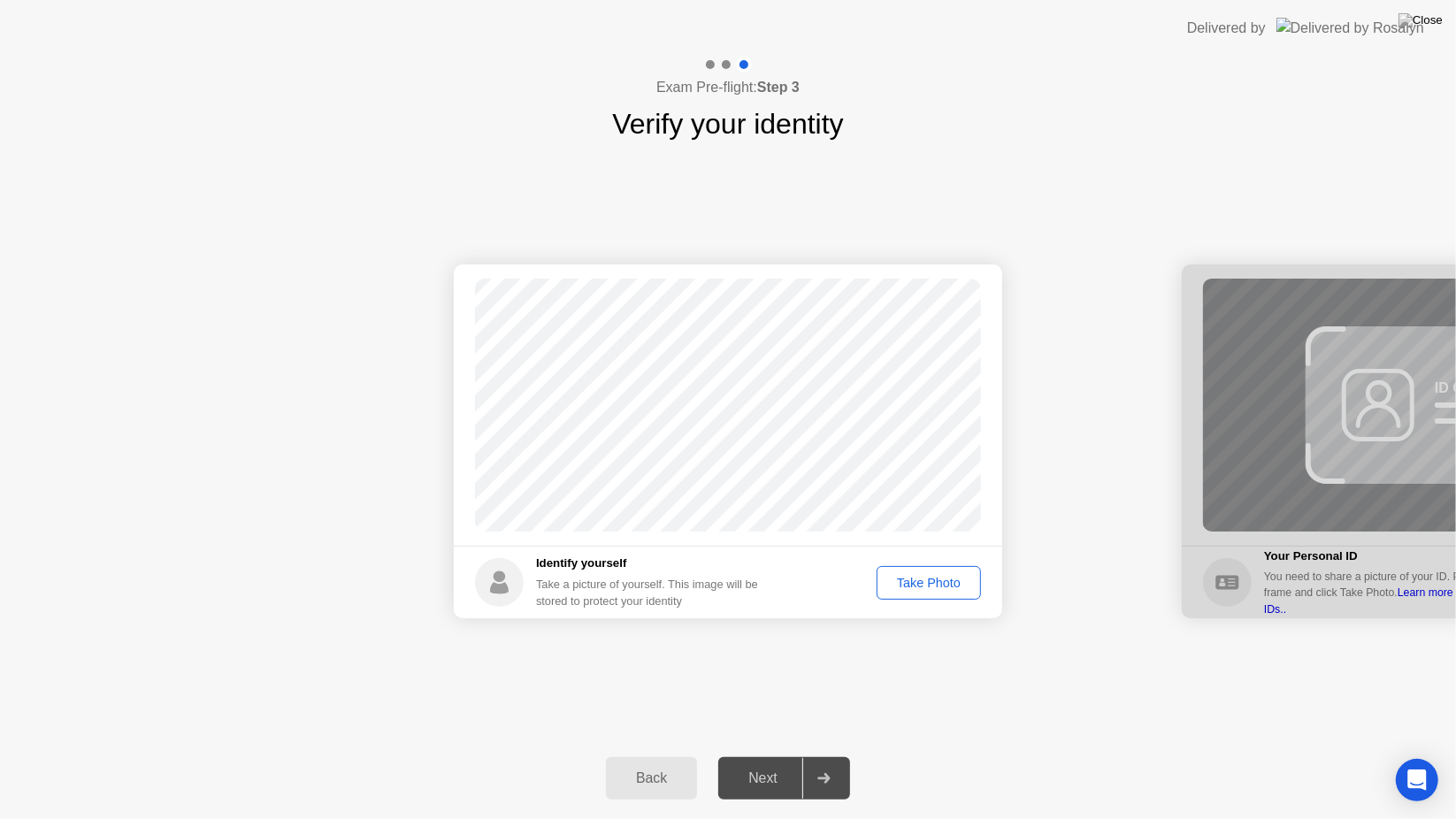
click at [920, 580] on div "Take Photo" at bounding box center [928, 582] width 92 height 14
click at [758, 756] on div "Next" at bounding box center [762, 777] width 78 height 16
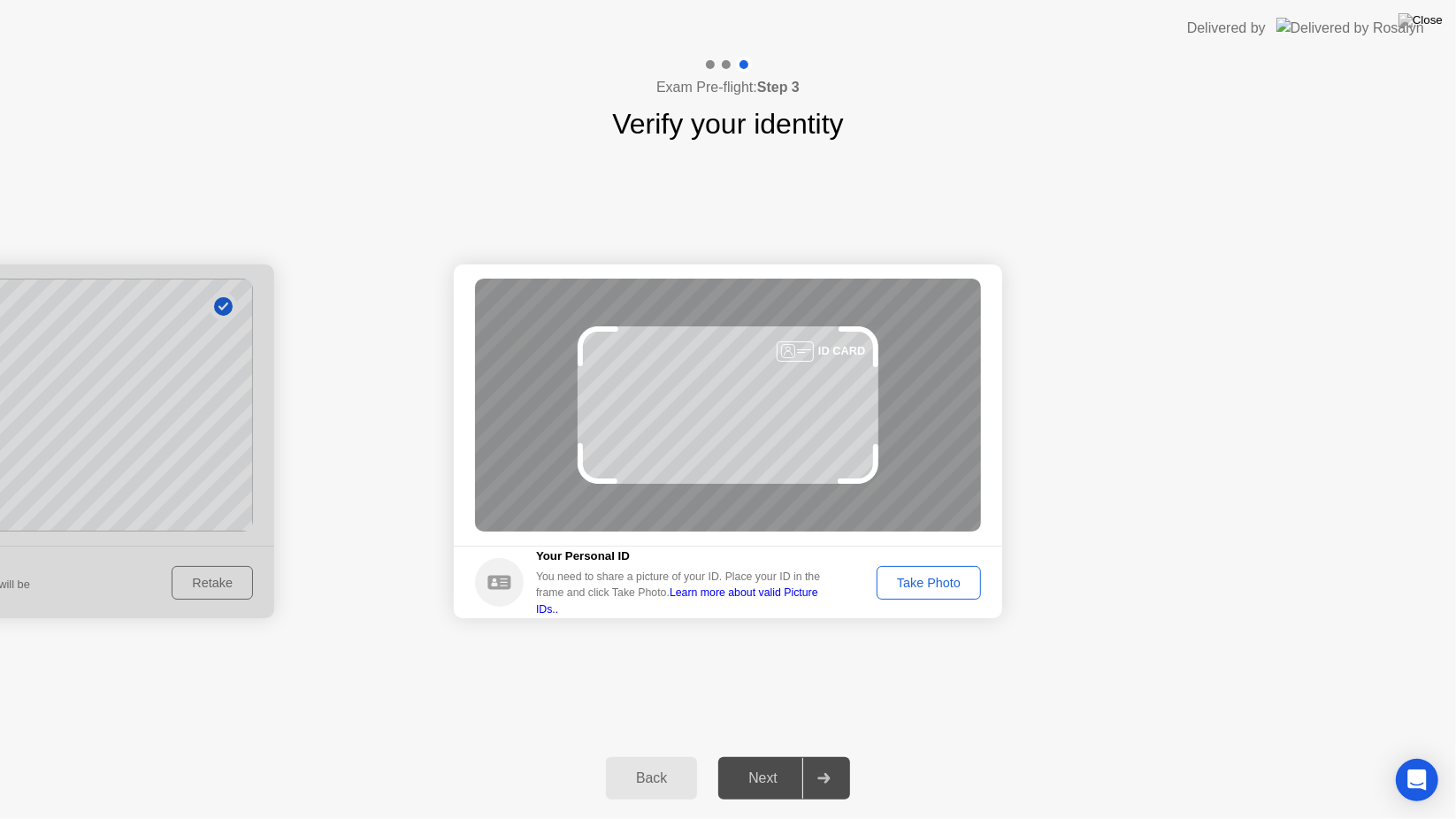
click at [923, 589] on div "Take Photo" at bounding box center [928, 582] width 92 height 14
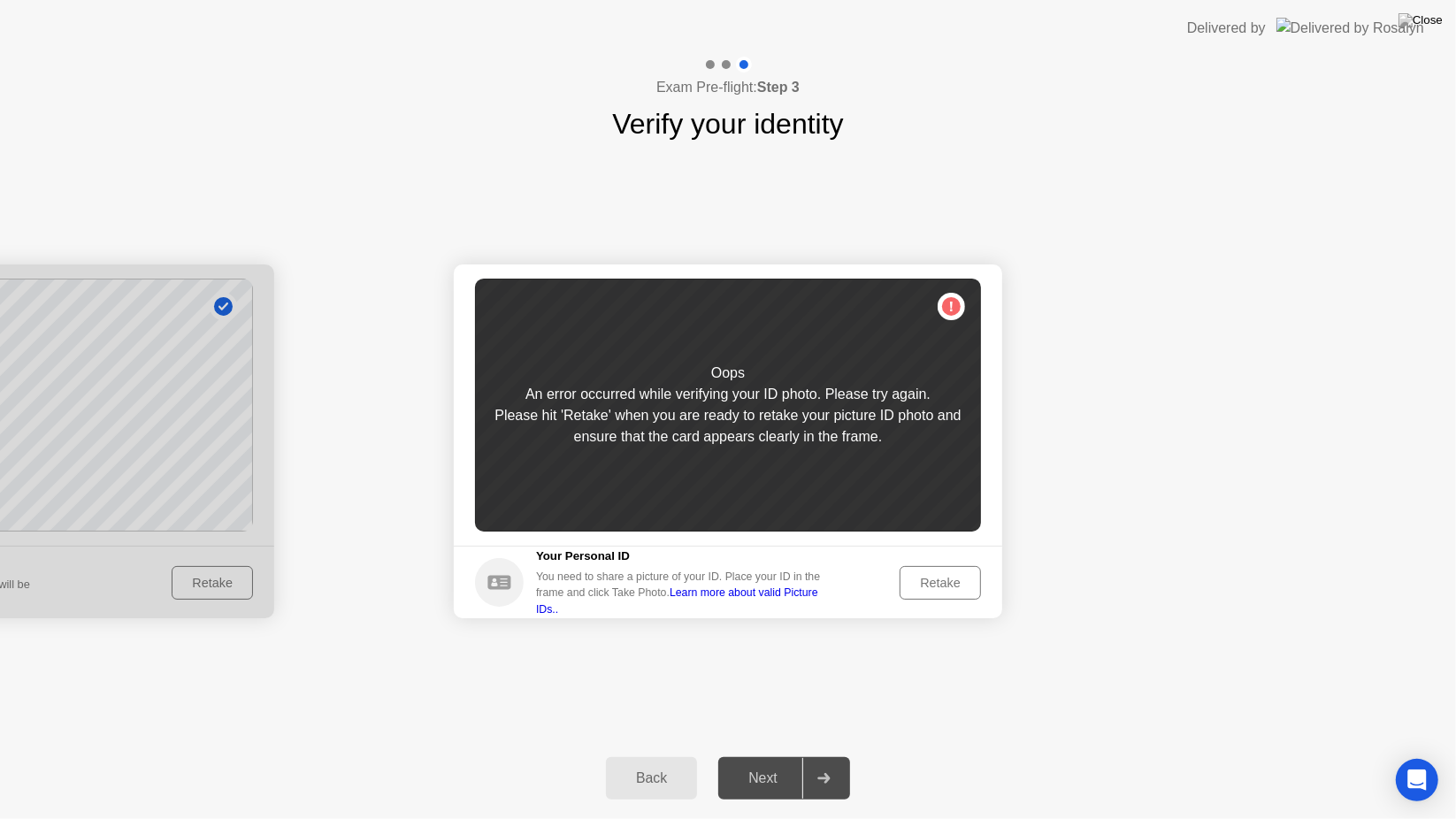
click at [923, 589] on div "Retake" at bounding box center [940, 582] width 69 height 14
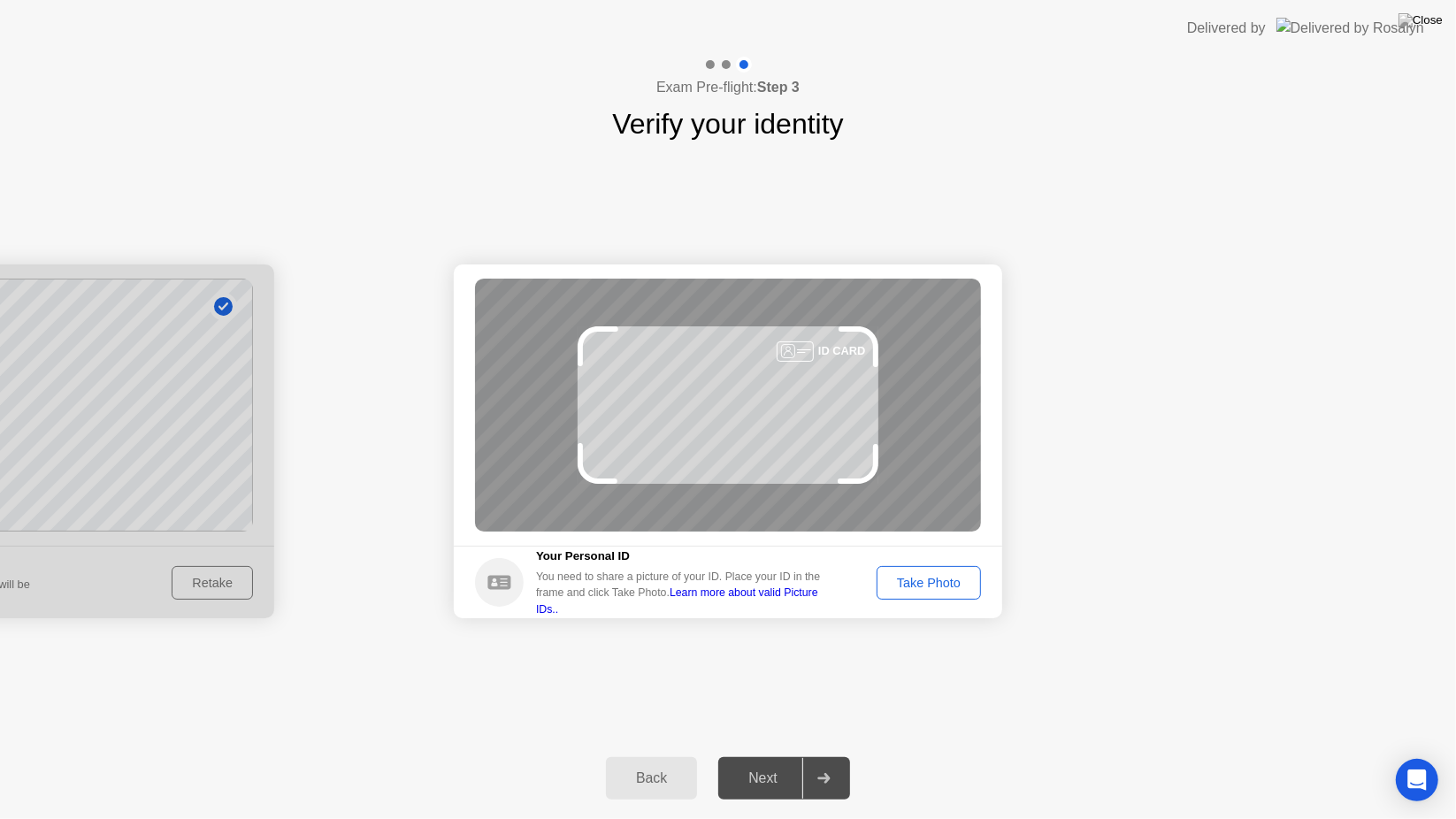
click at [923, 589] on div "Take Photo" at bounding box center [928, 582] width 92 height 14
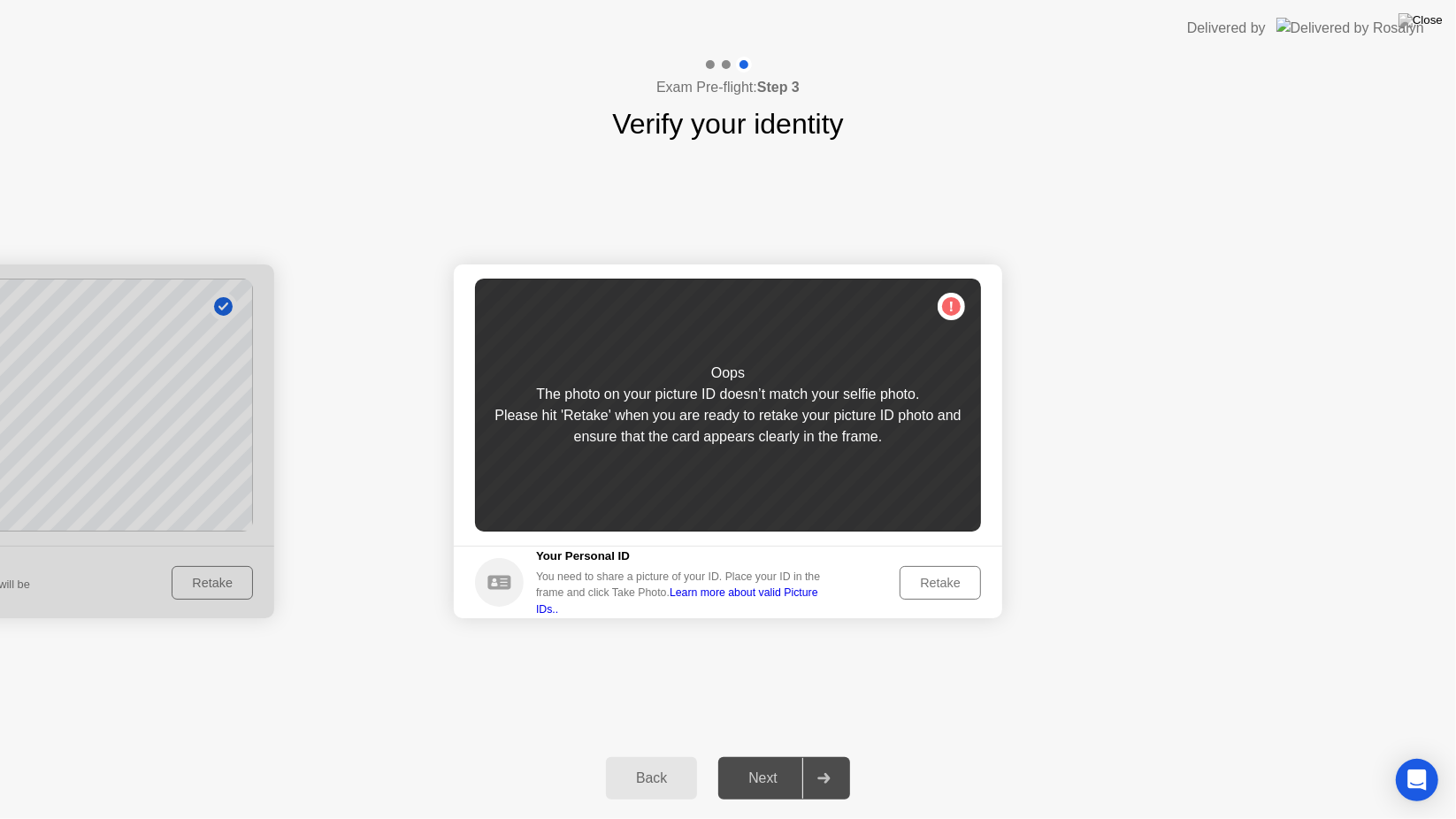
click at [923, 589] on div "Retake" at bounding box center [940, 582] width 69 height 14
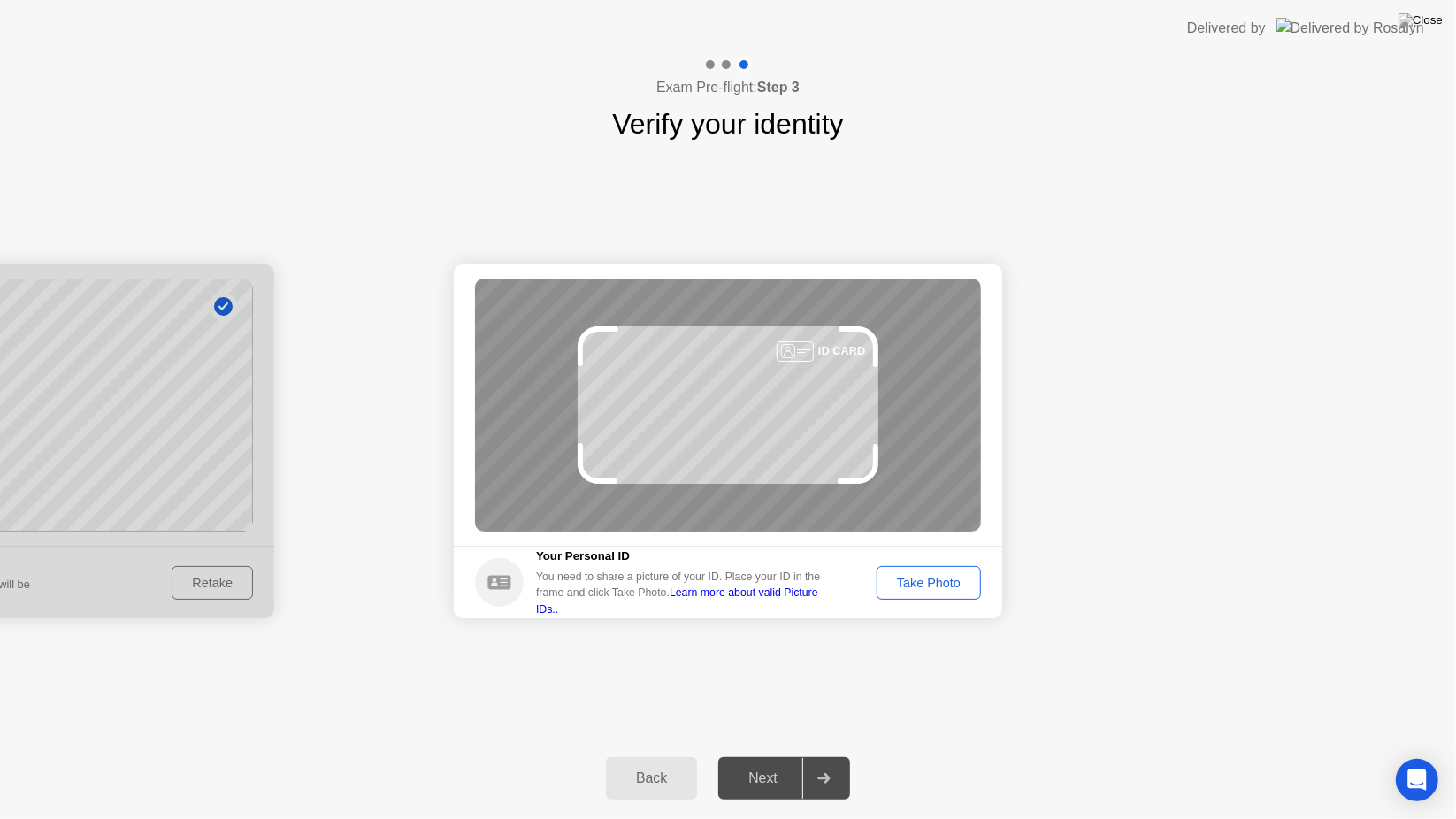
click at [923, 589] on div "Take Photo" at bounding box center [928, 582] width 92 height 14
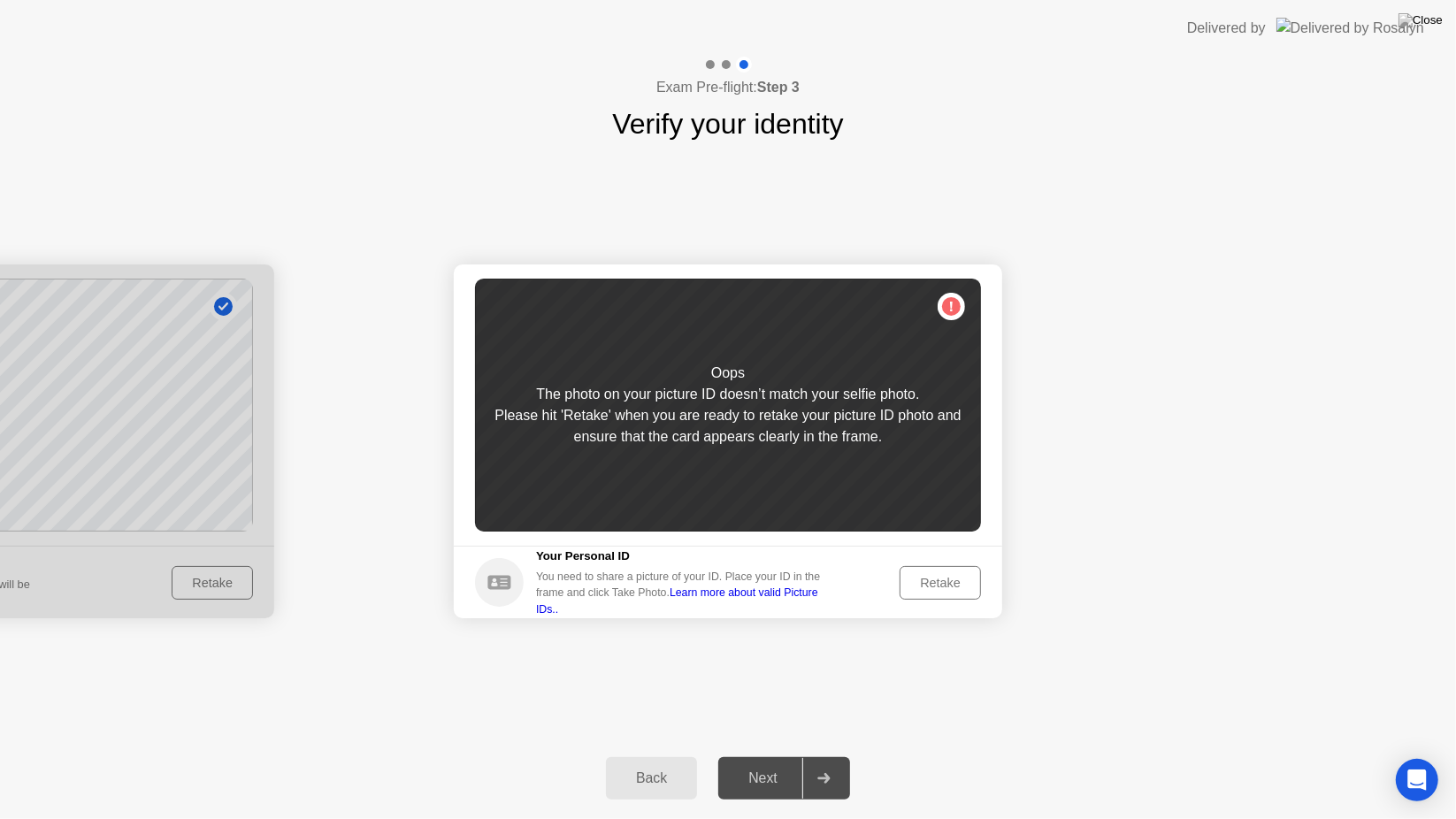
click at [923, 589] on div "Retake" at bounding box center [940, 582] width 69 height 14
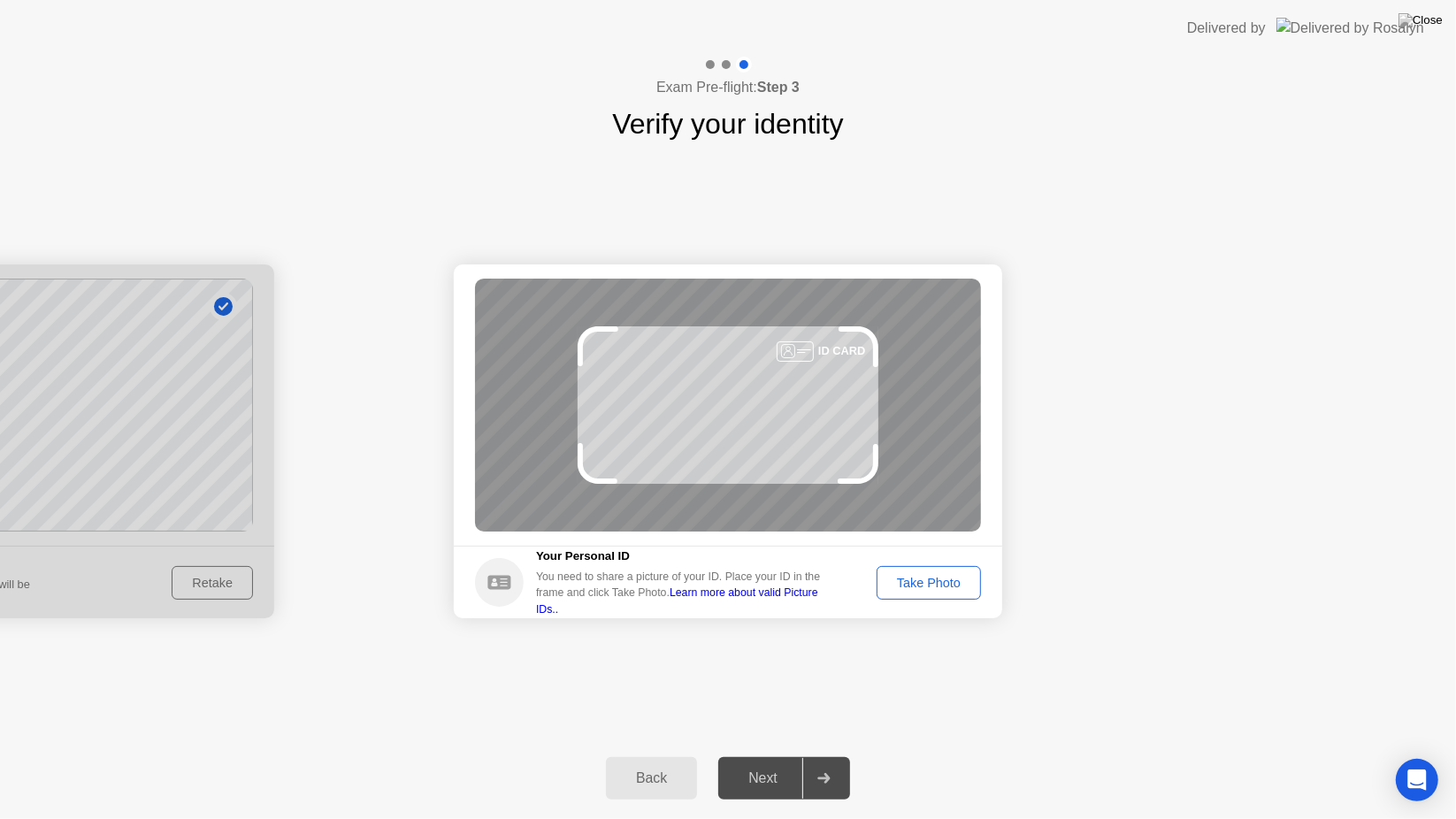
click at [923, 589] on div "Take Photo" at bounding box center [928, 582] width 92 height 14
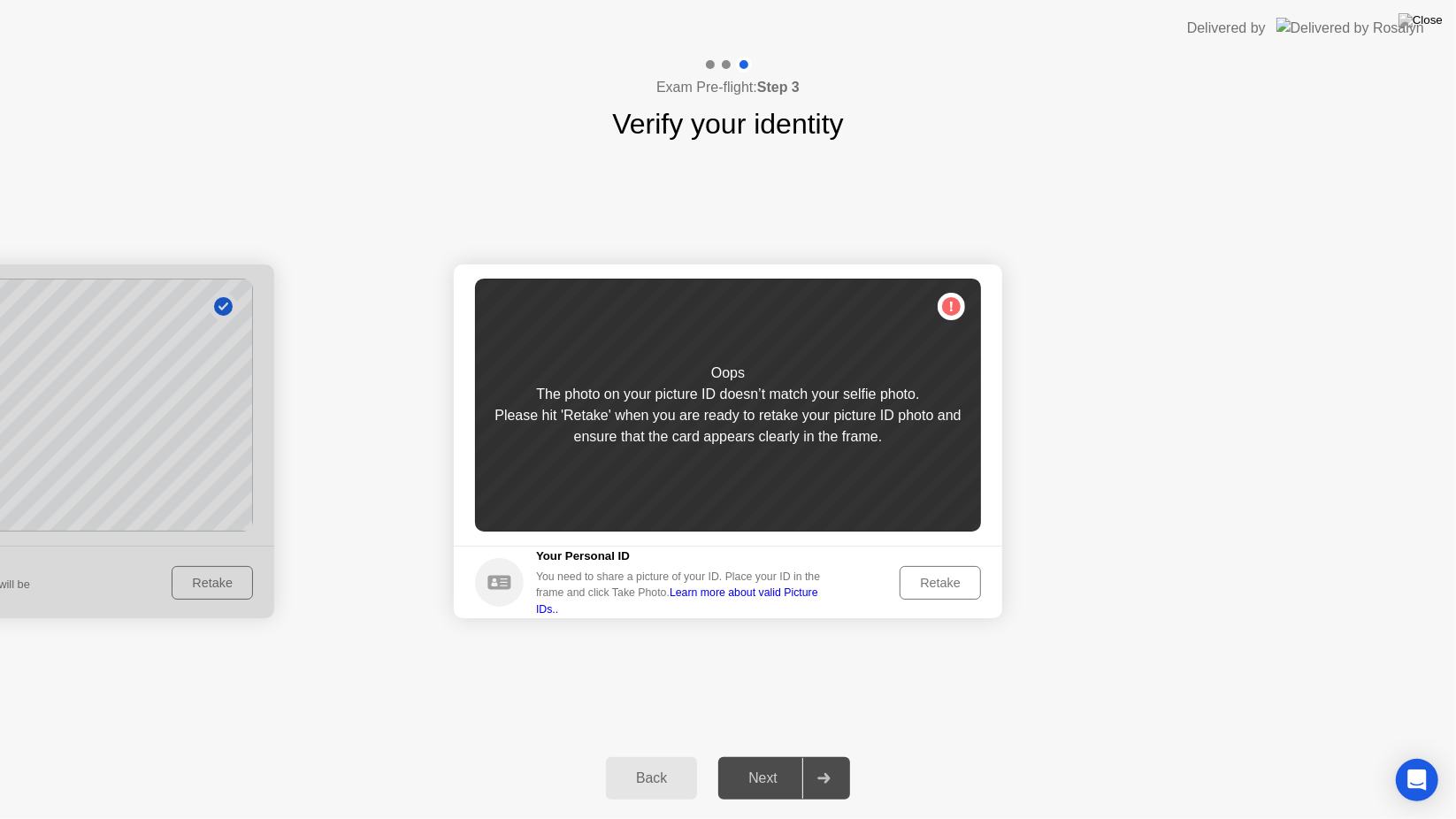
click at [931, 585] on div "Retake" at bounding box center [940, 582] width 69 height 14
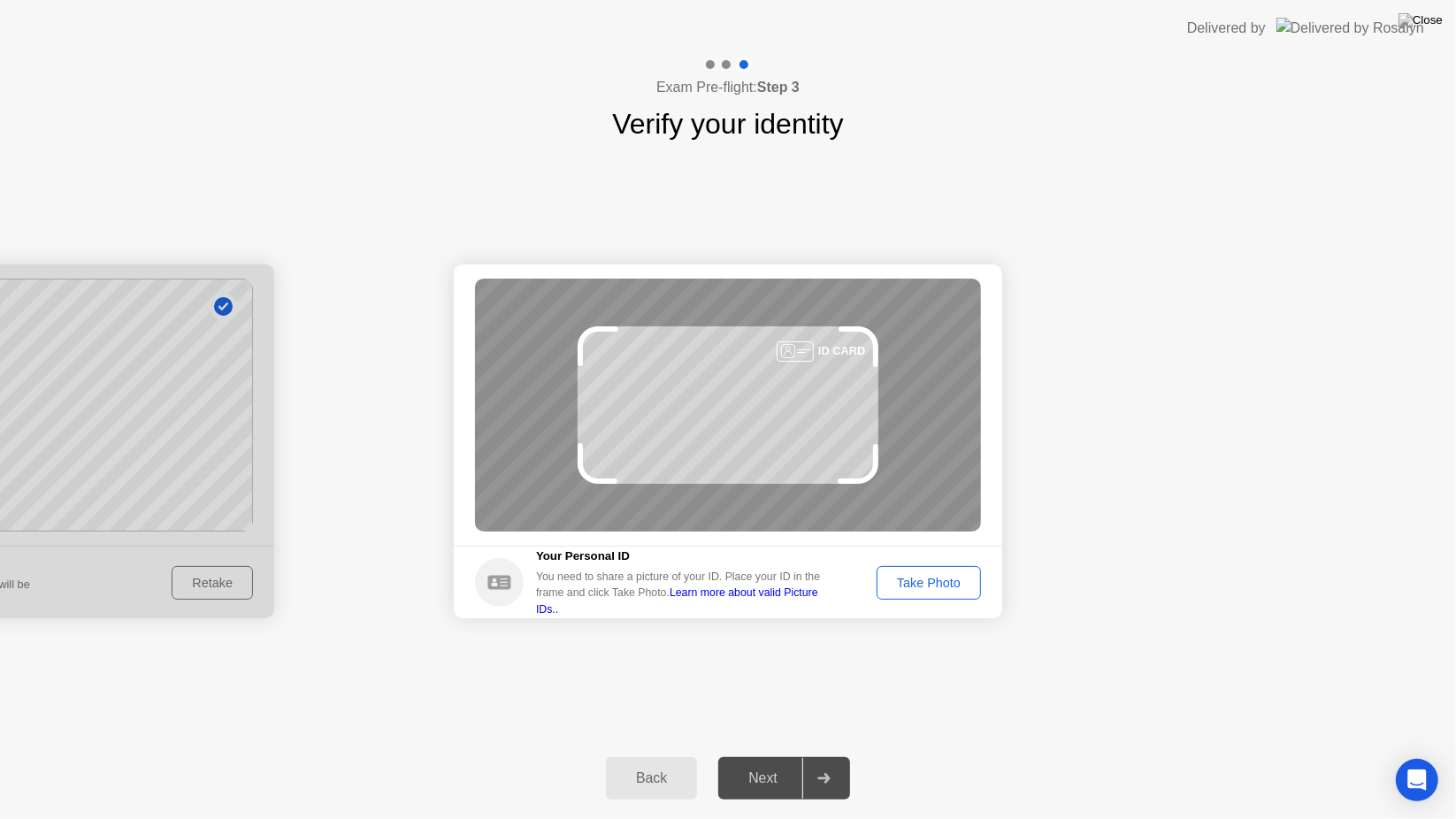
click at [931, 585] on div "Take Photo" at bounding box center [928, 582] width 92 height 14
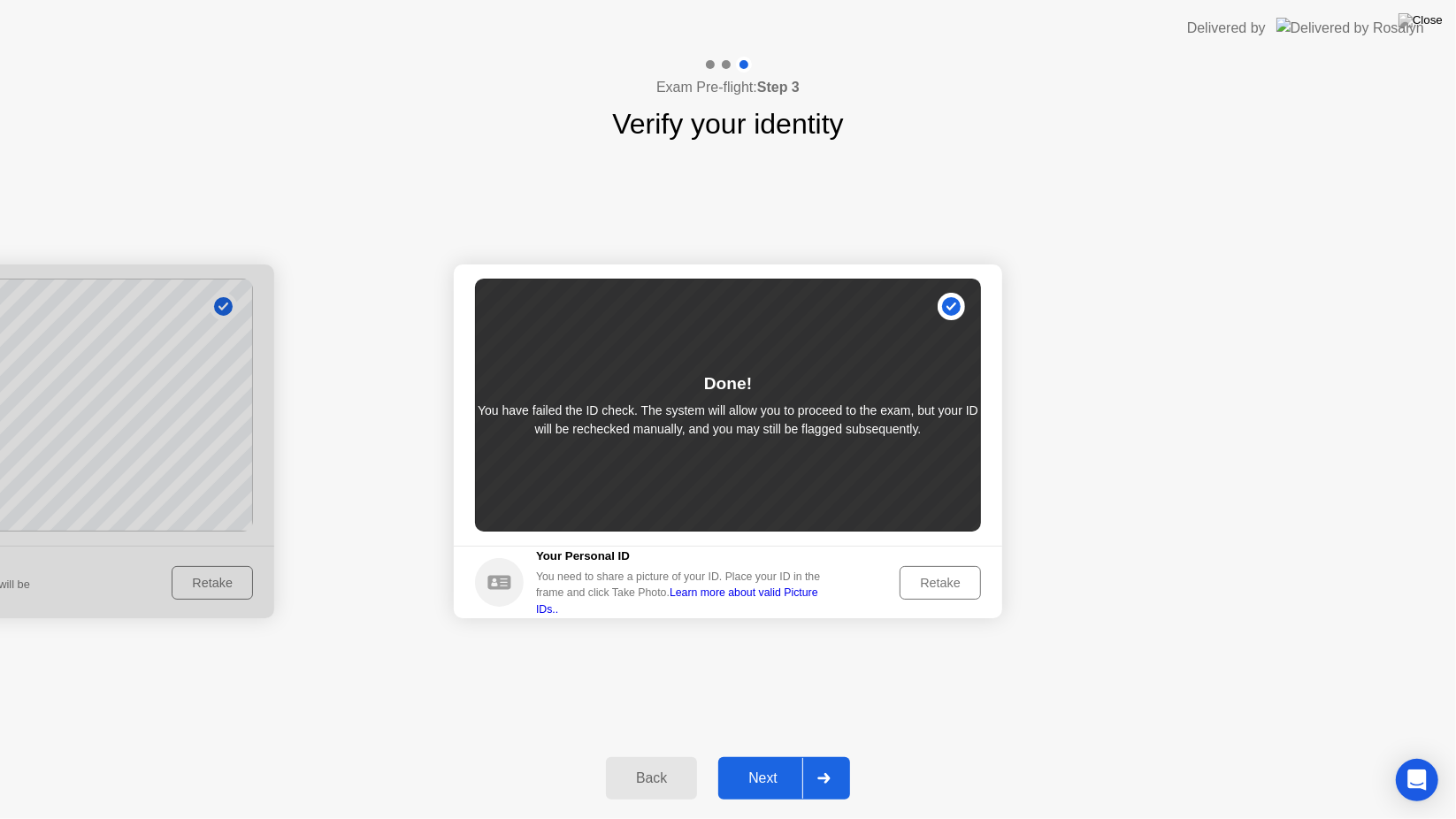
click at [931, 584] on div "Retake" at bounding box center [940, 582] width 69 height 14
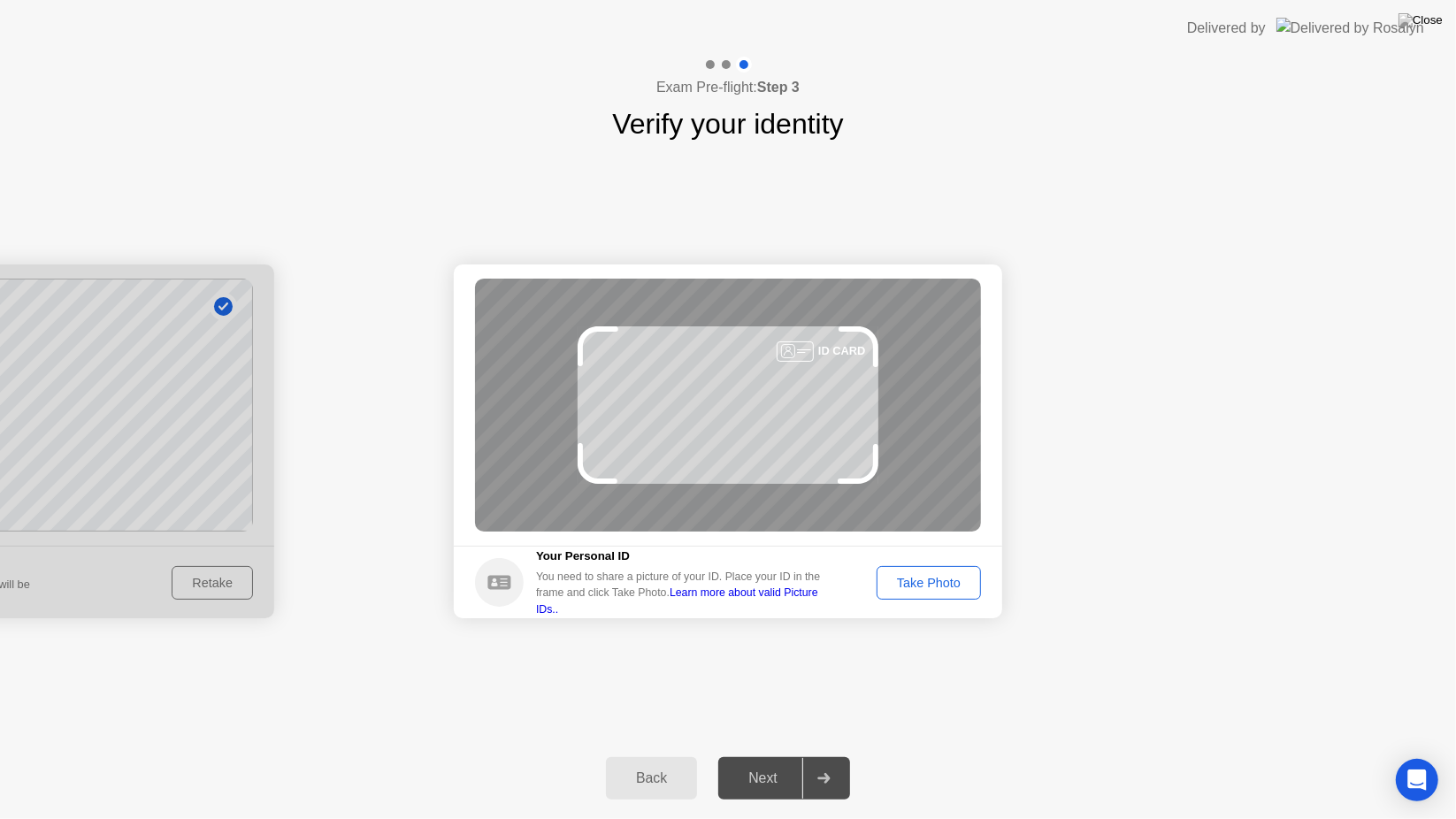
click at [916, 566] on button "Take Photo" at bounding box center [929, 583] width 104 height 34
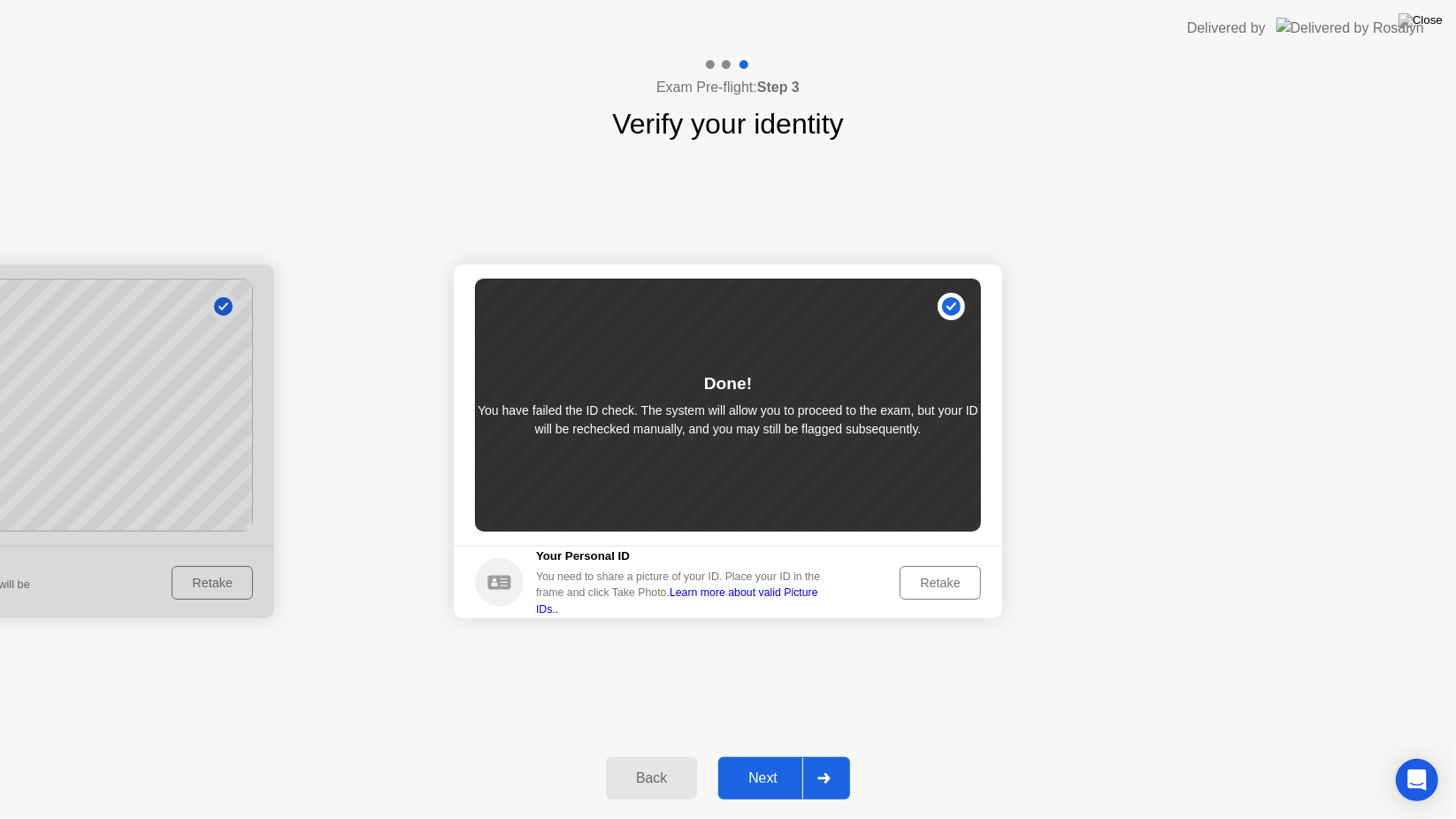
click at [777, 756] on div "Next" at bounding box center [762, 777] width 78 height 16
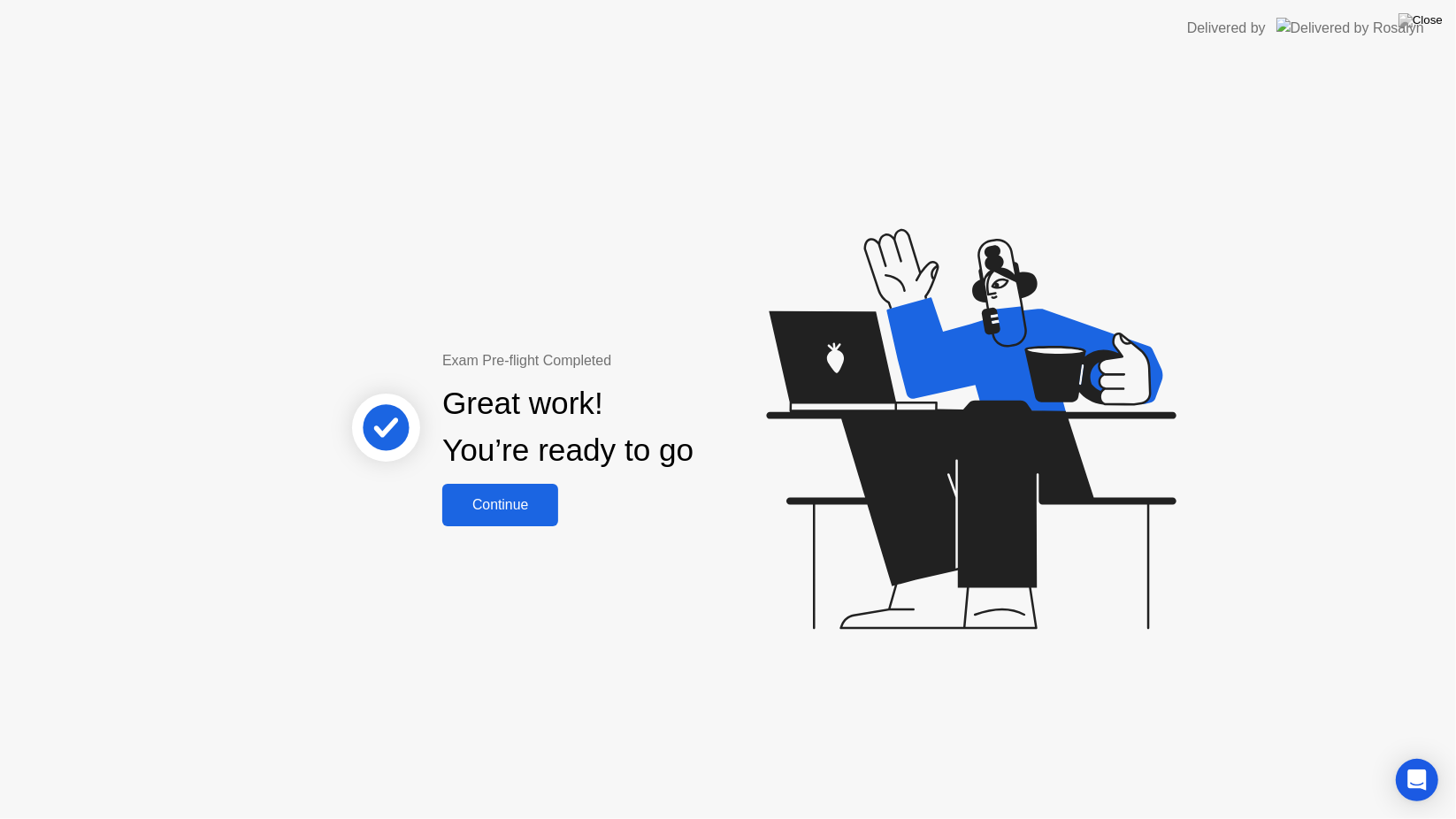
click at [486, 497] on div "Continue" at bounding box center [500, 504] width 105 height 16
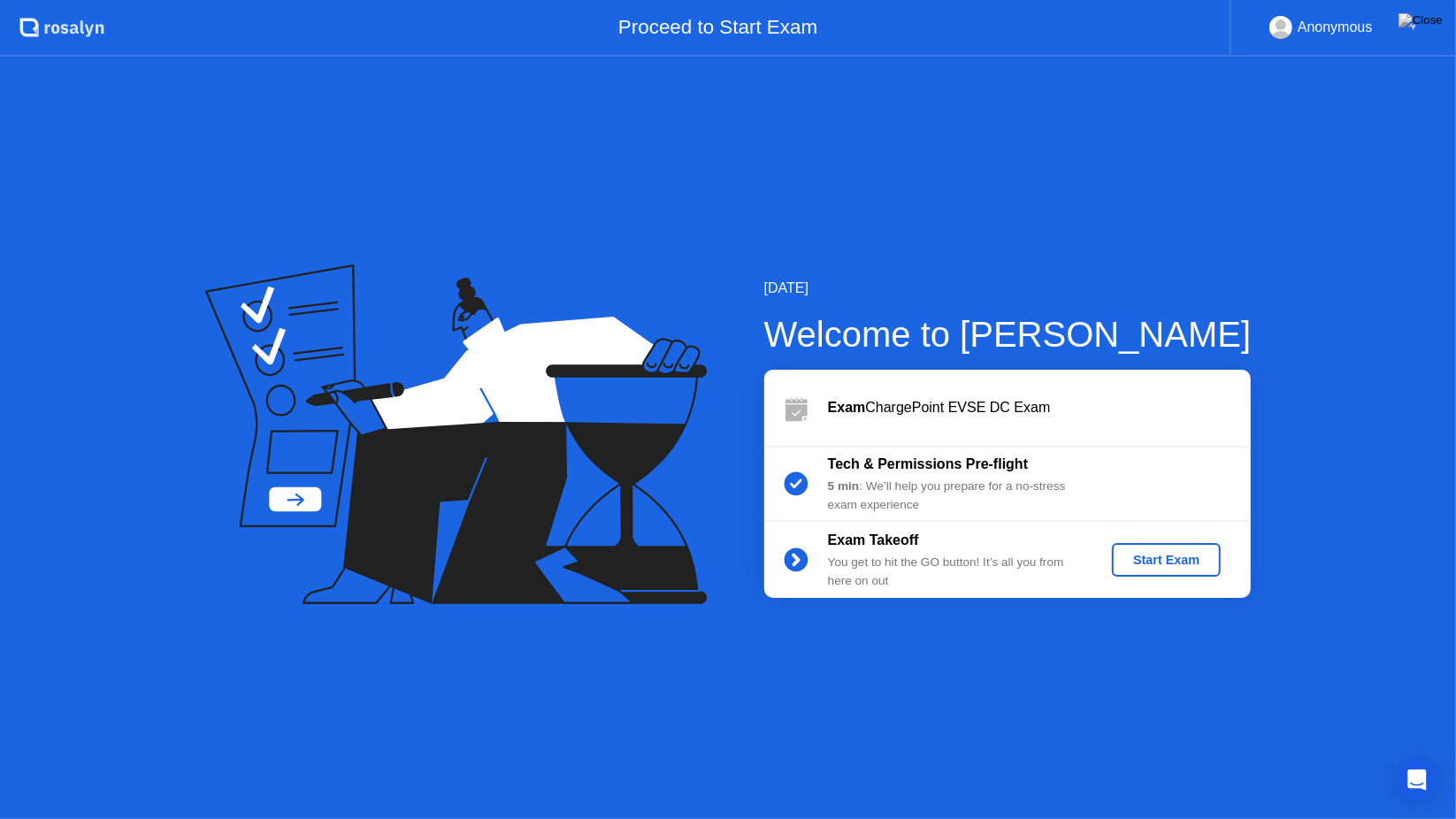
click at [1147, 559] on div "Start Exam" at bounding box center [1166, 559] width 94 height 14
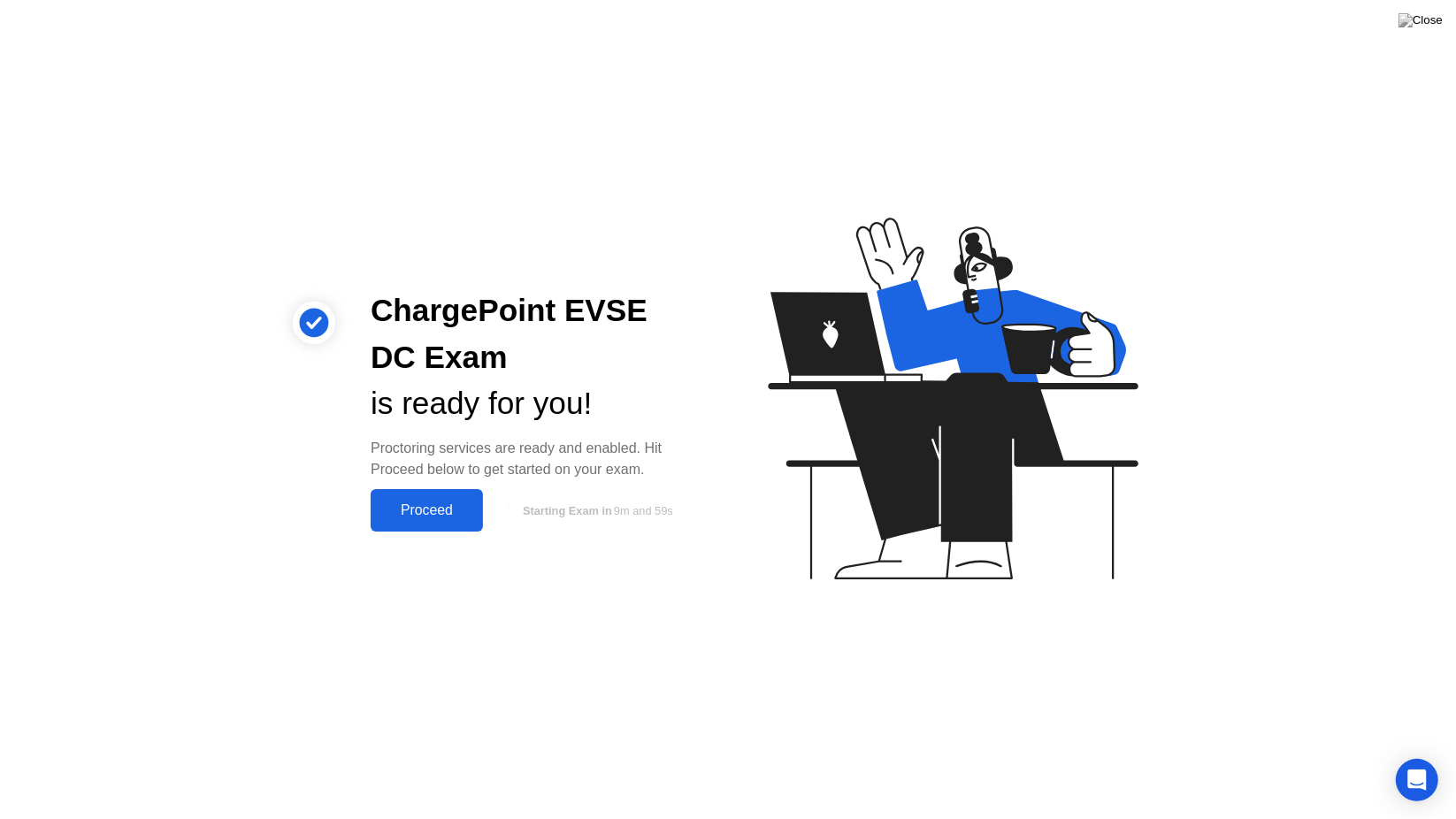
click at [421, 504] on div "Proceed" at bounding box center [427, 510] width 102 height 16
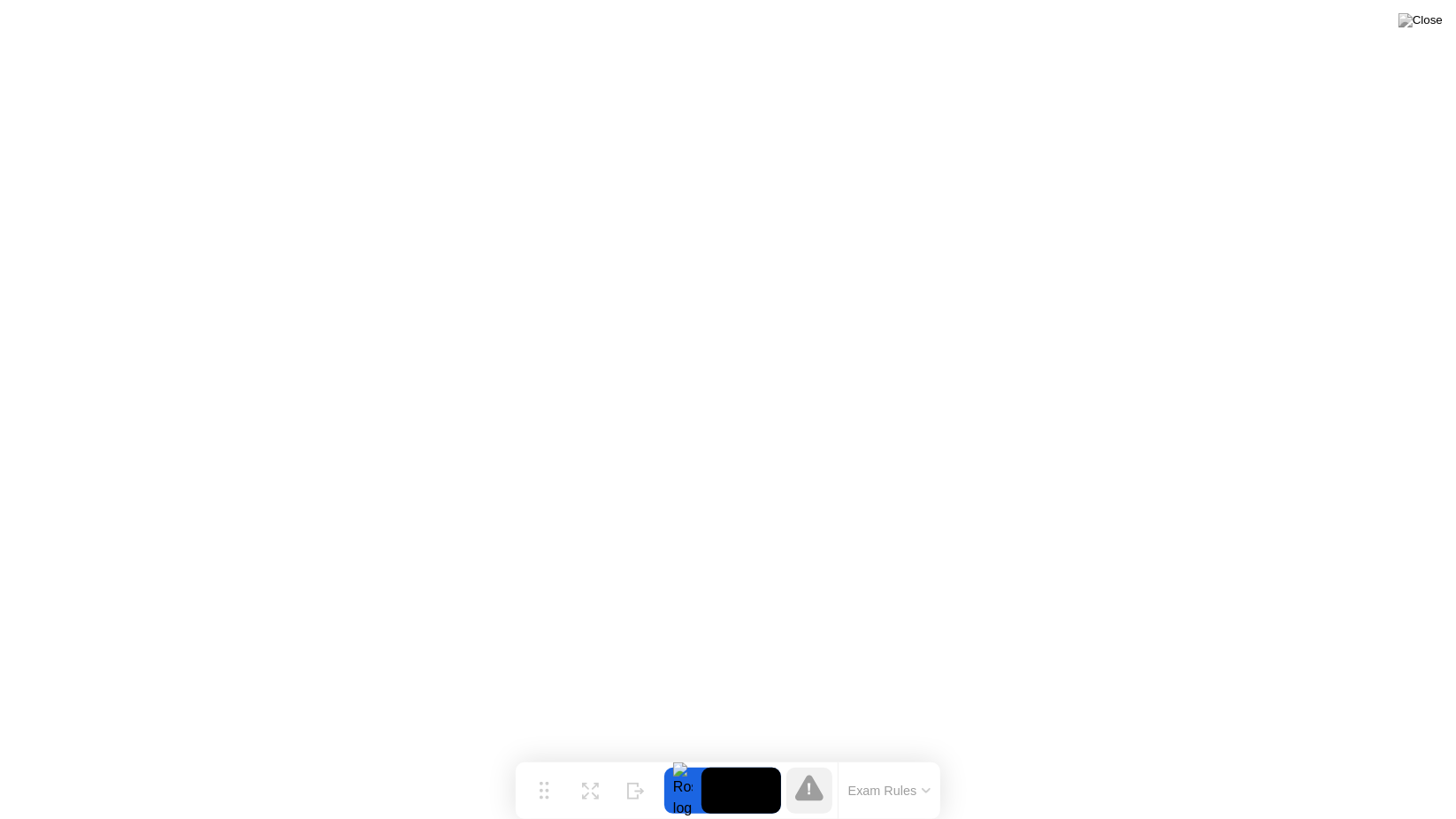
click at [908, 756] on button "Exam Rules" at bounding box center [889, 791] width 94 height 16
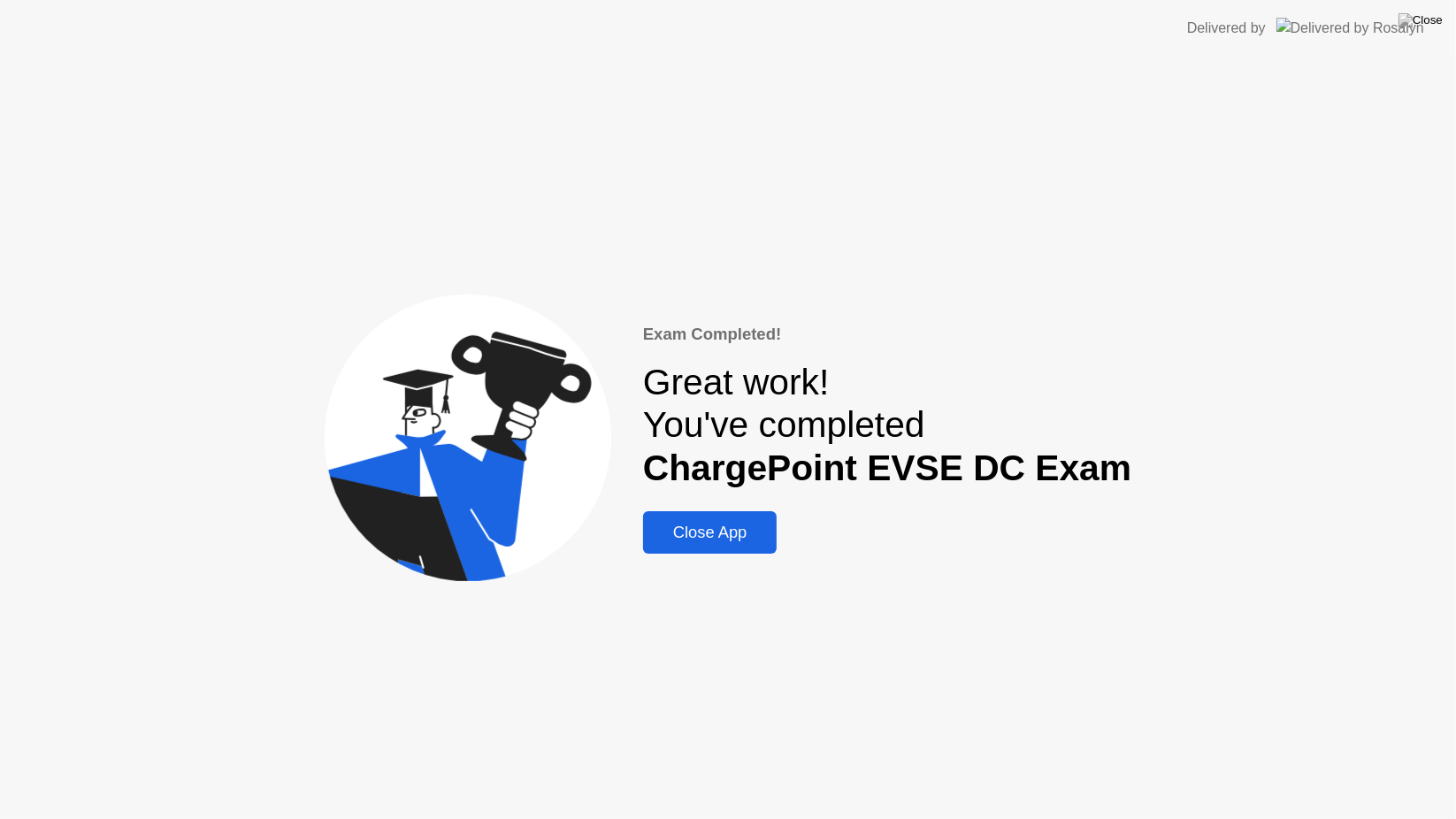
click at [759, 531] on div "Close App" at bounding box center [710, 532] width 124 height 20
